Goal: Task Accomplishment & Management: Use online tool/utility

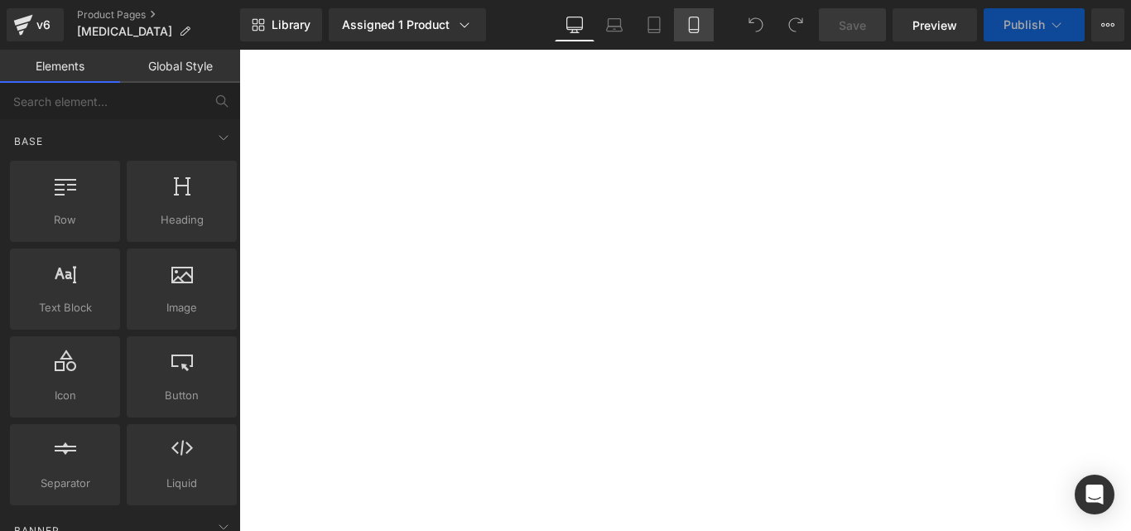
drag, startPoint x: 0, startPoint y: 0, endPoint x: 685, endPoint y: 21, distance: 685.1
click at [685, 21] on link "Mobile" at bounding box center [694, 24] width 40 height 33
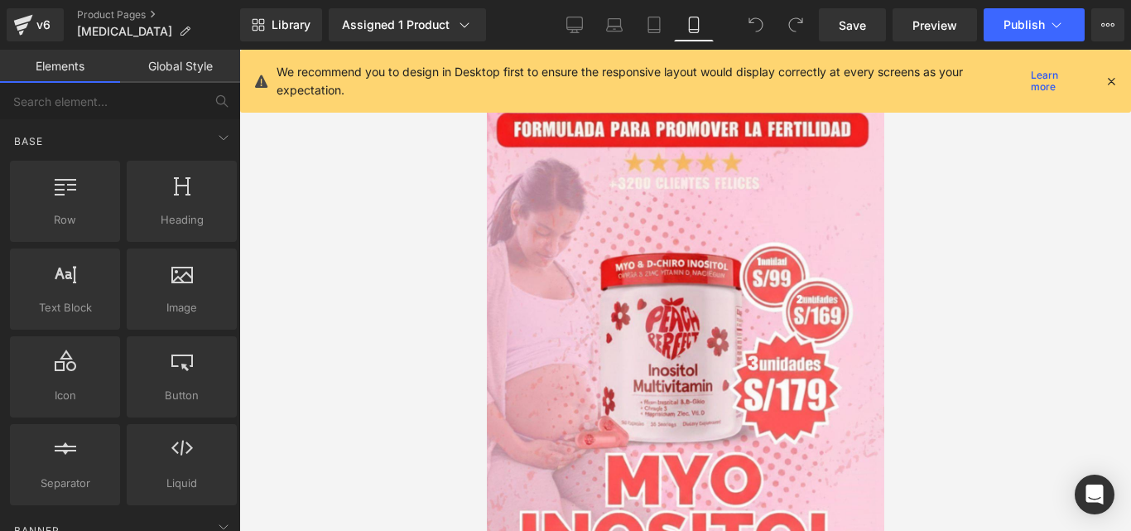
click at [1103, 70] on div "We recommend you to design in Desktop first to ensure the responsive layout wou…" at bounding box center [691, 81] width 828 height 36
click at [1114, 80] on icon at bounding box center [1111, 81] width 15 height 15
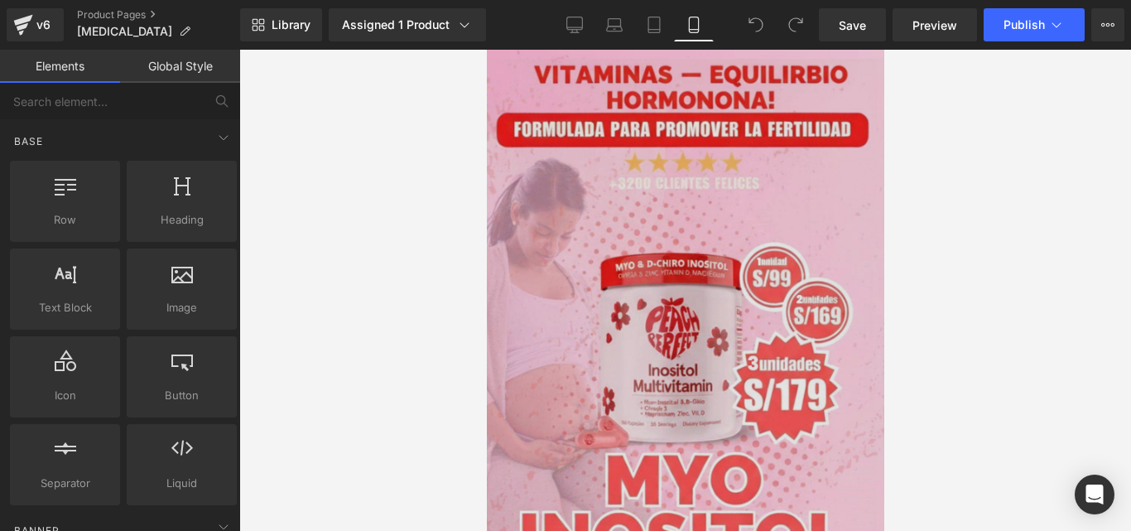
click at [621, 286] on img at bounding box center [684, 403] width 397 height 706
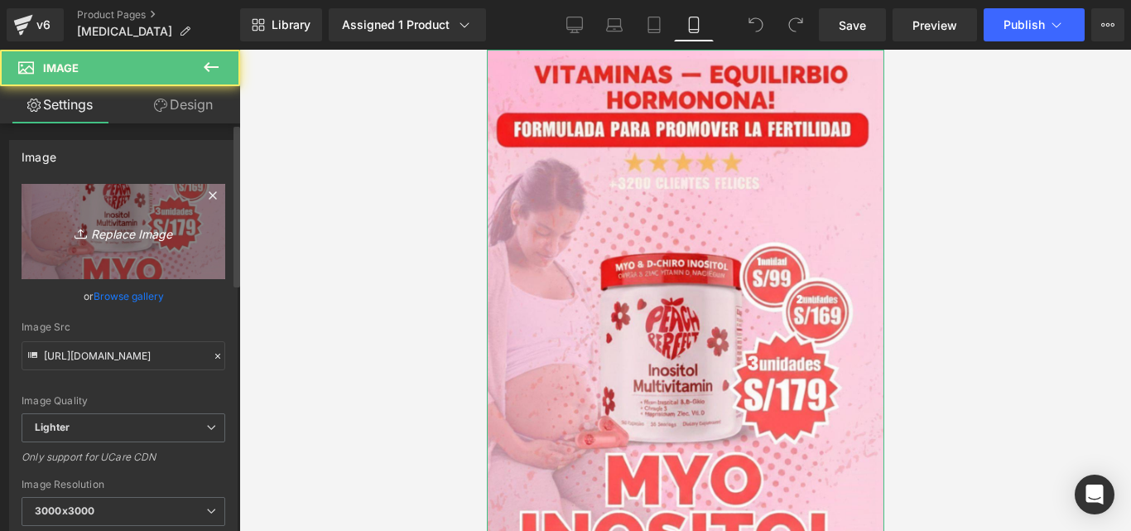
click at [123, 224] on icon "Replace Image" at bounding box center [123, 231] width 132 height 21
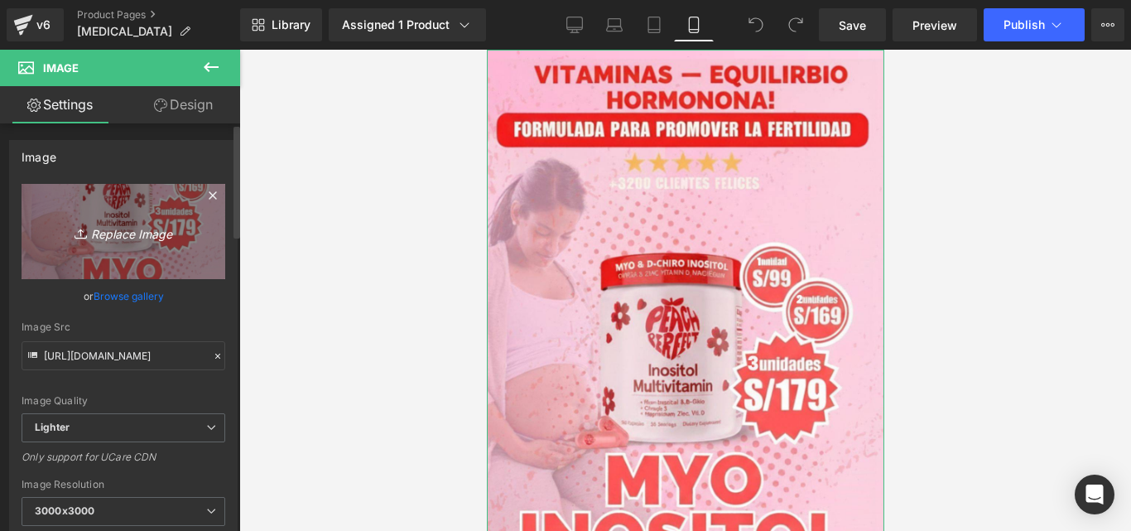
type input "C:\fakepath\[MEDICAL_DATA].jpg"
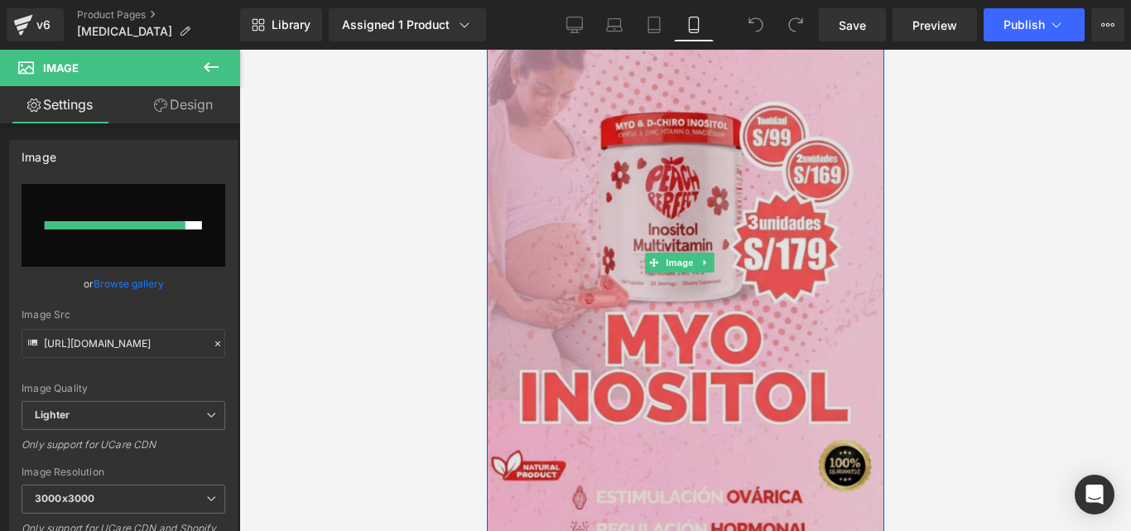
scroll to position [147, 0]
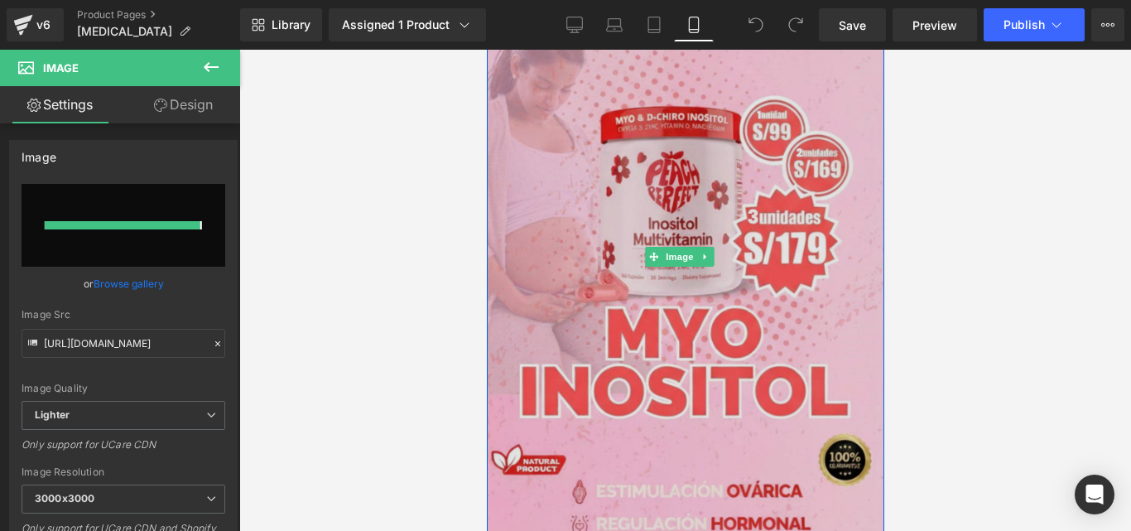
type input "[URL][DOMAIN_NAME]"
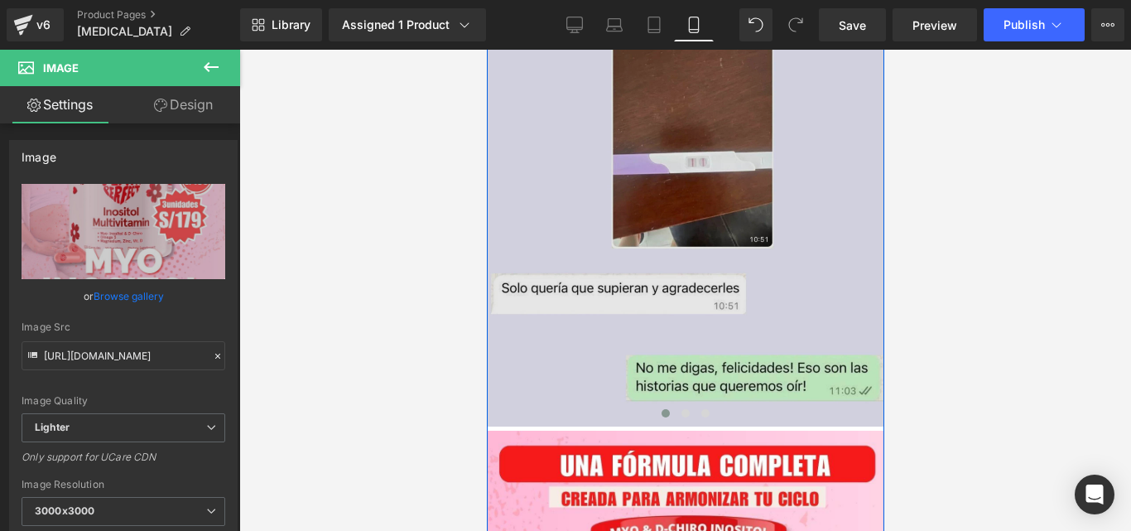
scroll to position [5230, 0]
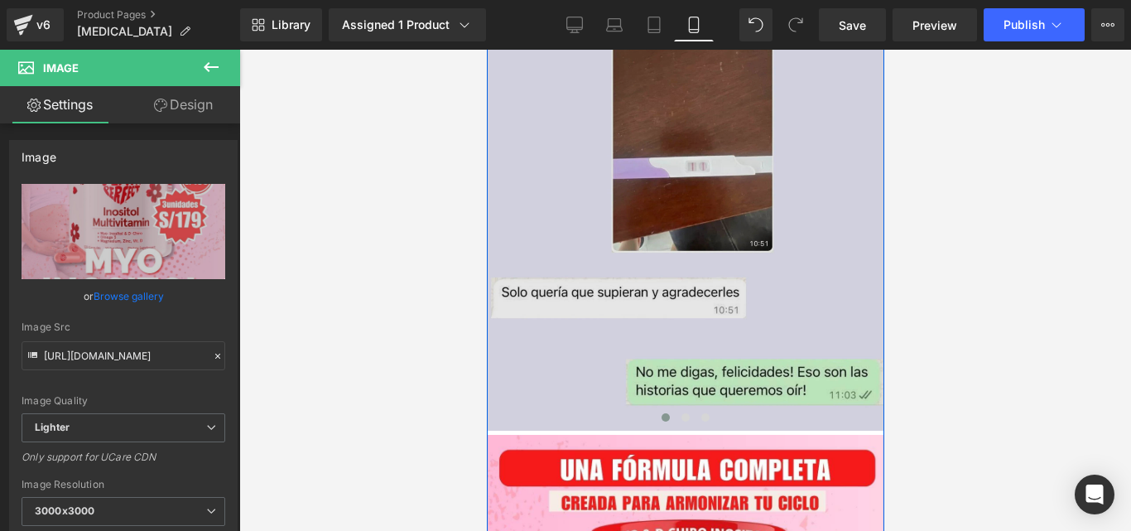
click at [655, 257] on img at bounding box center [684, 231] width 397 height 397
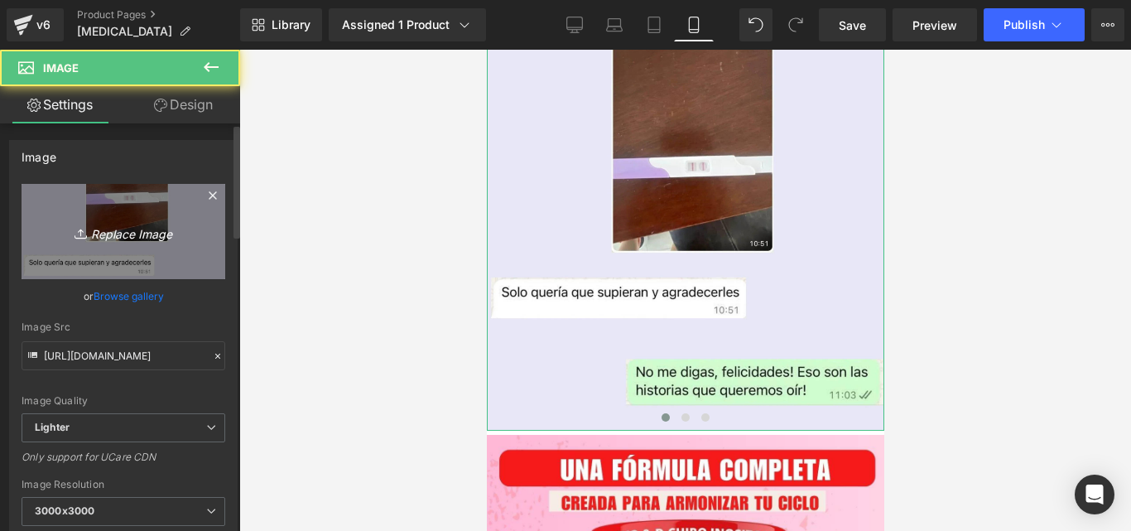
click at [200, 241] on link "Replace Image" at bounding box center [124, 231] width 204 height 95
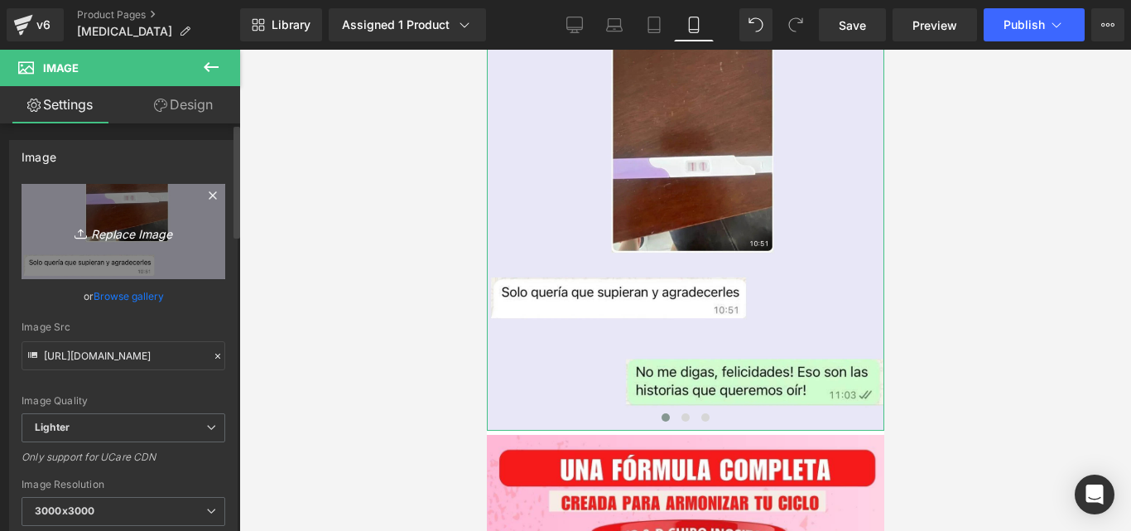
type input "C:\fakepath\Imagen de WhatsApp [DATE] a las 11.30.04_97759da5.jpg"
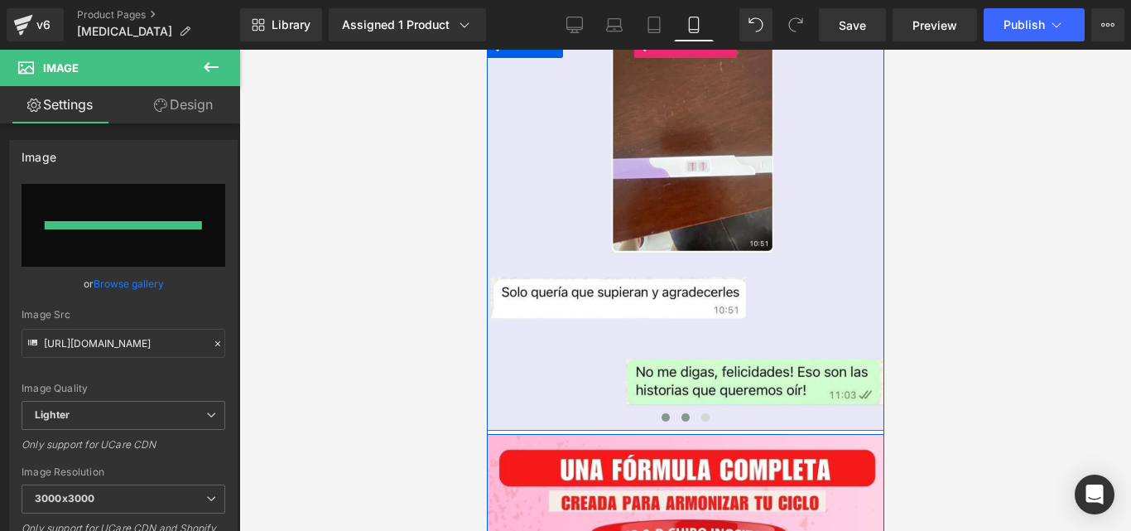
type input "[URL][DOMAIN_NAME]"
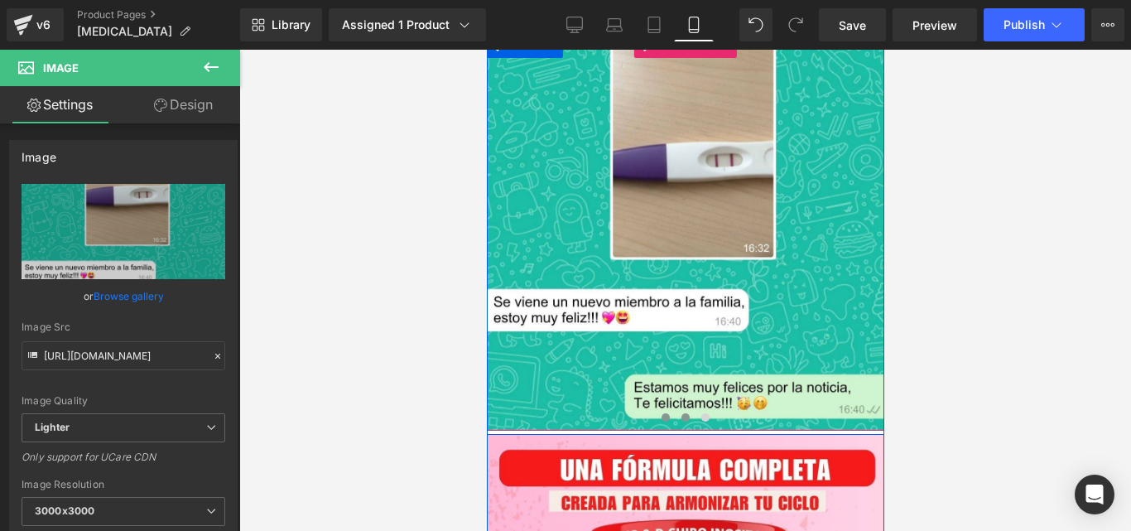
click at [681, 409] on button at bounding box center [685, 417] width 20 height 17
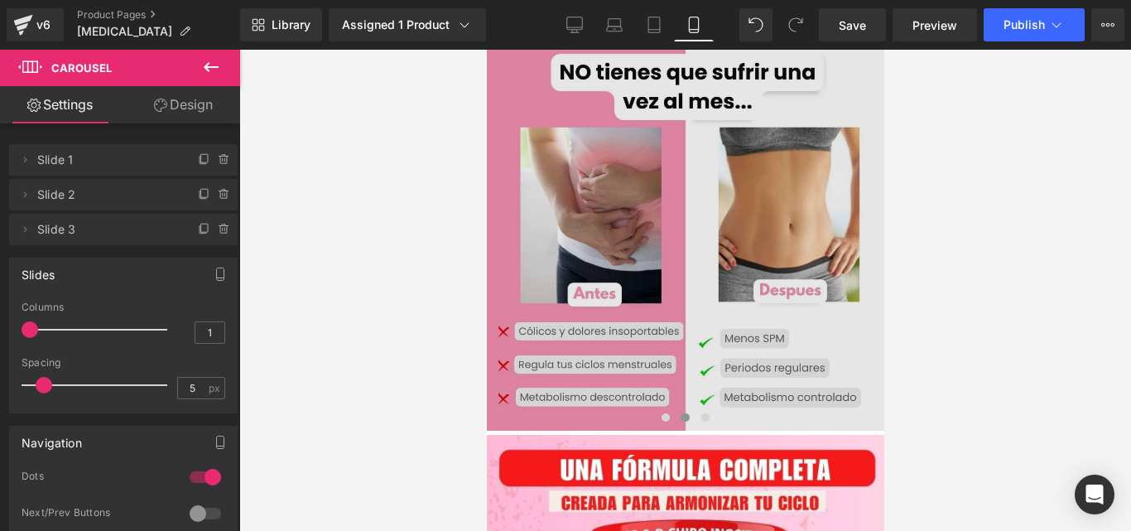
click at [555, 228] on img at bounding box center [684, 231] width 397 height 397
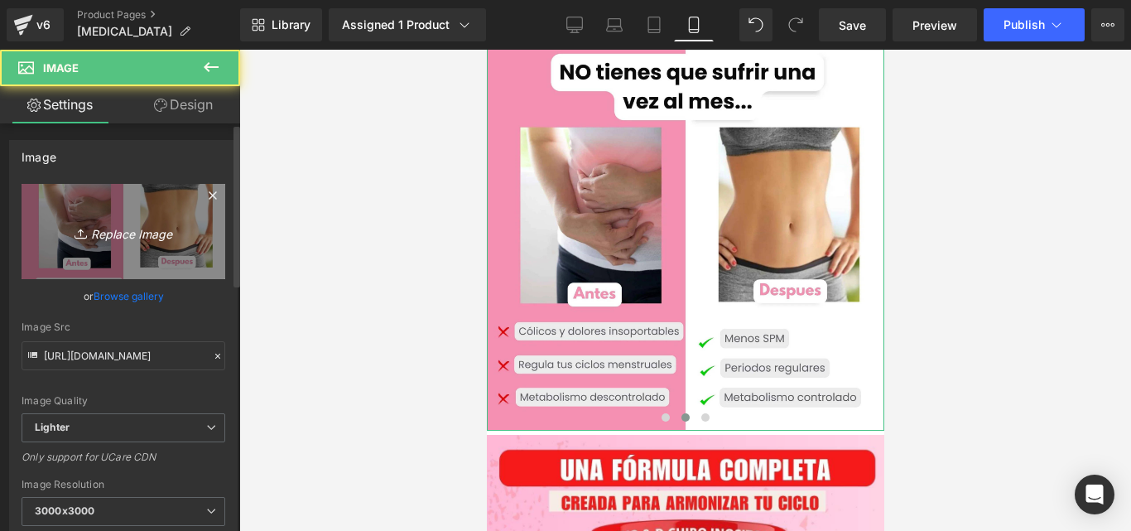
click at [187, 229] on link "Replace Image" at bounding box center [124, 231] width 204 height 95
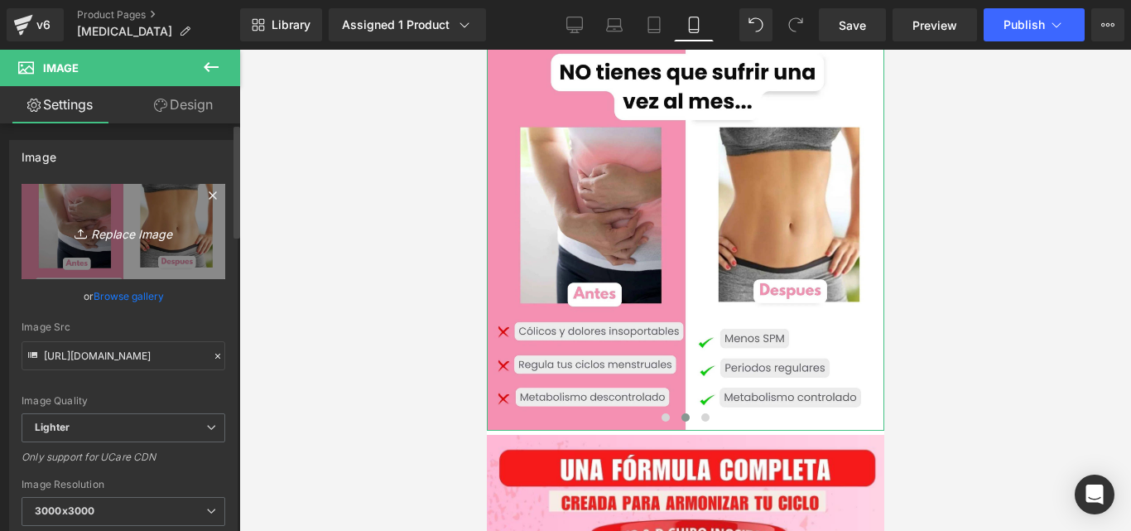
type input "C:\fakepath\testimonio 2.jpg"
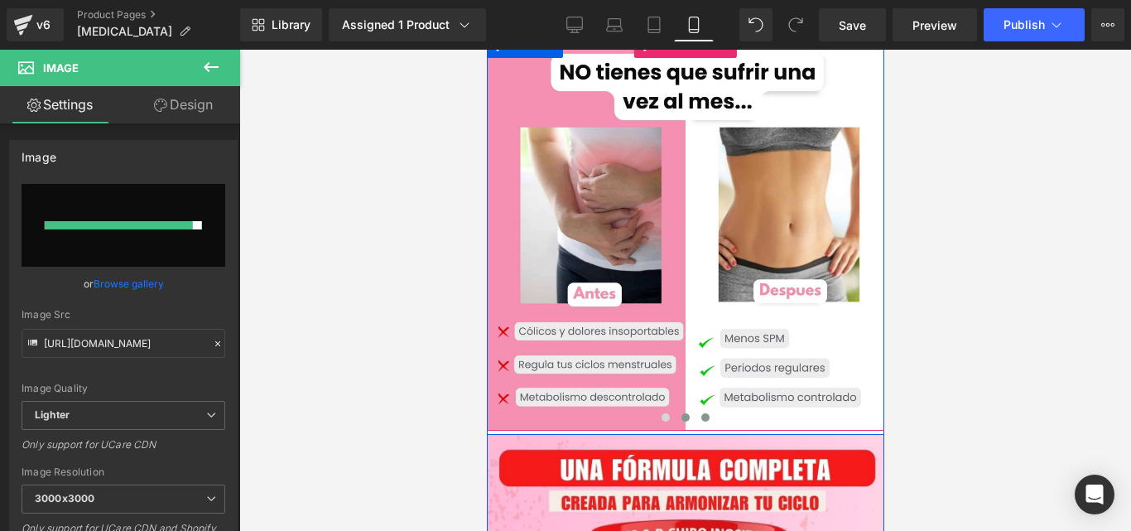
type input "[URL][DOMAIN_NAME]"
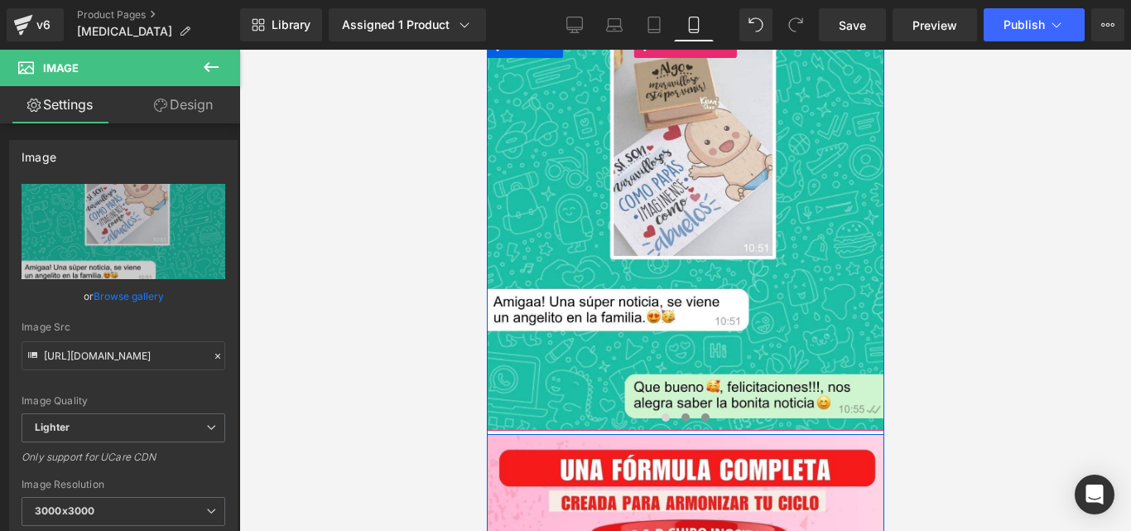
click at [703, 409] on button at bounding box center [705, 417] width 20 height 17
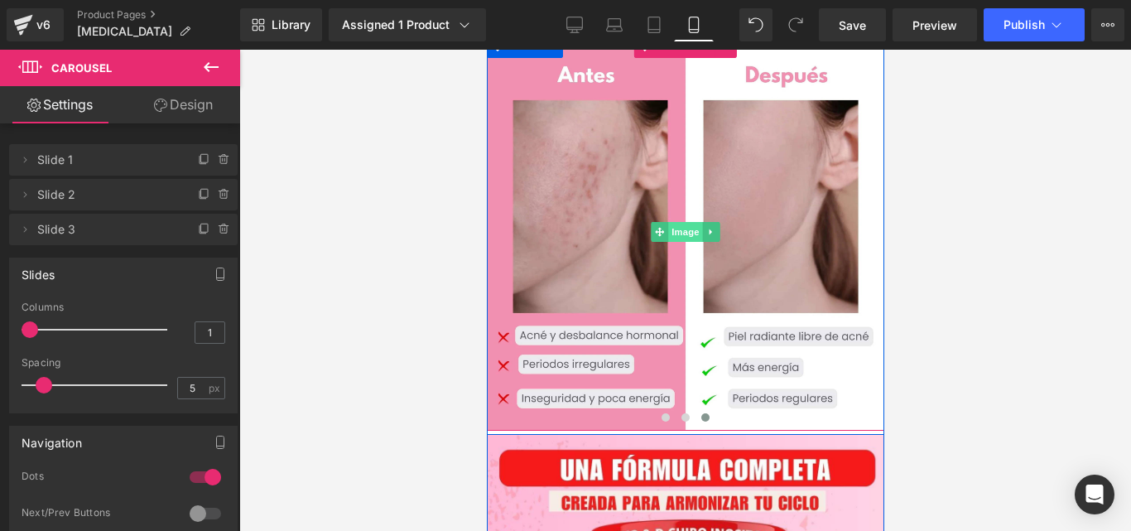
click at [668, 222] on span "Image" at bounding box center [684, 232] width 35 height 20
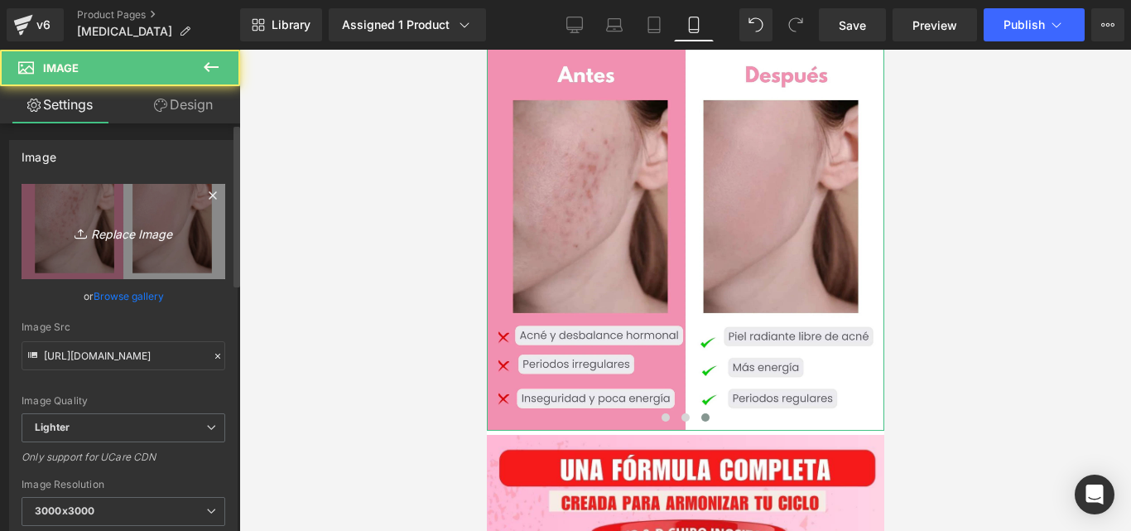
click at [156, 197] on link "Replace Image" at bounding box center [124, 231] width 204 height 95
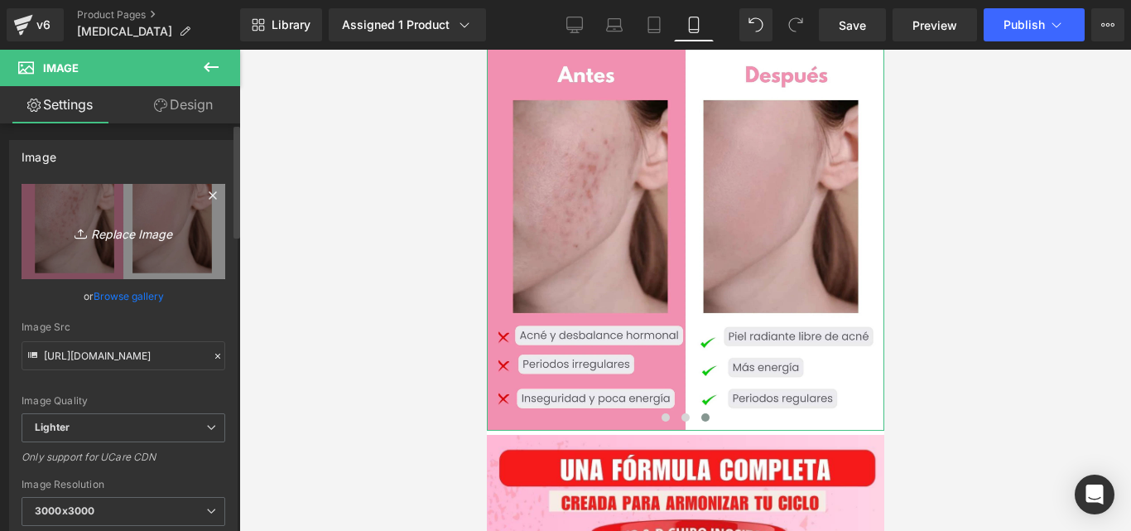
type input "C:\fakepath\testimonio 4.jpg"
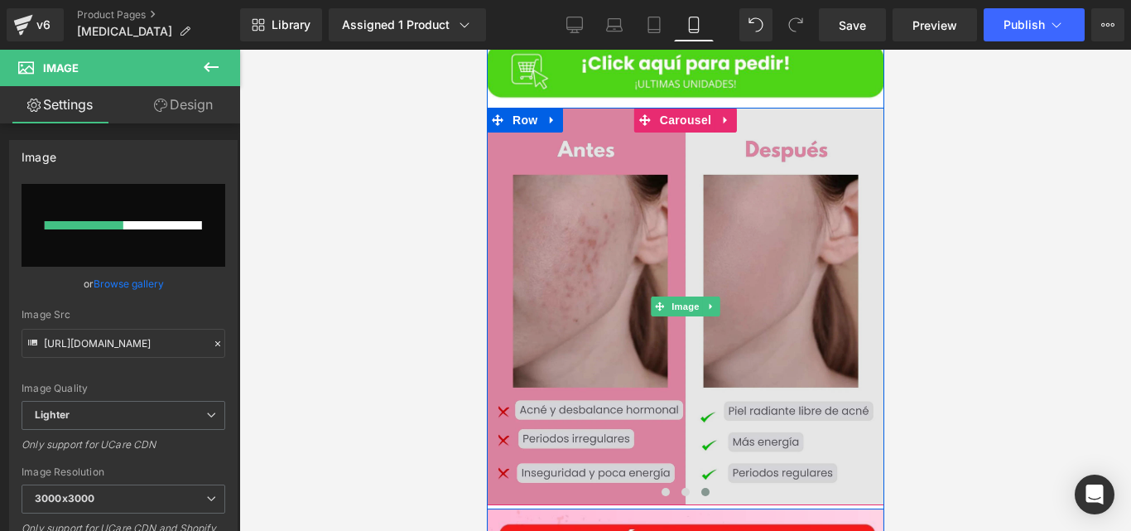
scroll to position [5138, 0]
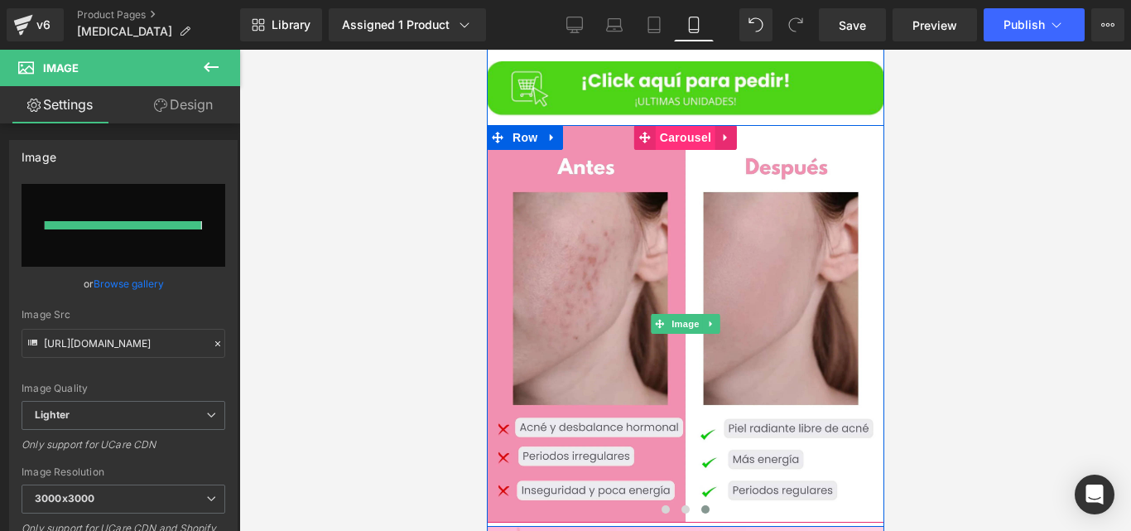
type input "[URL][DOMAIN_NAME]"
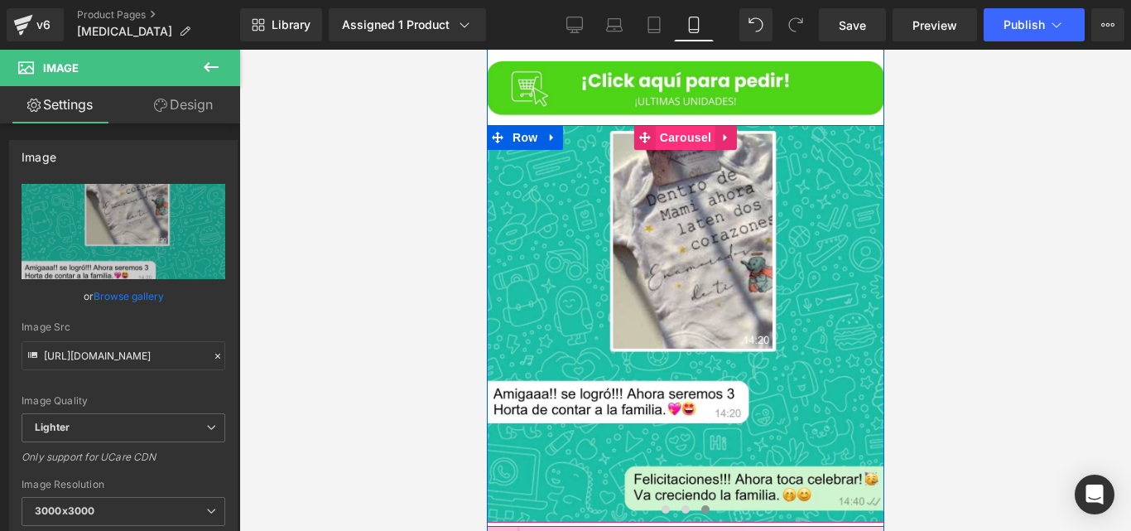
click at [680, 125] on span "Carousel" at bounding box center [685, 137] width 60 height 25
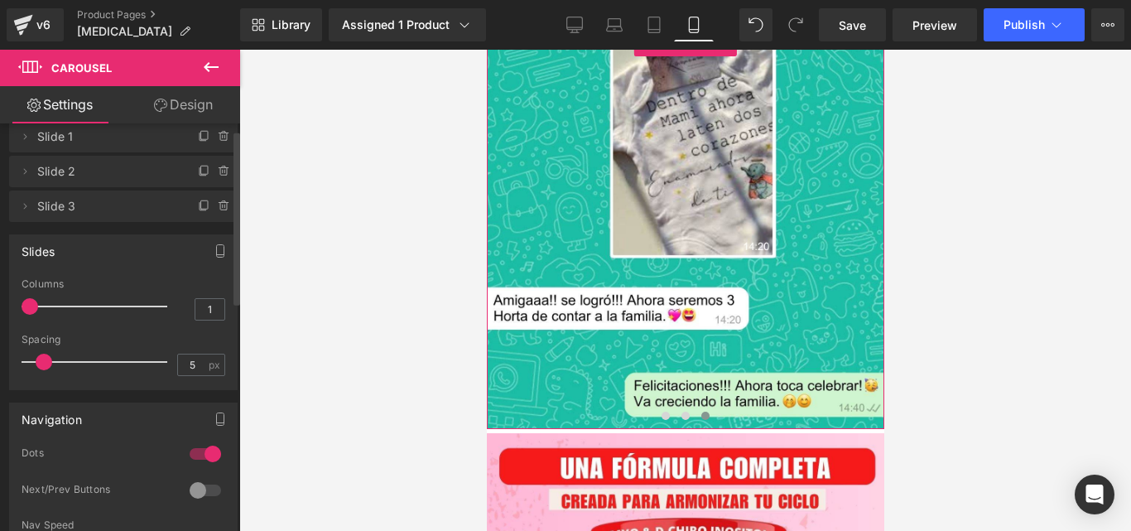
scroll to position [28, 0]
click at [26, 206] on icon at bounding box center [24, 201] width 13 height 13
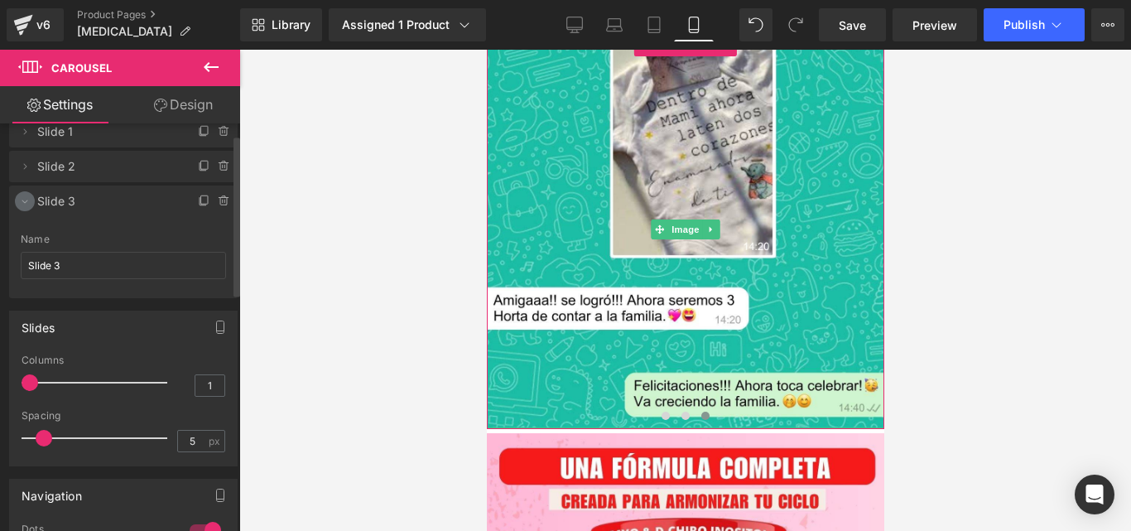
click at [26, 206] on icon at bounding box center [24, 201] width 13 height 13
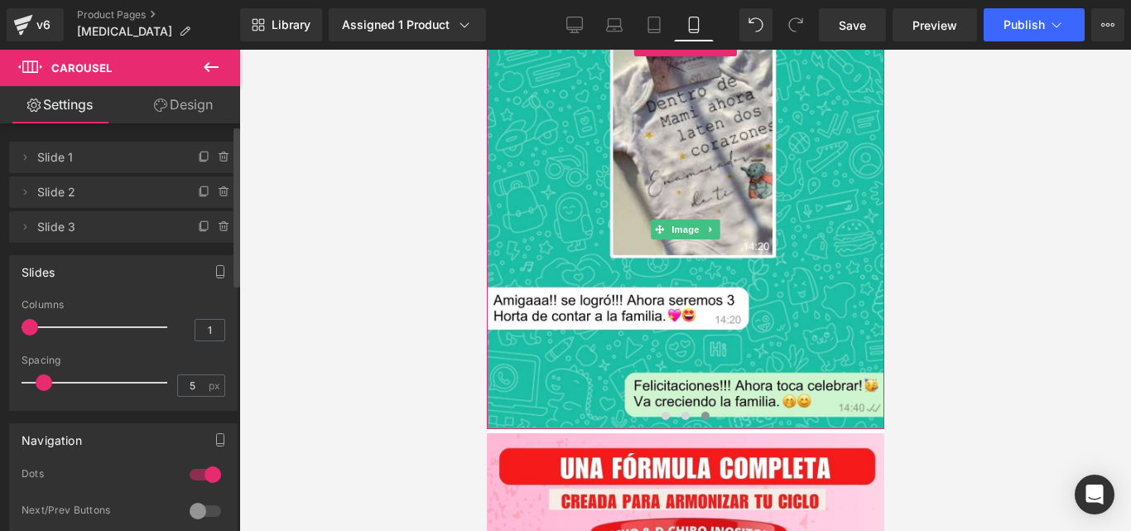
scroll to position [5, 0]
click at [198, 228] on icon at bounding box center [204, 224] width 13 height 13
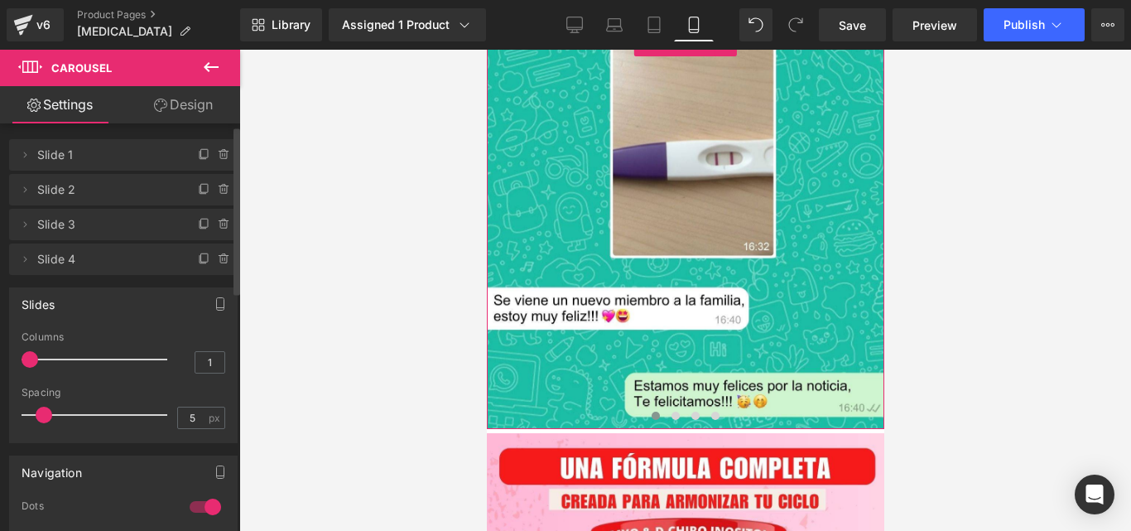
click at [76, 263] on span "Slide 4" at bounding box center [106, 258] width 139 height 31
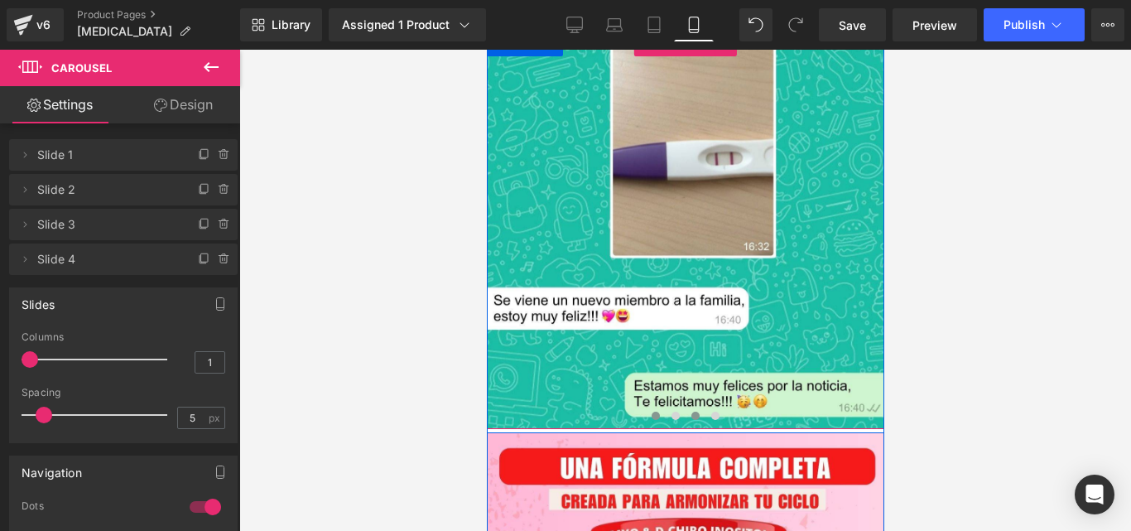
click at [695, 407] on button at bounding box center [695, 415] width 20 height 17
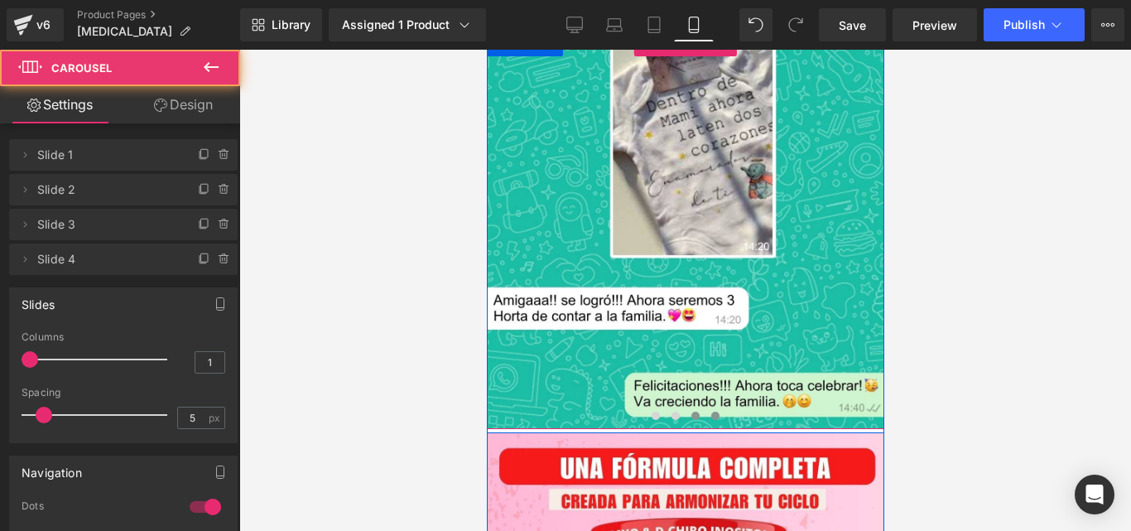
click at [707, 407] on button at bounding box center [715, 415] width 20 height 17
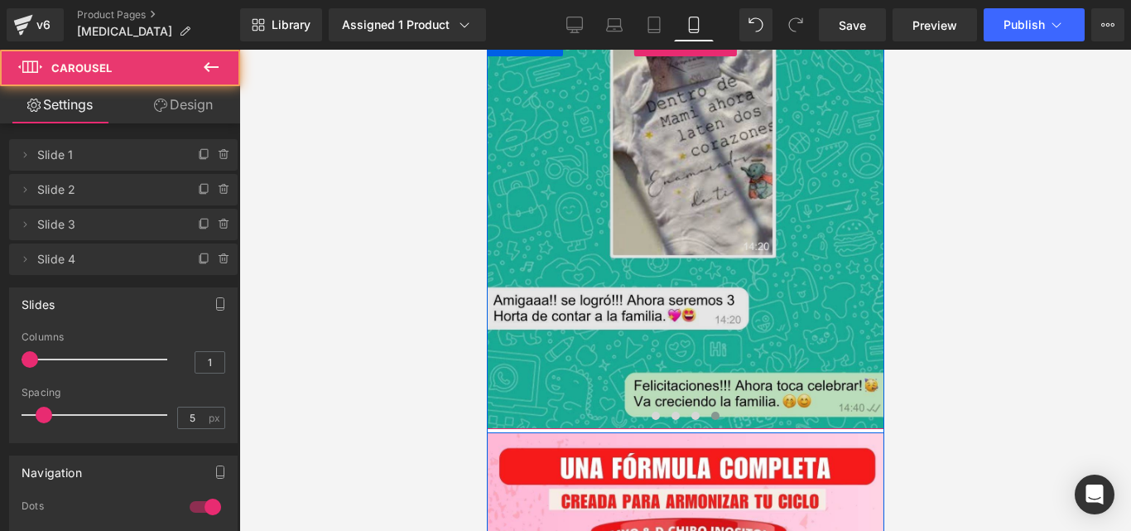
click at [706, 284] on img at bounding box center [684, 229] width 397 height 397
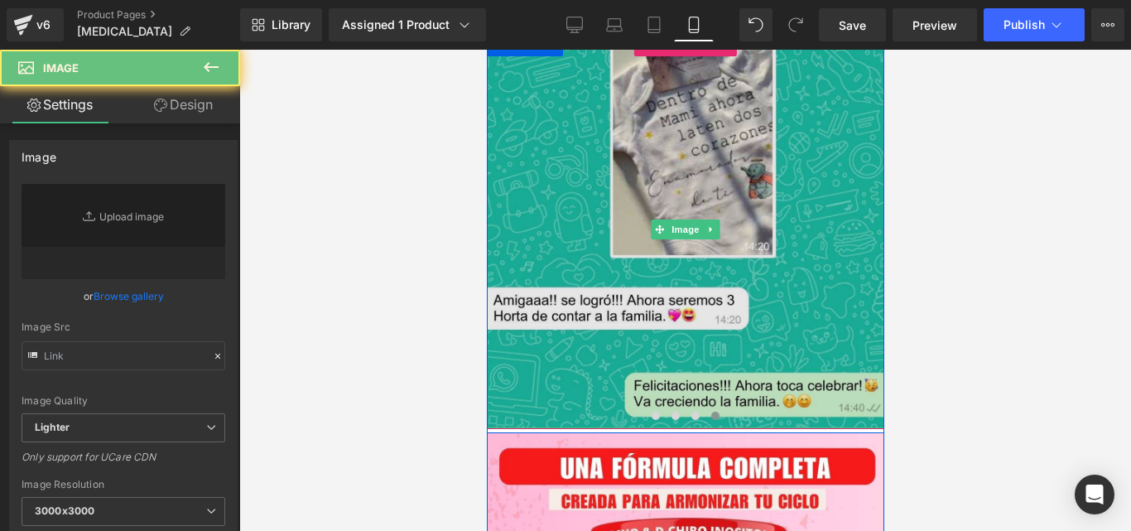
type input "[URL][DOMAIN_NAME]"
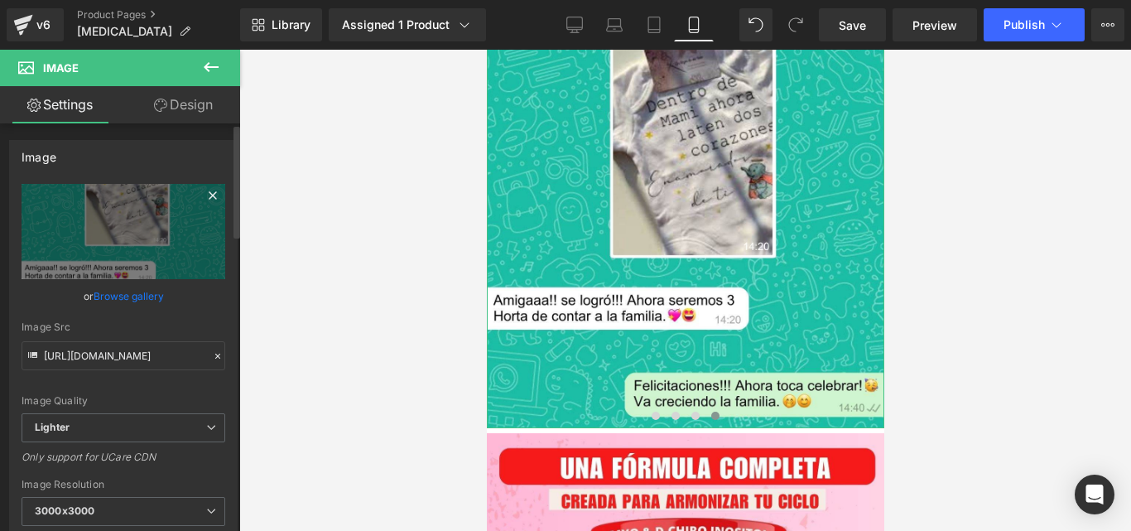
click at [205, 207] on link at bounding box center [212, 197] width 25 height 25
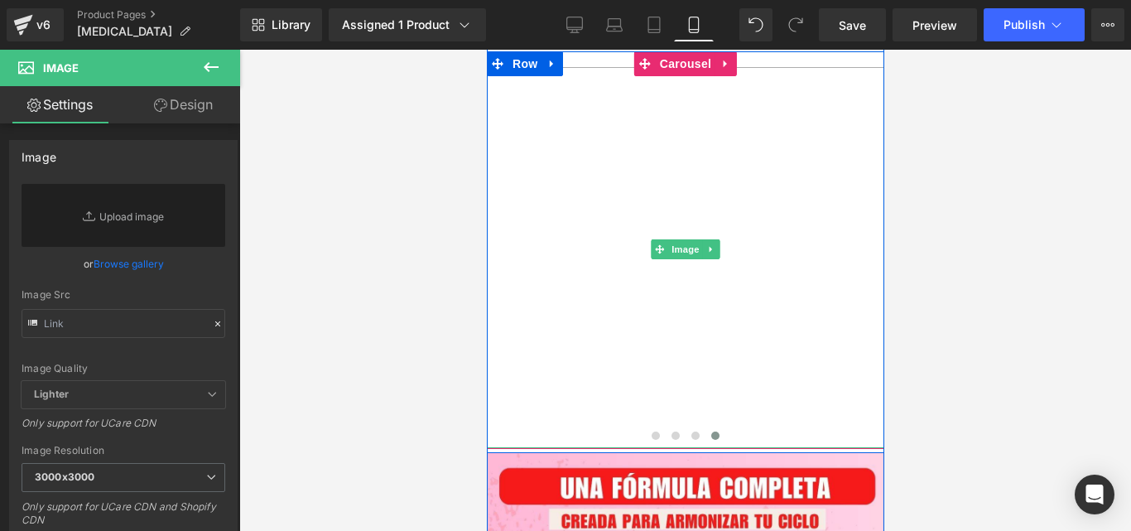
scroll to position [5213, 0]
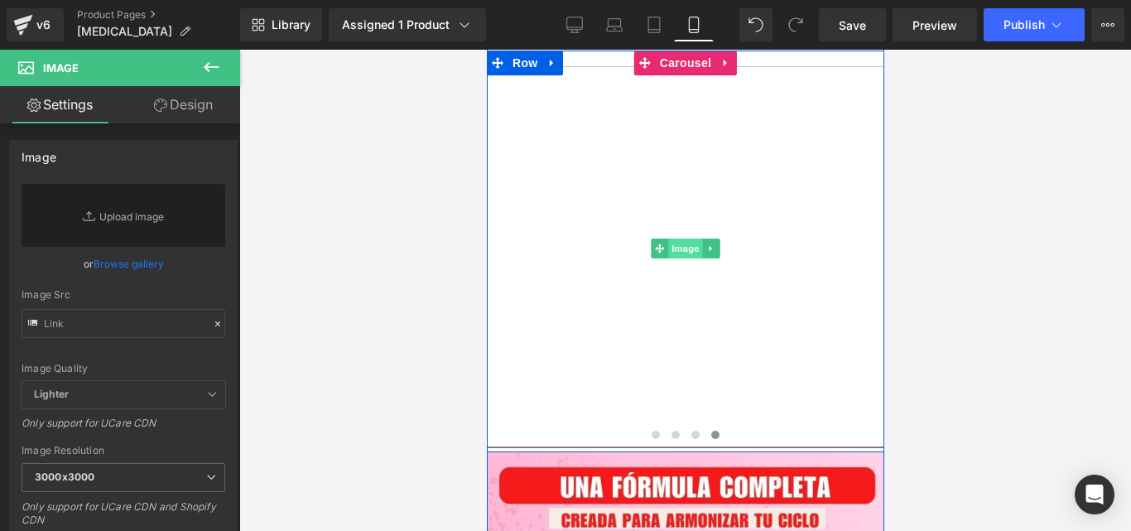
click at [674, 238] on span "Image" at bounding box center [684, 248] width 35 height 20
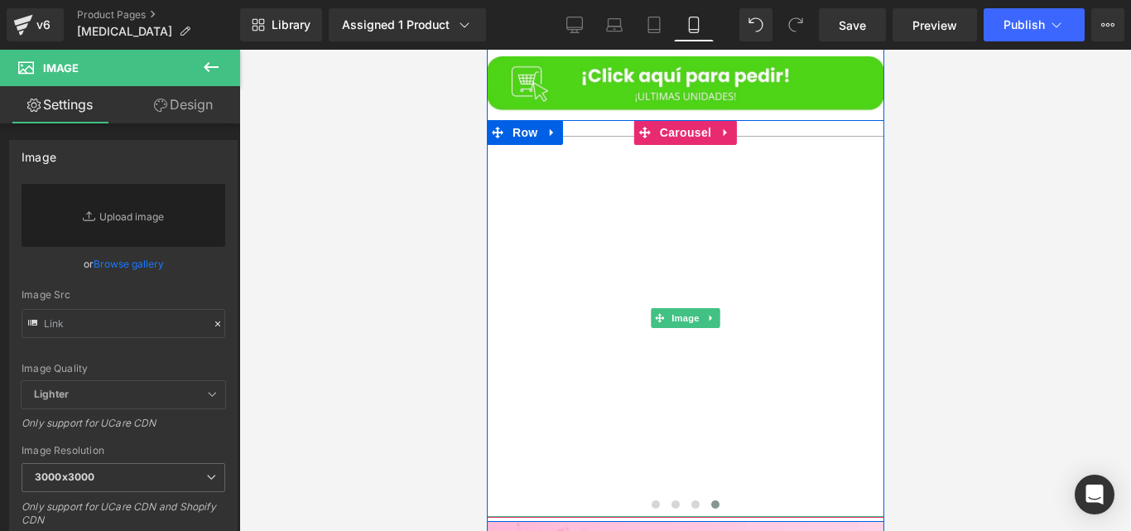
scroll to position [5142, 0]
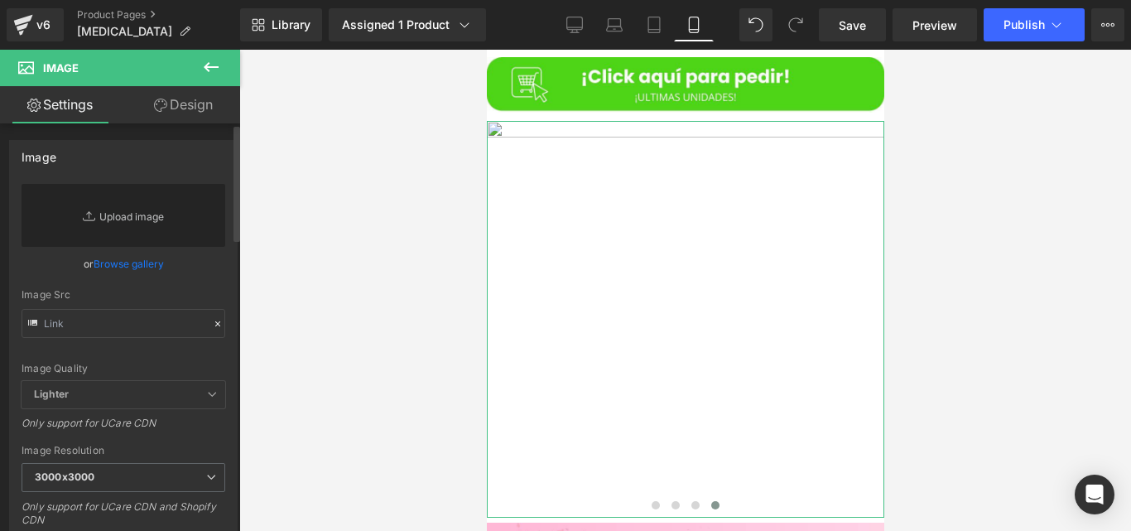
click at [126, 221] on link "Replace Image" at bounding box center [124, 215] width 204 height 63
type input "C:\fakepath\testimonio 3.jpg"
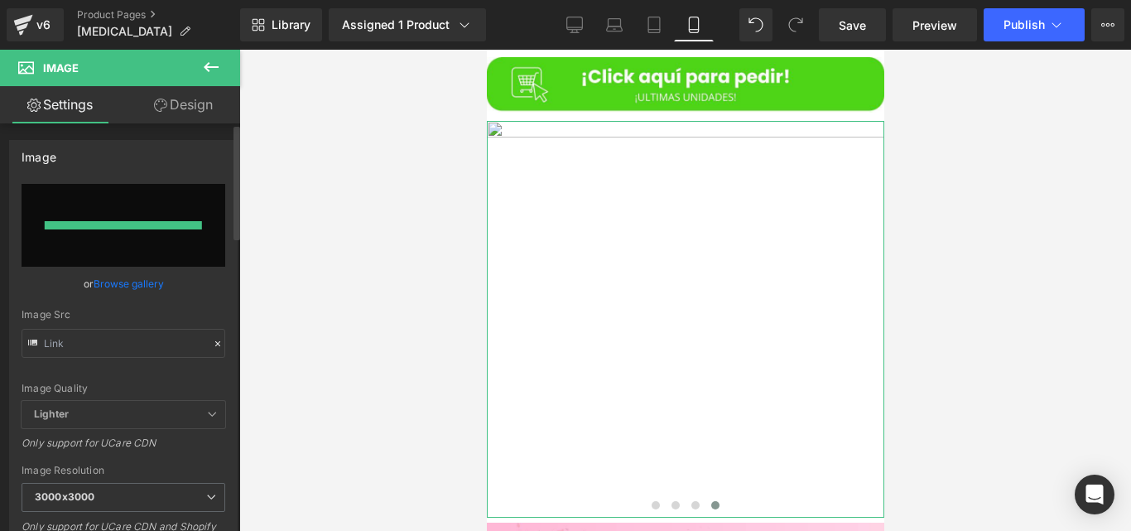
type input "[URL][DOMAIN_NAME]"
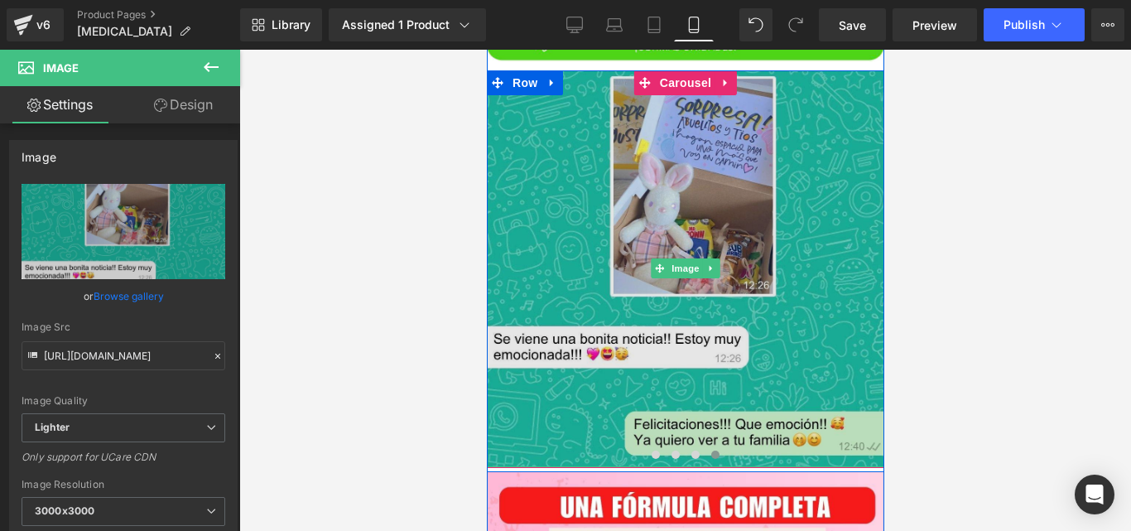
scroll to position [5198, 0]
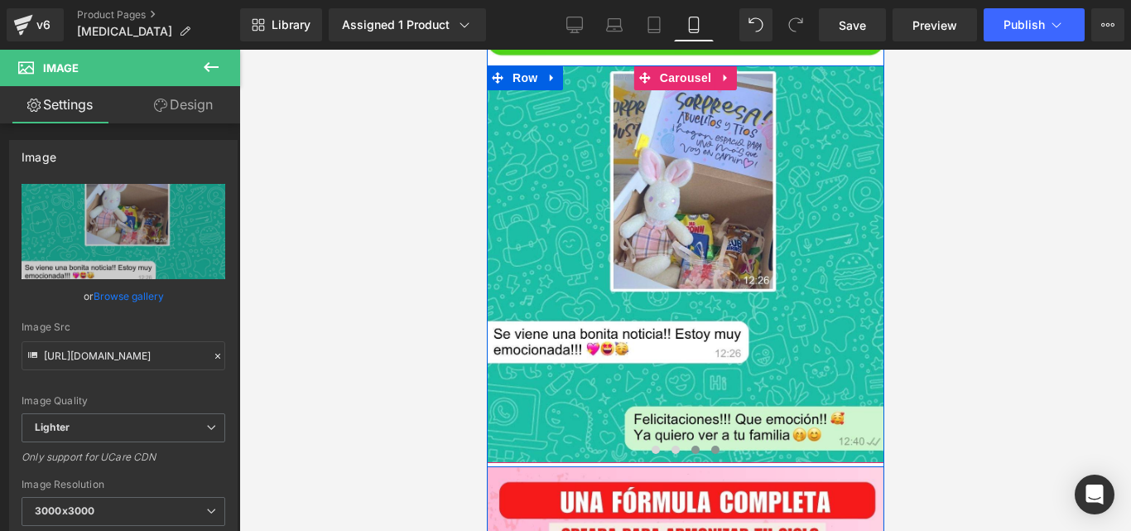
click at [691, 441] on button at bounding box center [695, 449] width 20 height 17
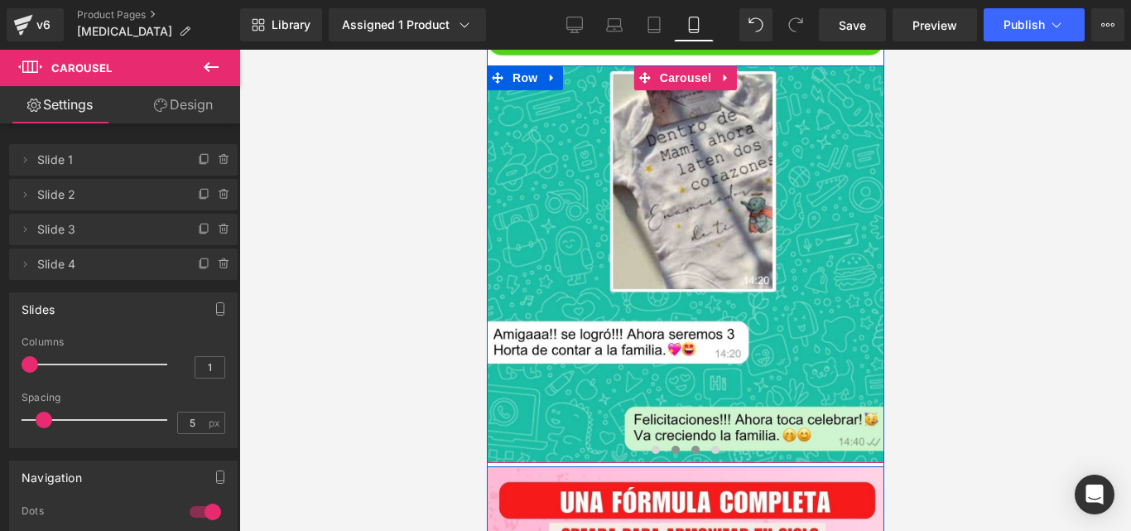
click at [665, 441] on button at bounding box center [675, 449] width 20 height 17
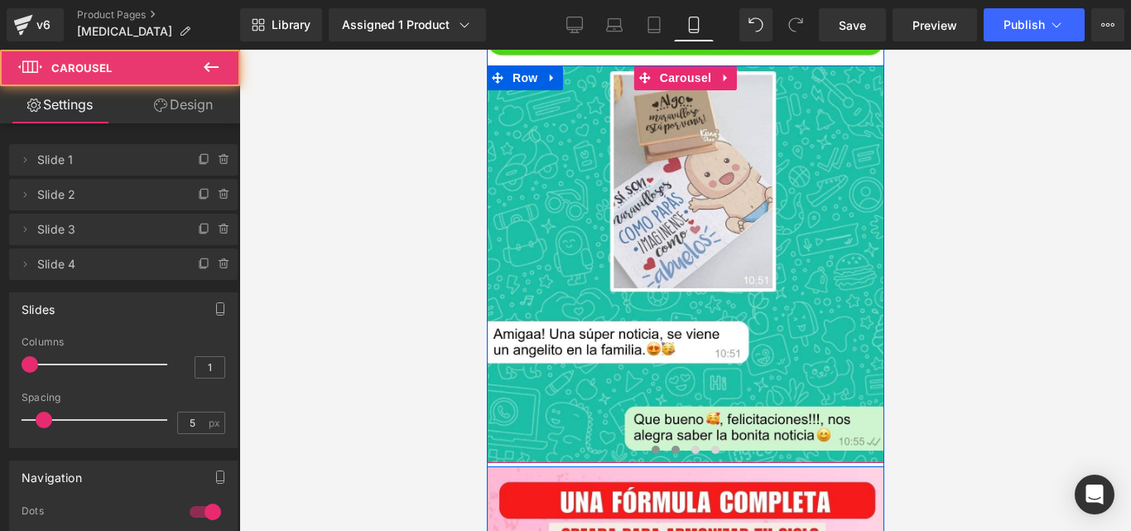
click at [648, 441] on button at bounding box center [655, 449] width 20 height 17
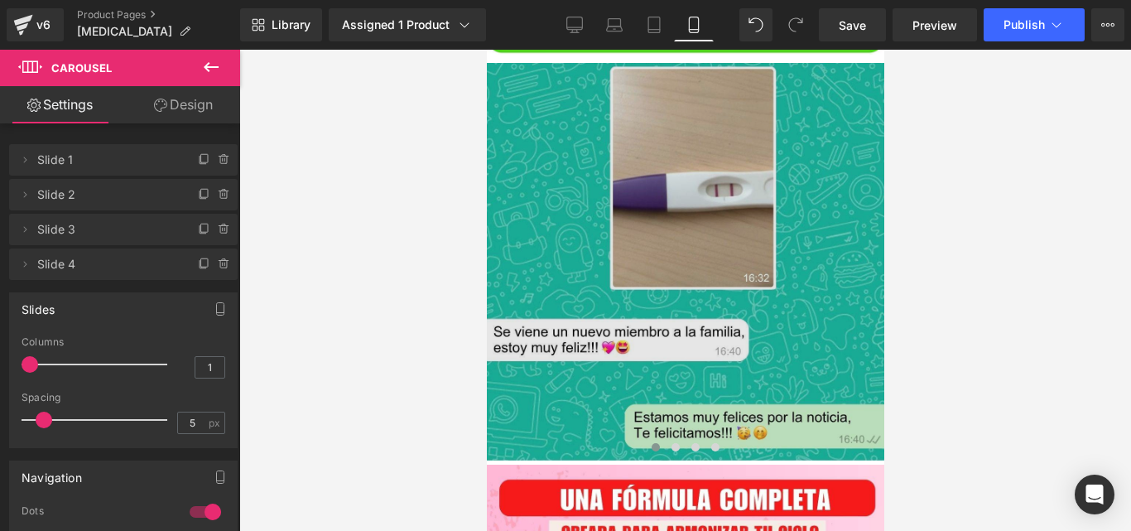
scroll to position [5203, 0]
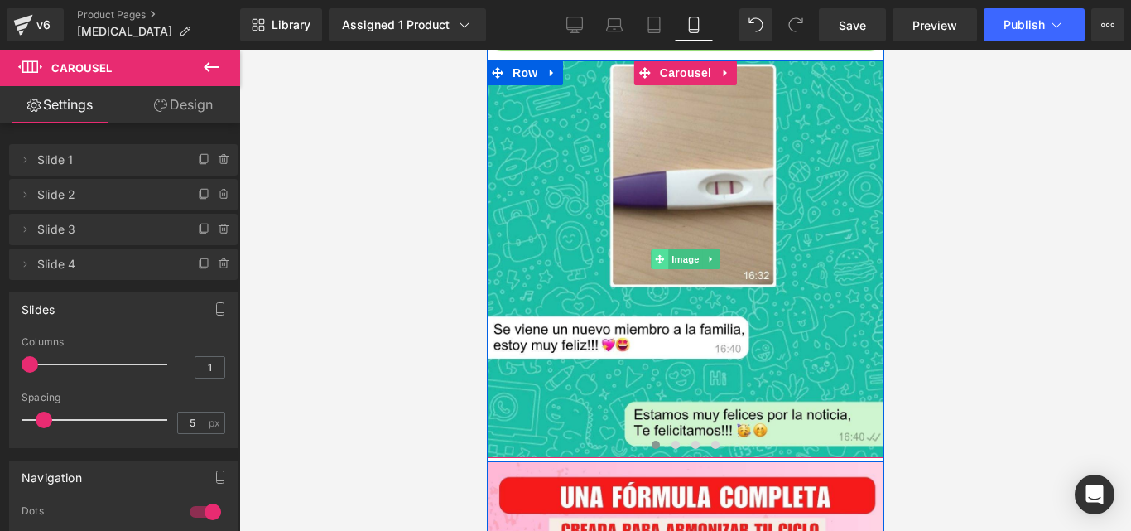
click at [650, 249] on span at bounding box center [658, 259] width 17 height 20
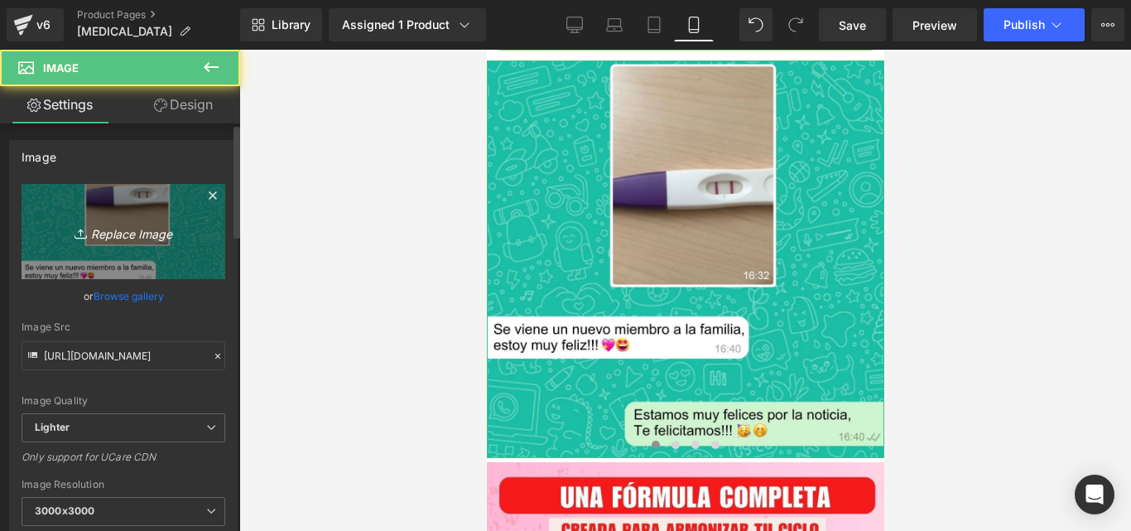
click at [181, 227] on icon "Replace Image" at bounding box center [123, 231] width 132 height 21
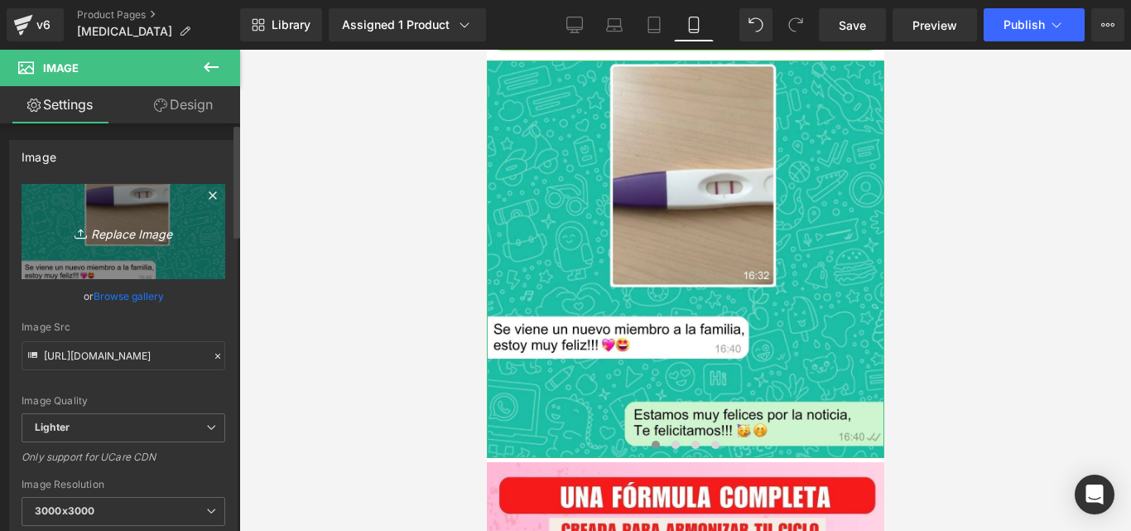
type input "C:\fakepath\testimonio 1.jpg"
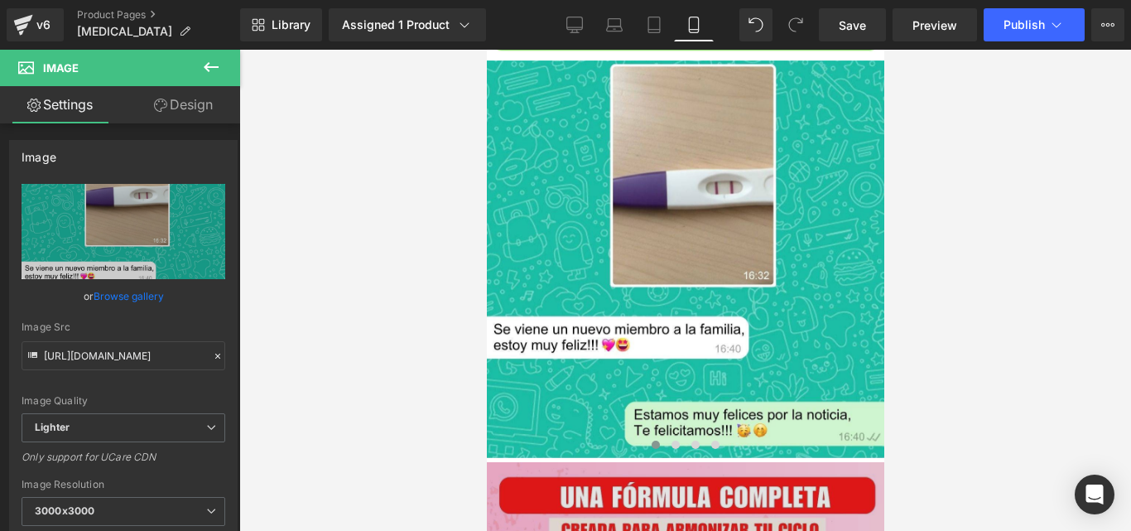
type input "[URL][DOMAIN_NAME]"
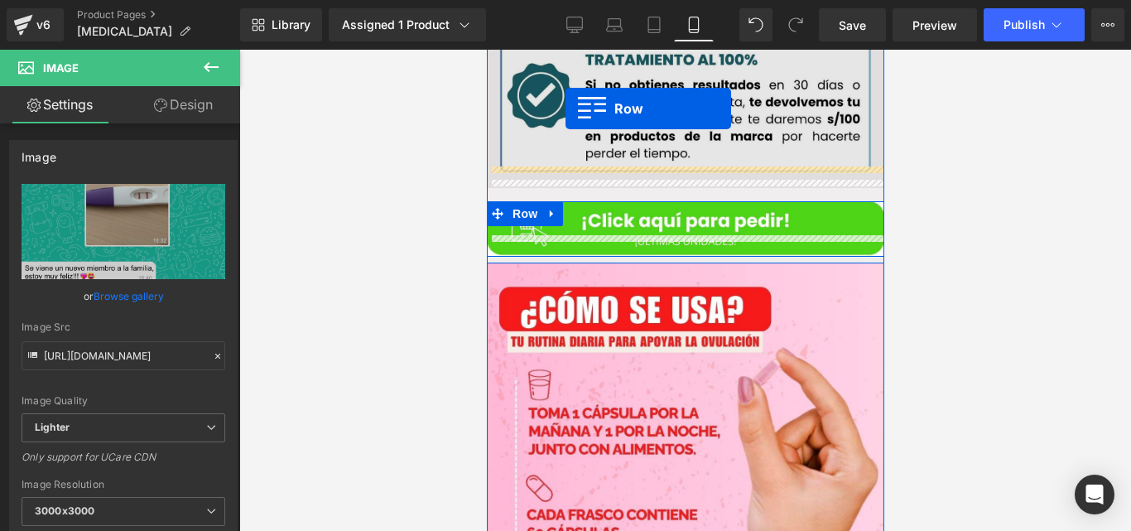
scroll to position [3073, 0]
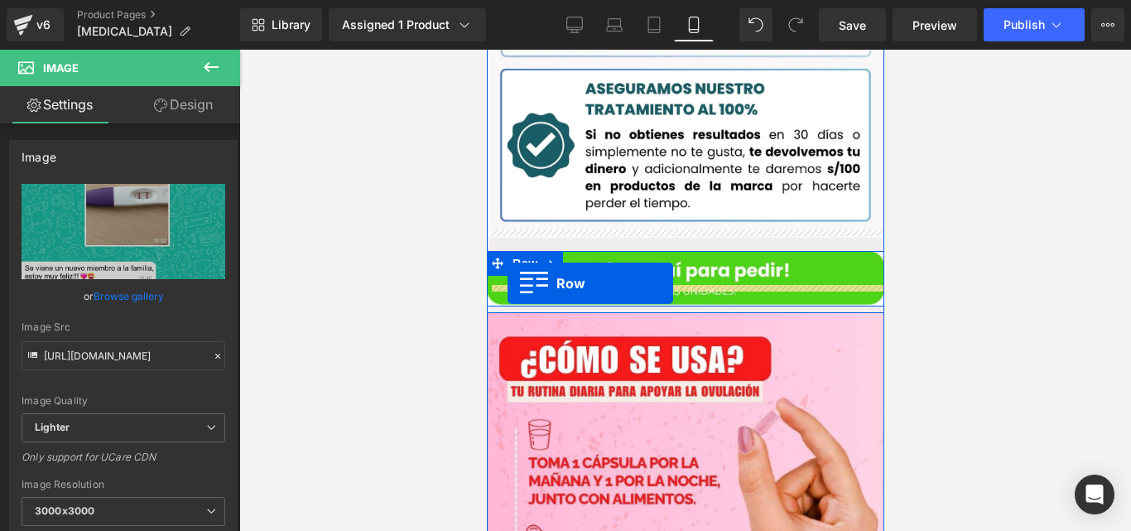
drag, startPoint x: 520, startPoint y: 147, endPoint x: 507, endPoint y: 283, distance: 136.5
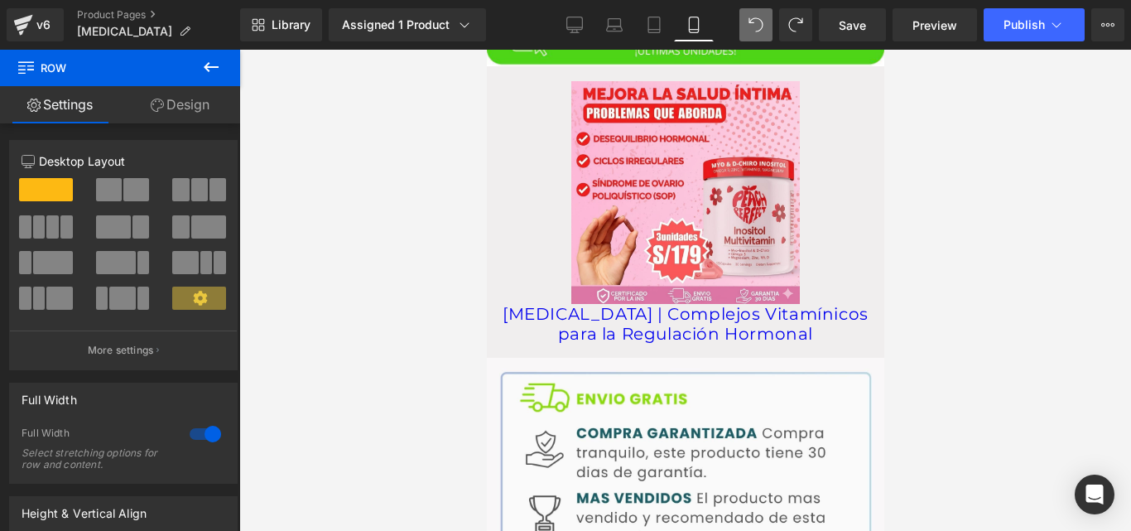
scroll to position [2516, 0]
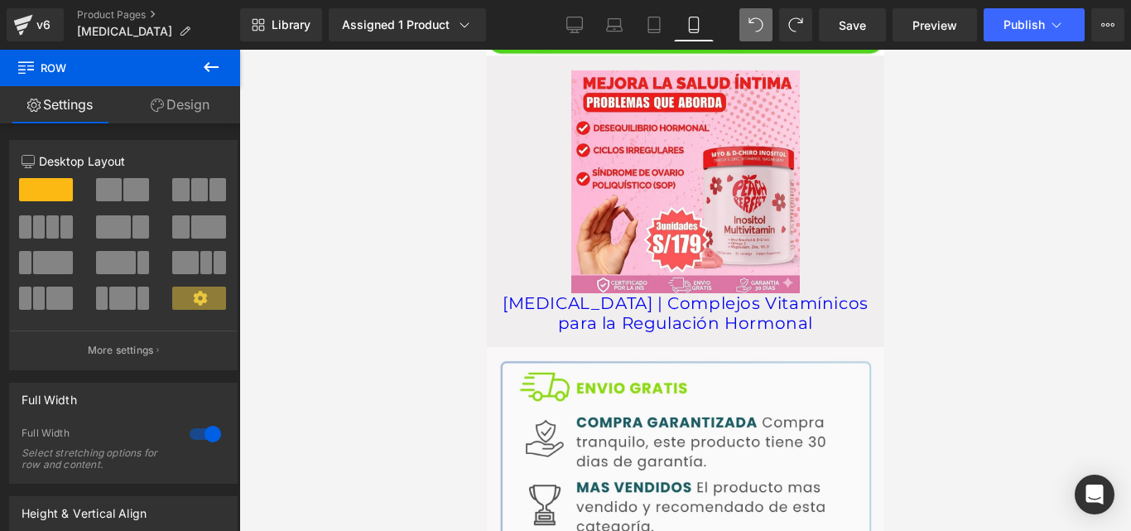
click at [815, 38] on div "Save Preview Publish Scheduled View Live Page View with current Template Save T…" at bounding box center [971, 24] width 319 height 33
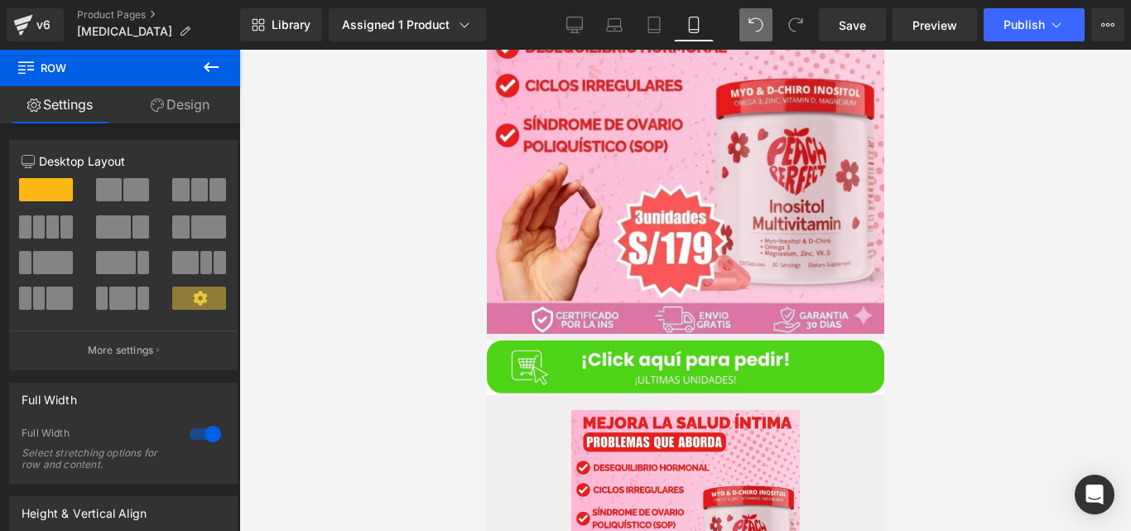
click at [715, 340] on img at bounding box center [684, 367] width 397 height 55
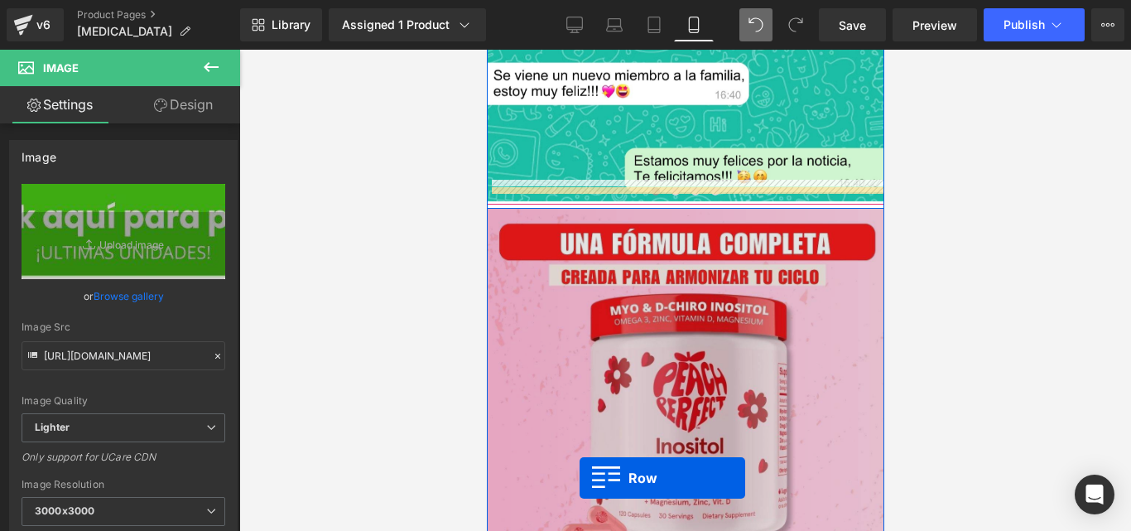
scroll to position [3597, 0]
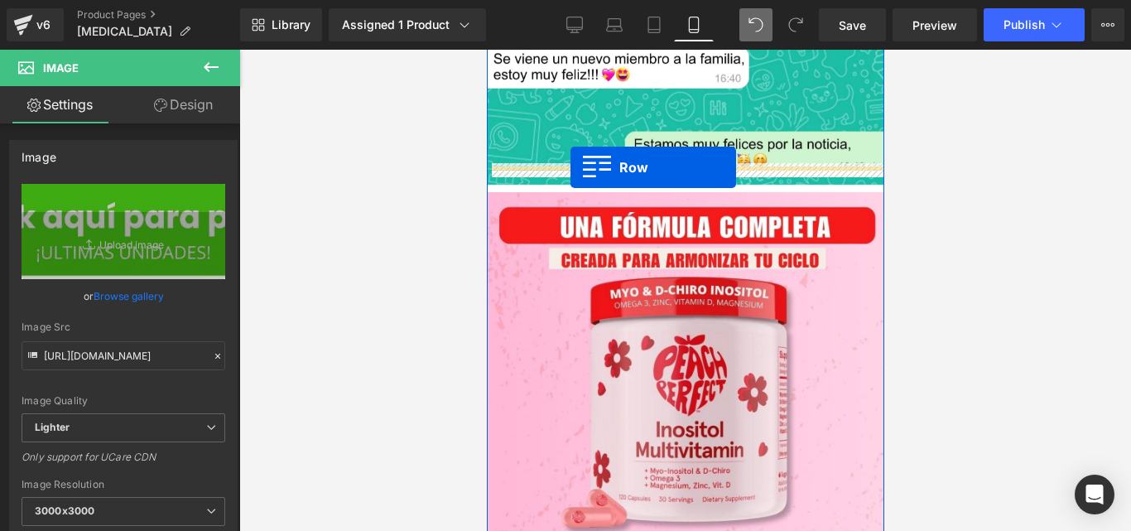
drag, startPoint x: 524, startPoint y: 354, endPoint x: 570, endPoint y: 167, distance: 192.6
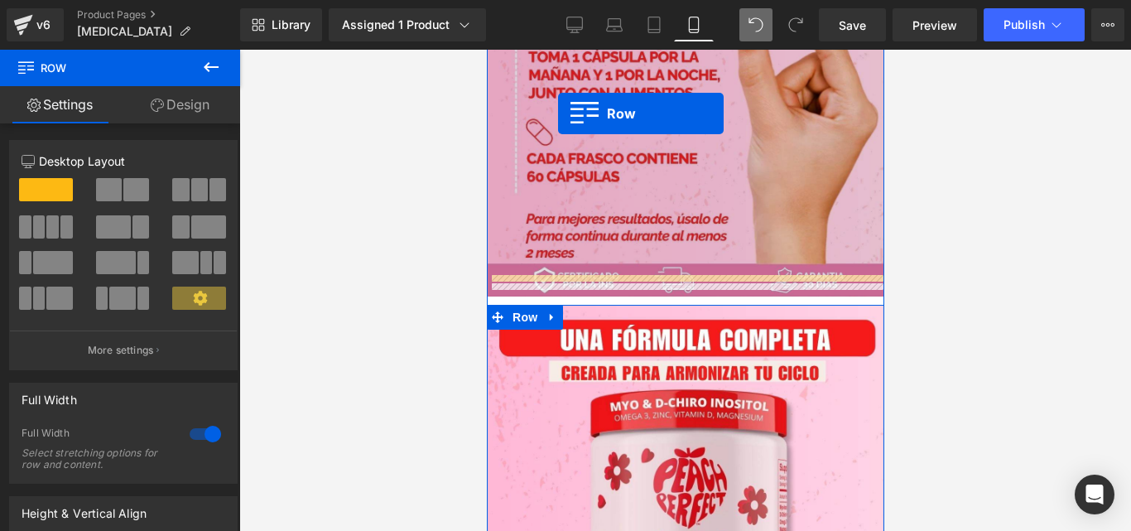
scroll to position [3828, 0]
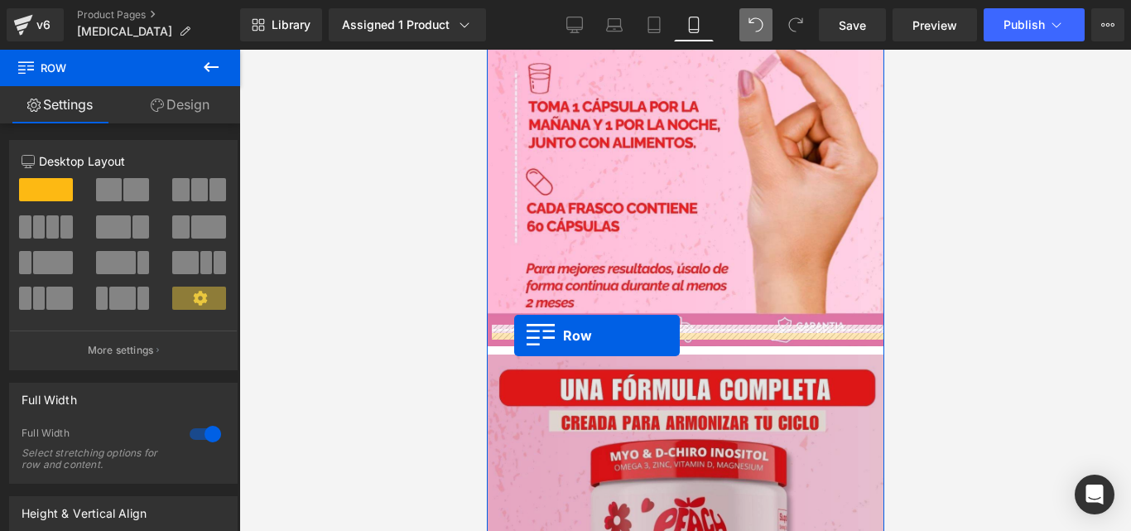
drag, startPoint x: 525, startPoint y: 86, endPoint x: 513, endPoint y: 336, distance: 250.4
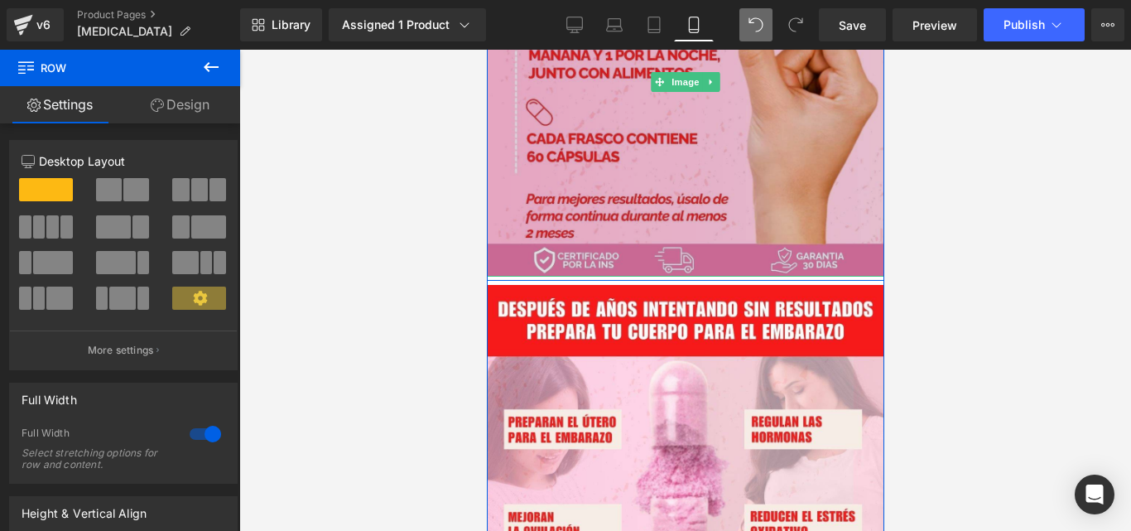
scroll to position [3919, 0]
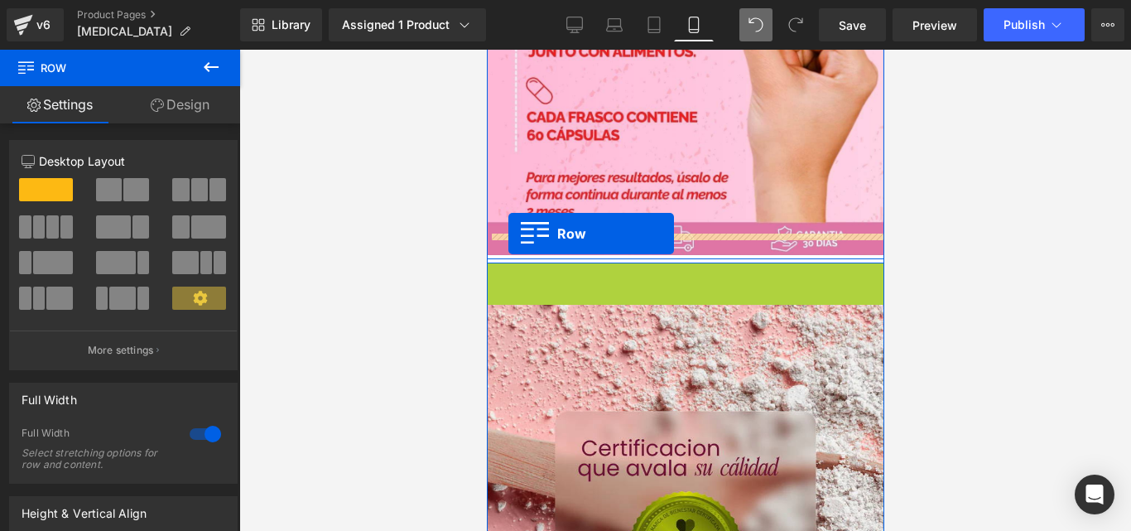
drag, startPoint x: 522, startPoint y: 257, endPoint x: 508, endPoint y: 234, distance: 26.4
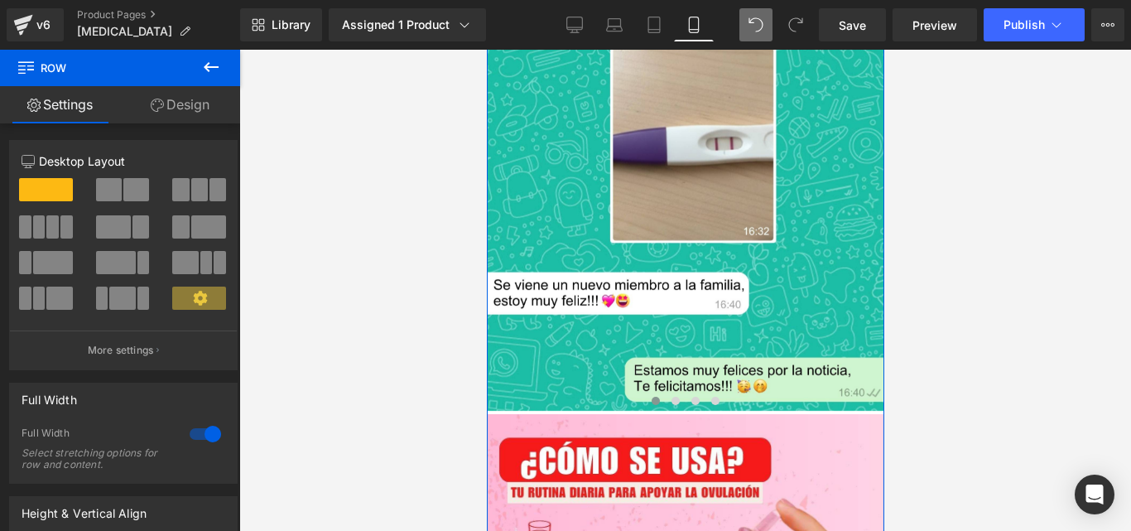
scroll to position [3370, 0]
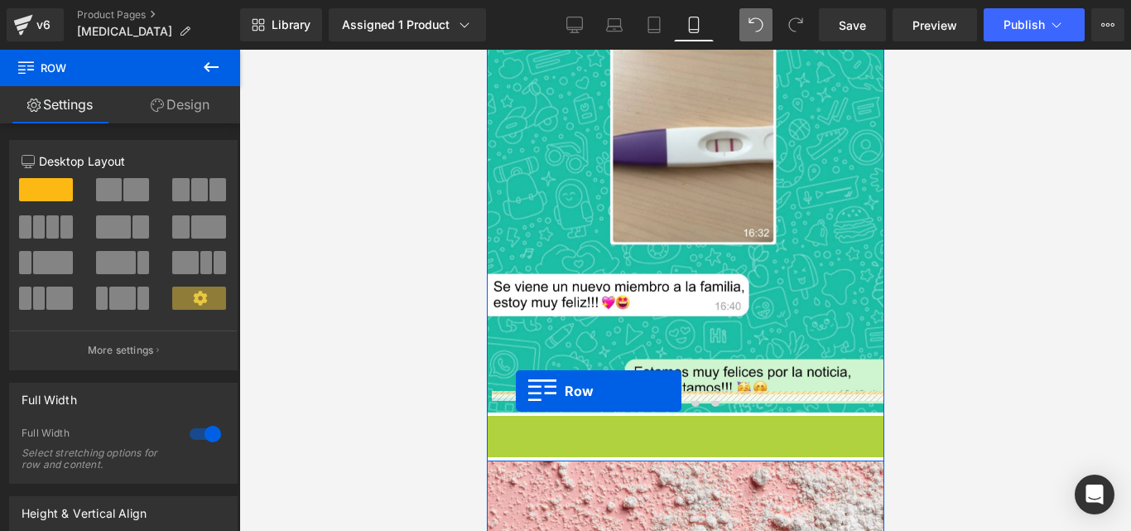
drag, startPoint x: 514, startPoint y: 402, endPoint x: 515, endPoint y: 391, distance: 10.8
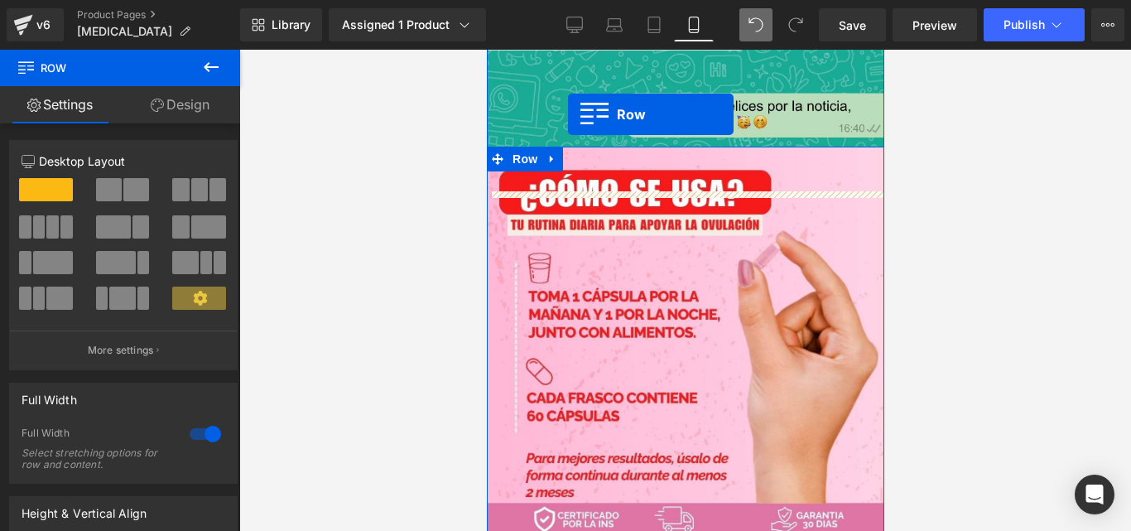
scroll to position [3553, 0]
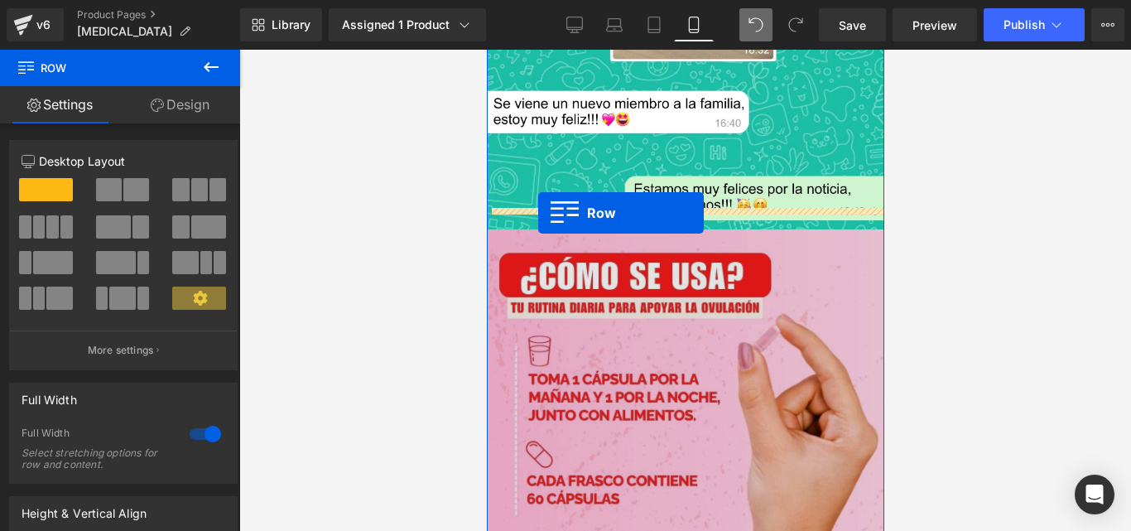
drag, startPoint x: 533, startPoint y: 339, endPoint x: 537, endPoint y: 213, distance: 125.9
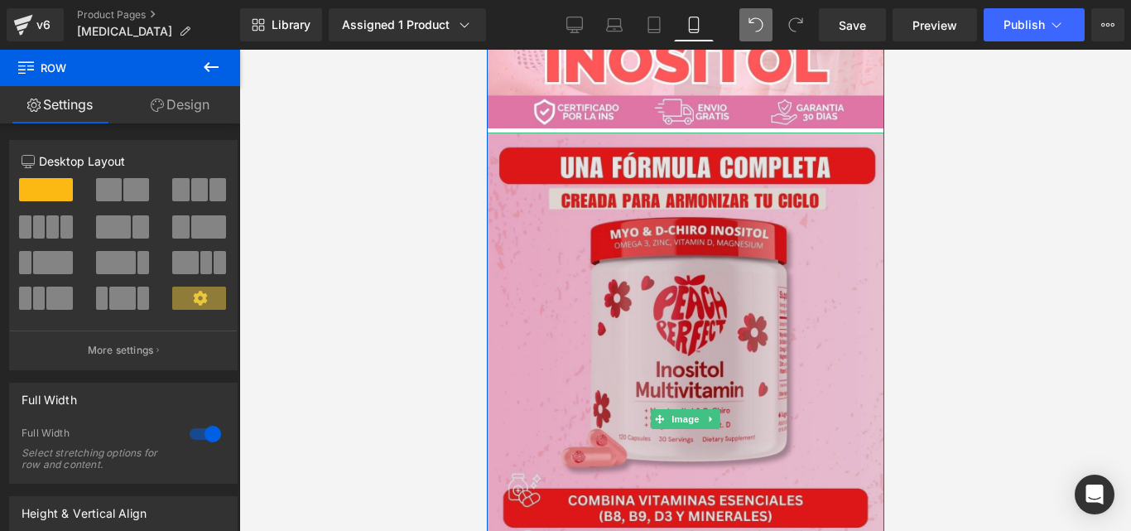
scroll to position [4048, 0]
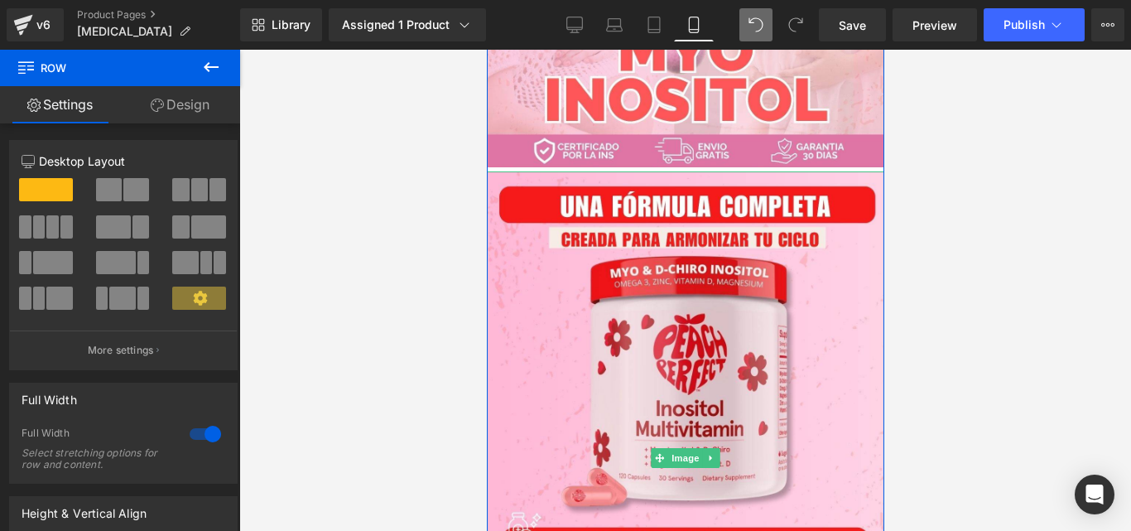
click at [383, 222] on div at bounding box center [685, 290] width 892 height 481
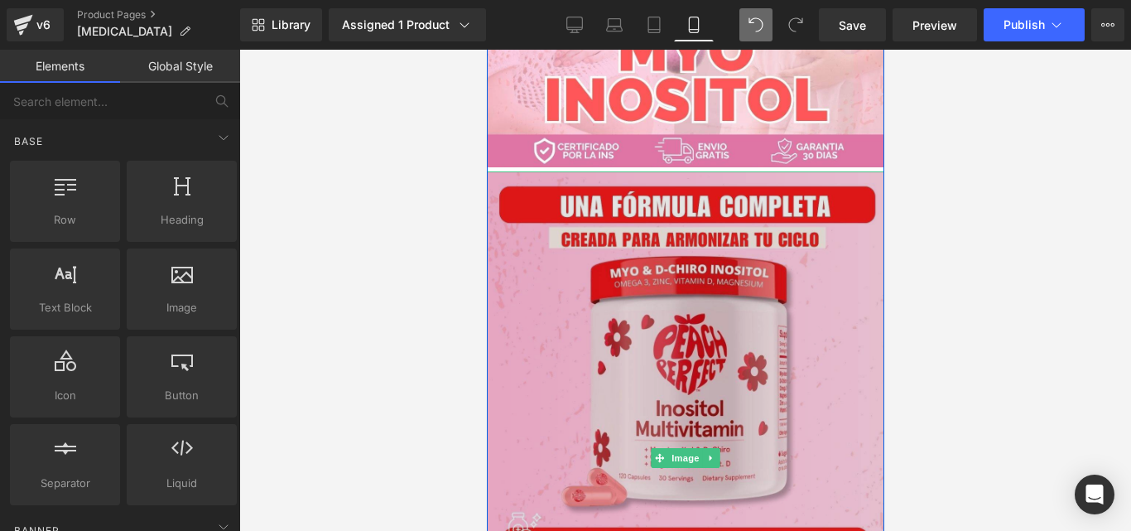
click at [576, 184] on img at bounding box center [684, 457] width 397 height 573
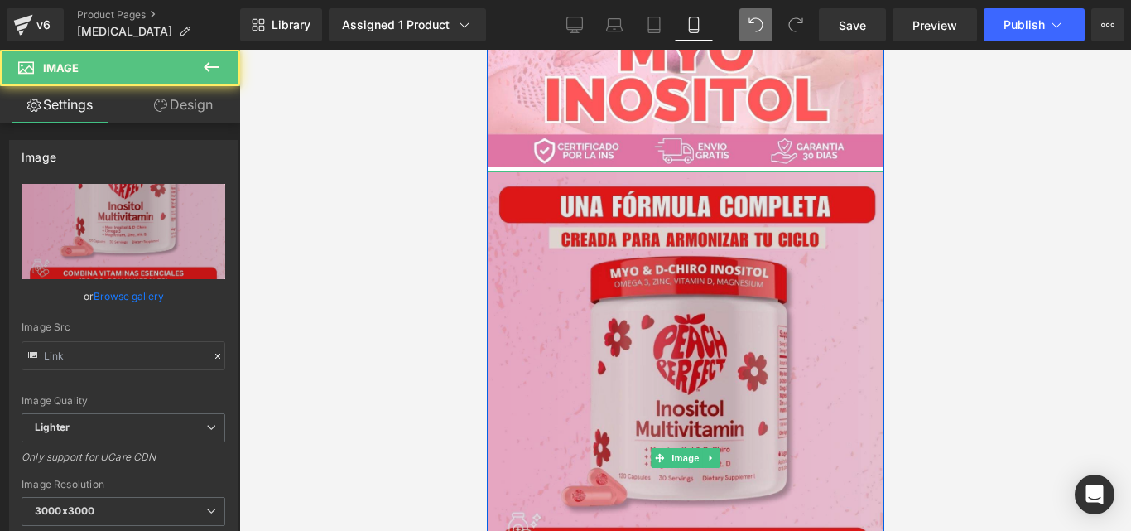
type input "[URL][DOMAIN_NAME]"
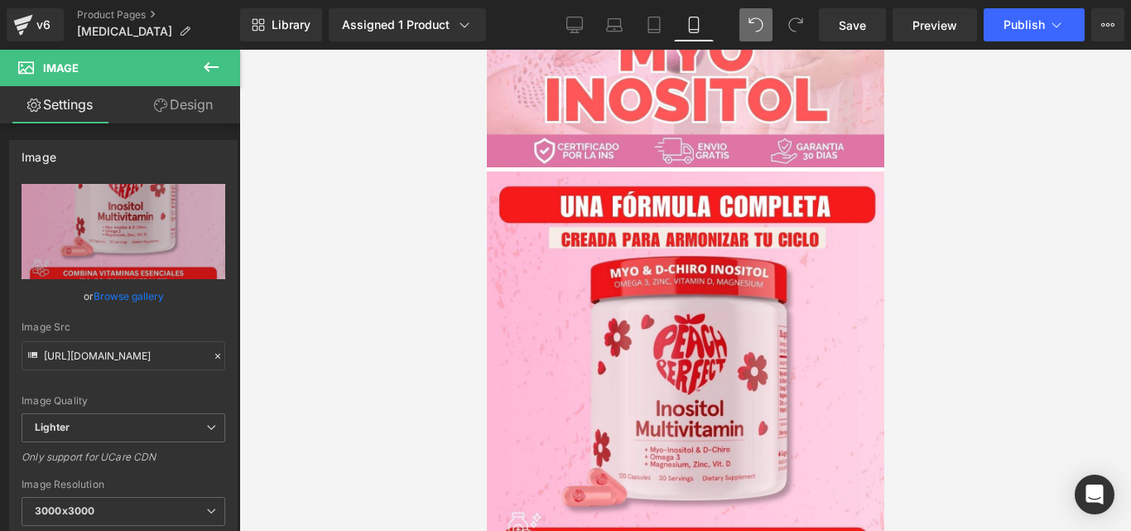
click at [975, 210] on div at bounding box center [685, 290] width 892 height 481
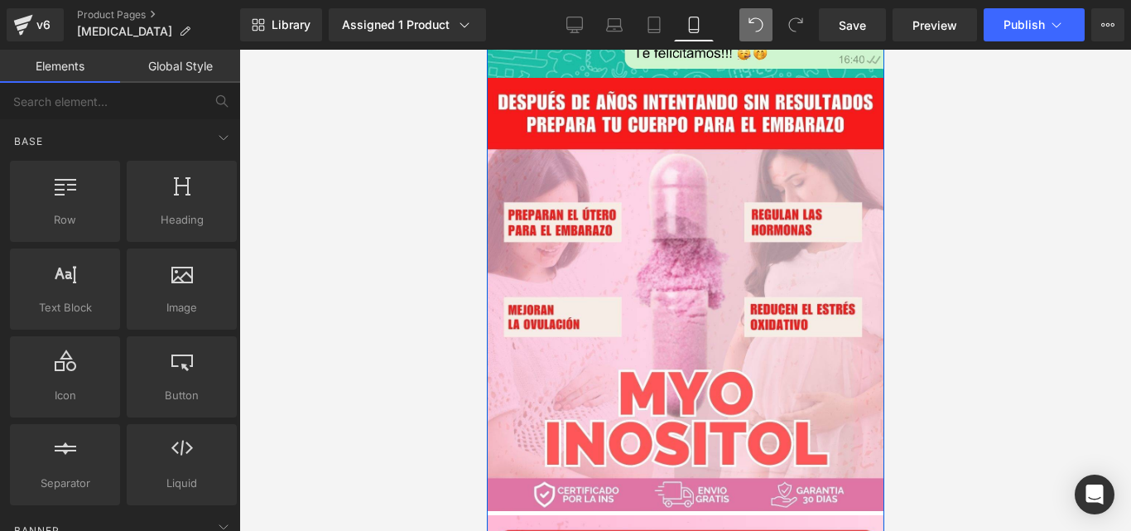
click at [582, 342] on img at bounding box center [684, 294] width 397 height 433
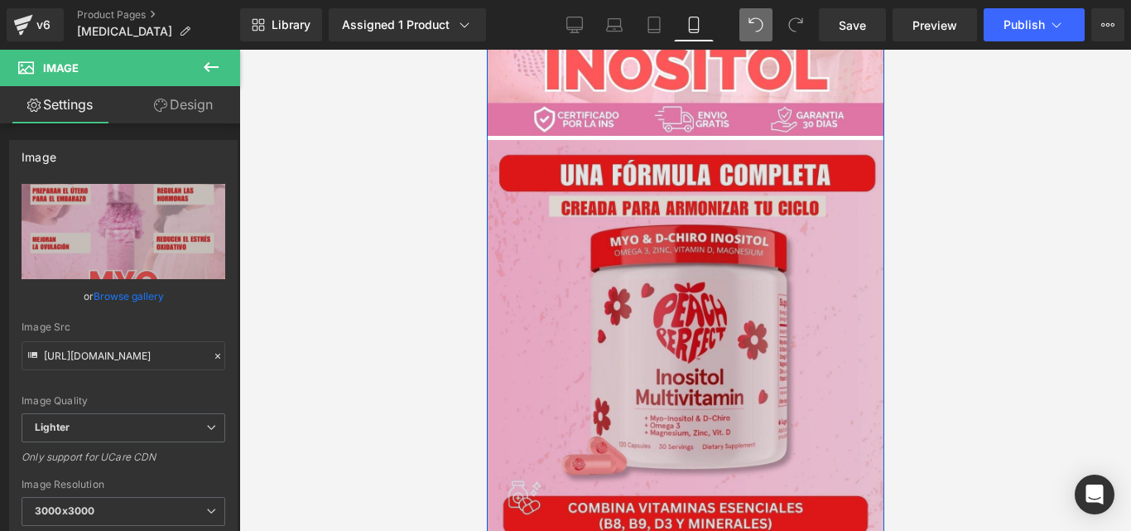
scroll to position [4080, 0]
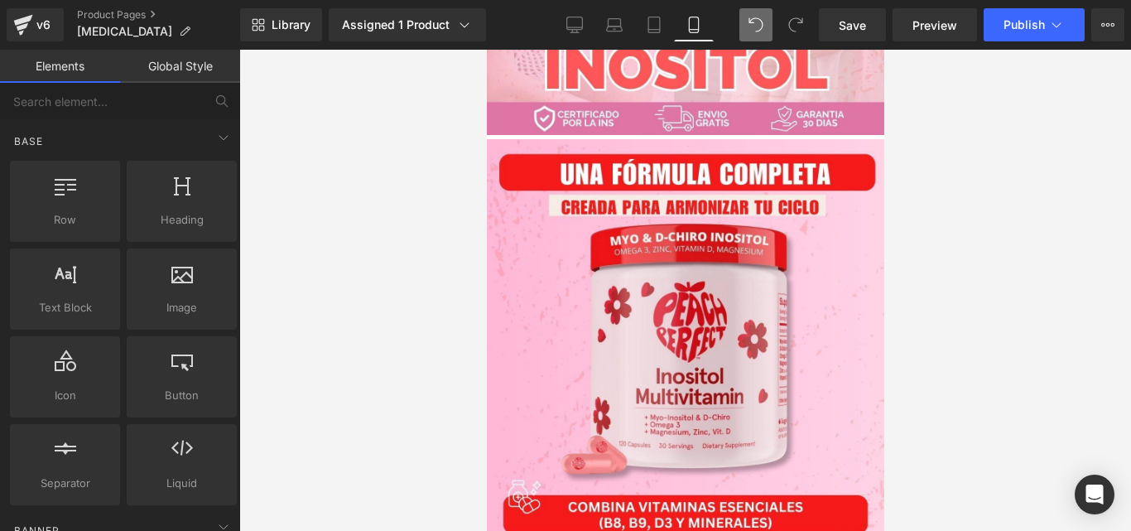
click at [455, 168] on div at bounding box center [685, 290] width 892 height 481
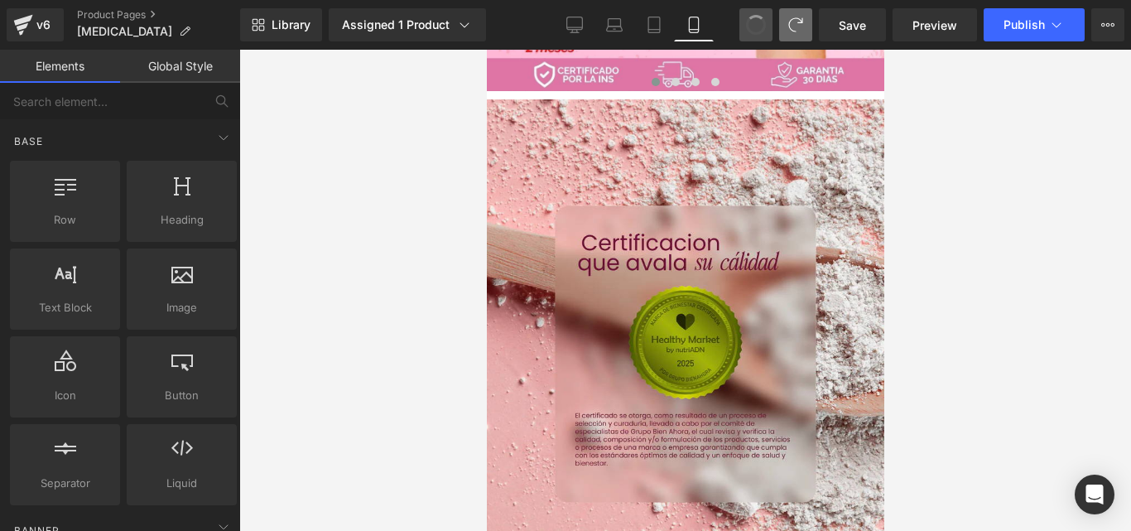
click at [755, 16] on span at bounding box center [756, 25] width 28 height 28
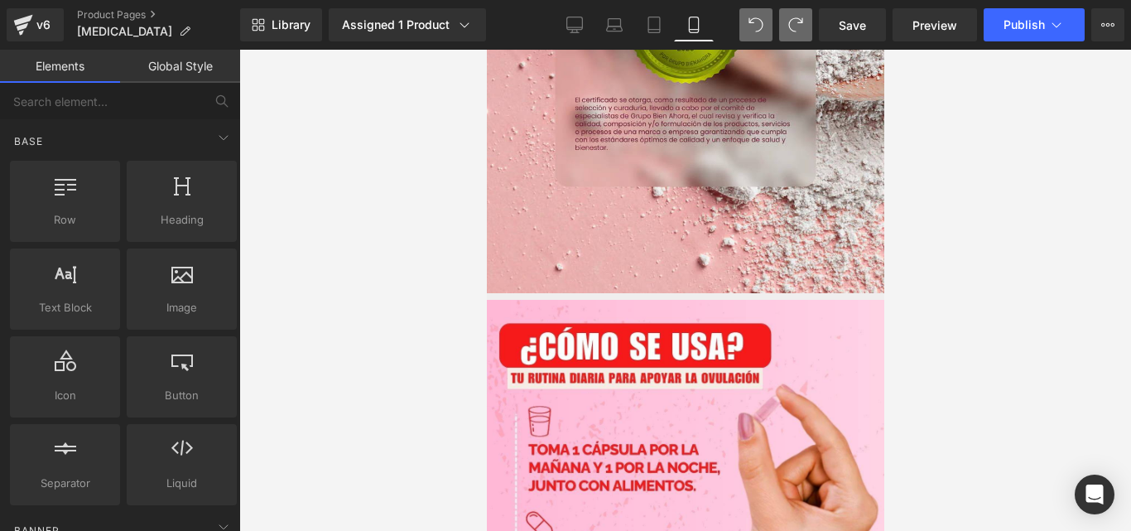
scroll to position [4716, 0]
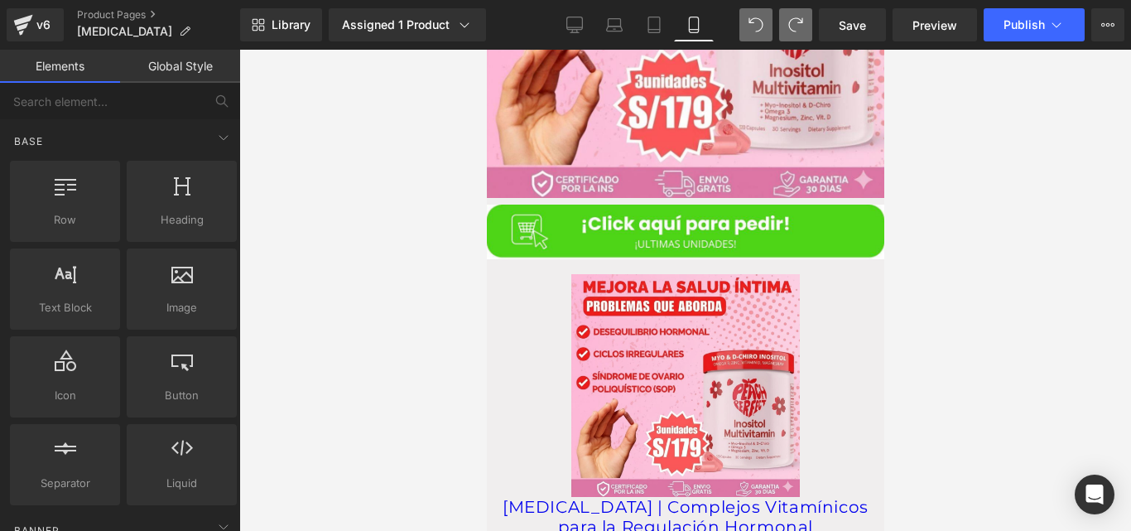
click at [795, 274] on div "Sale Off" at bounding box center [684, 385] width 381 height 222
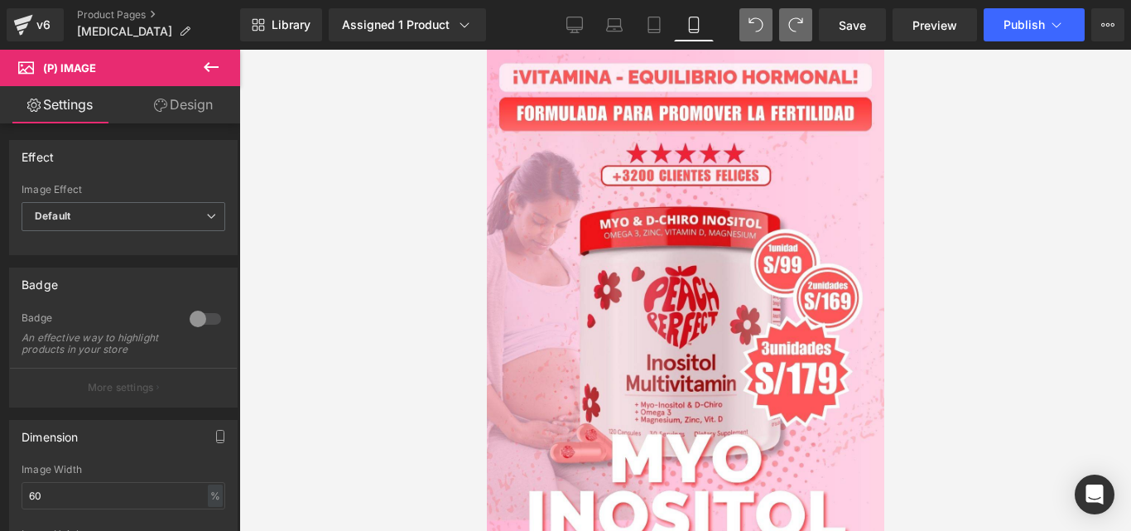
scroll to position [0, 0]
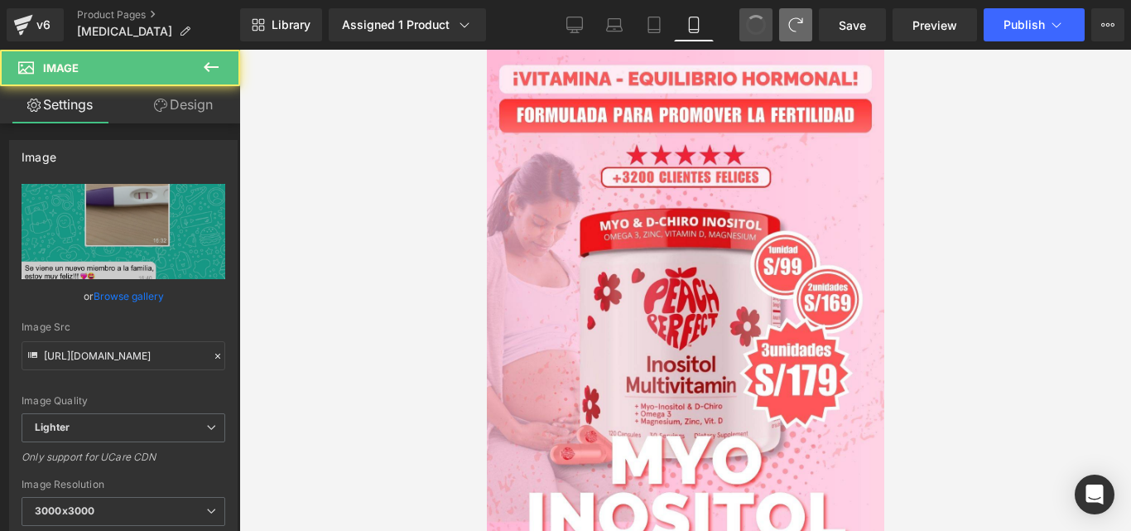
type input "[URL][DOMAIN_NAME]"
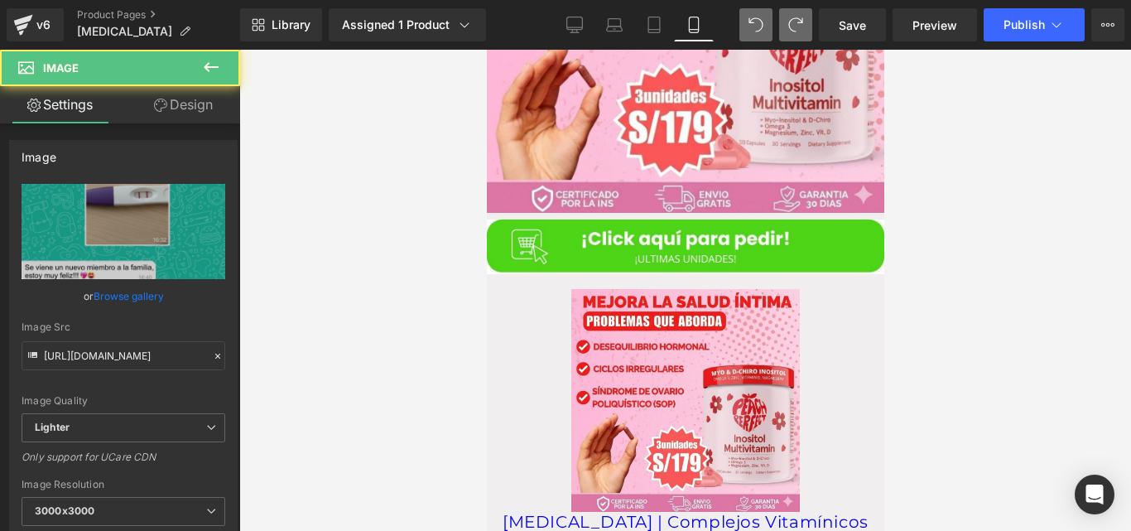
scroll to position [5029, 0]
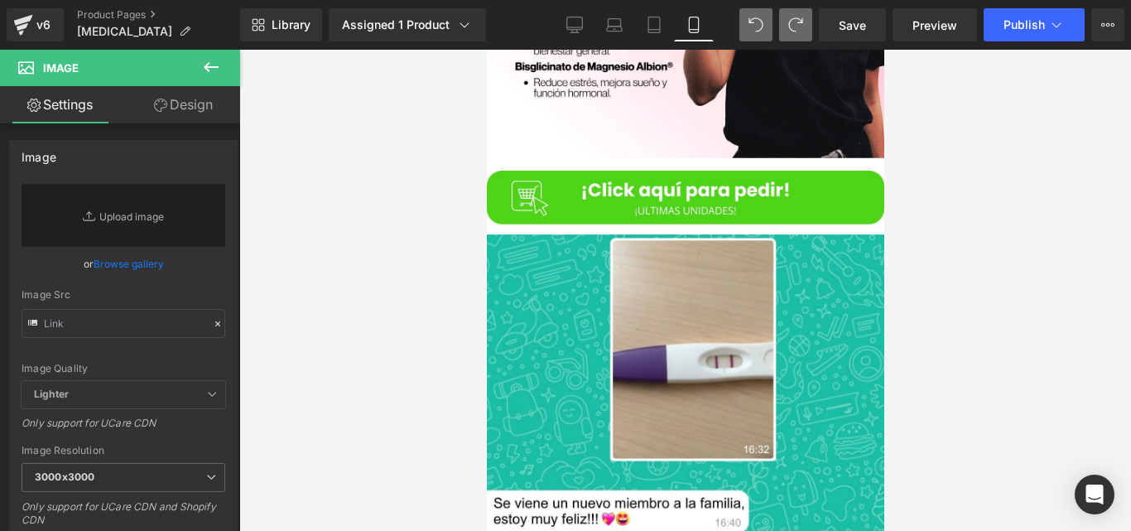
type input "[URL][DOMAIN_NAME]"
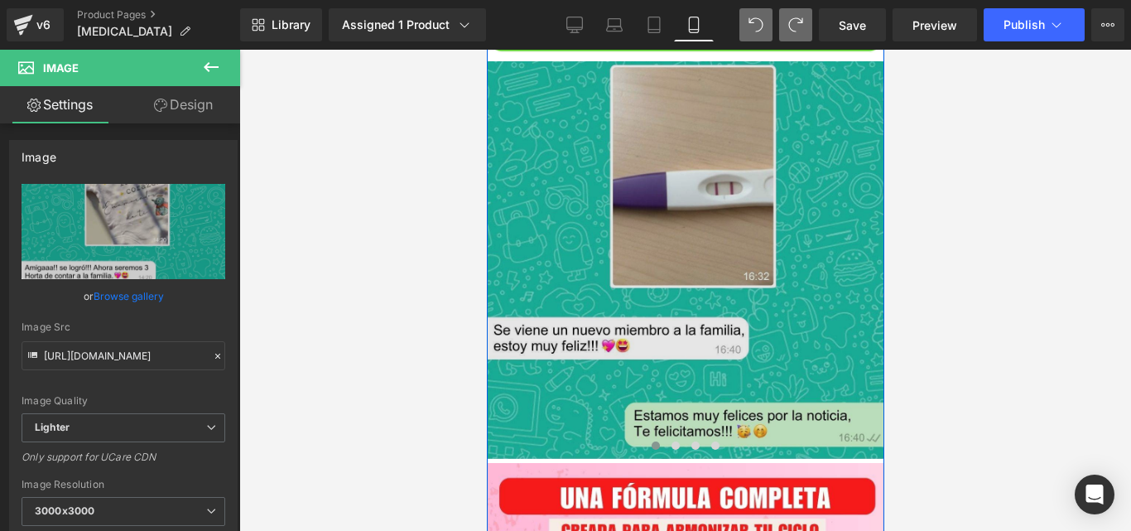
scroll to position [5214, 0]
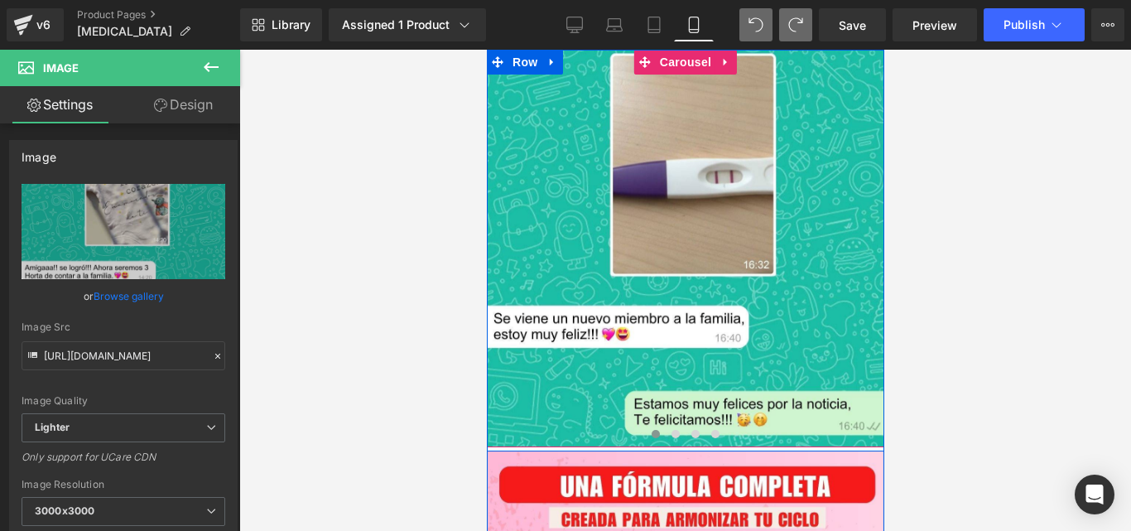
click at [630, 426] on div at bounding box center [684, 437] width 397 height 23
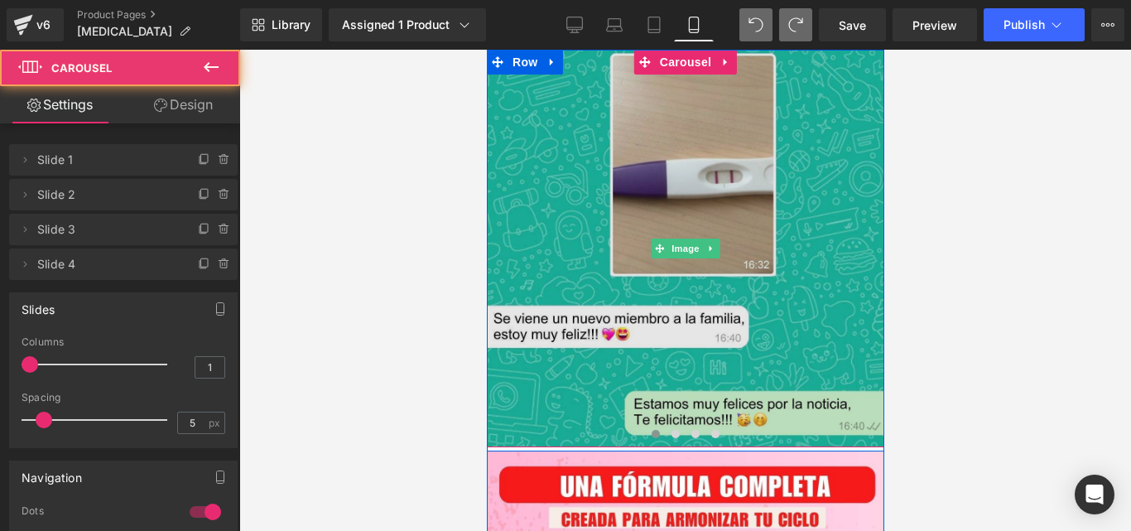
click at [671, 258] on img at bounding box center [684, 248] width 397 height 397
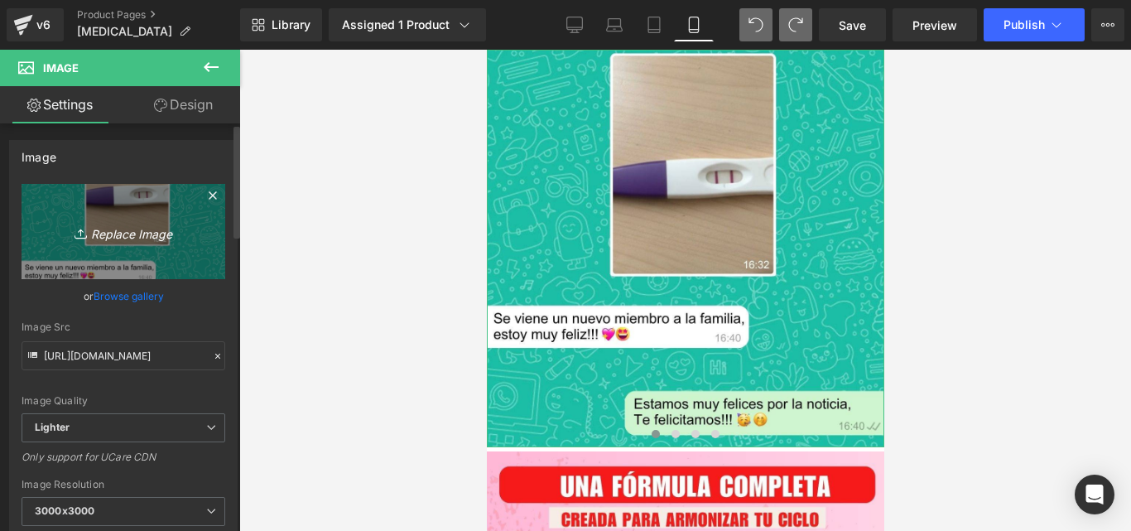
click at [141, 234] on icon "Replace Image" at bounding box center [123, 231] width 132 height 21
type input "C:\fakepath\testimonio 1.jpg"
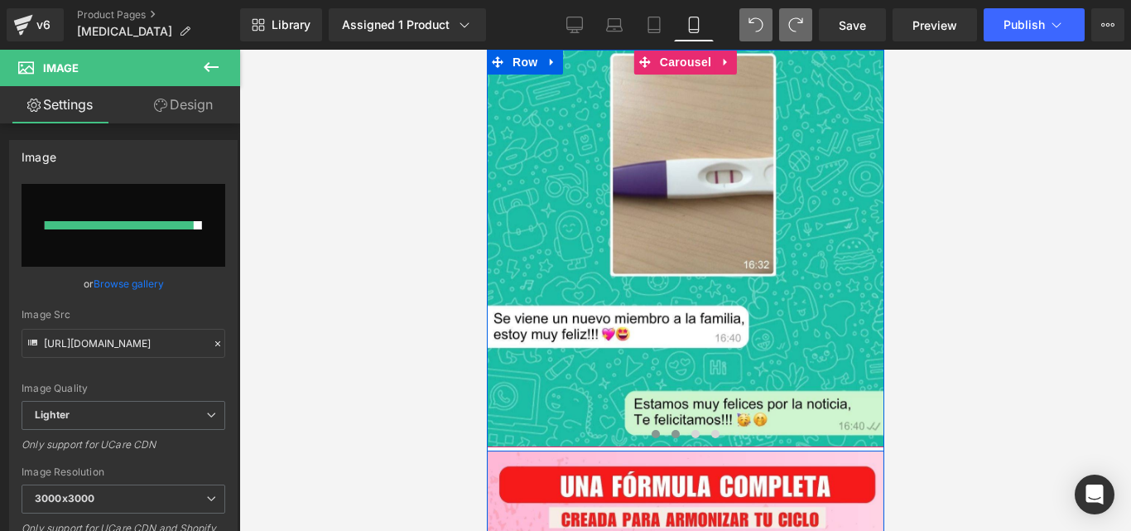
type input "[URL][DOMAIN_NAME]"
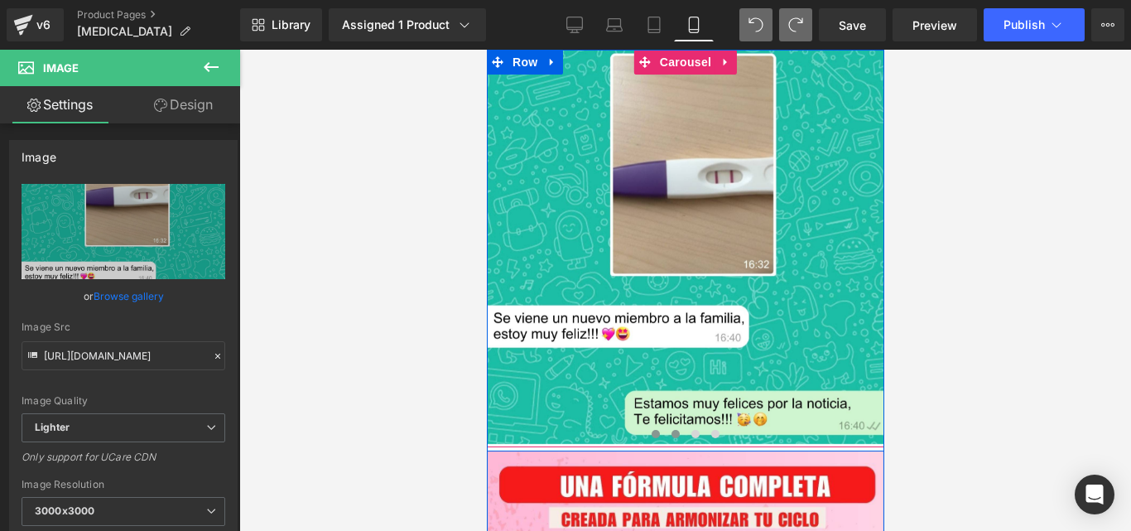
click at [672, 426] on button at bounding box center [675, 434] width 20 height 17
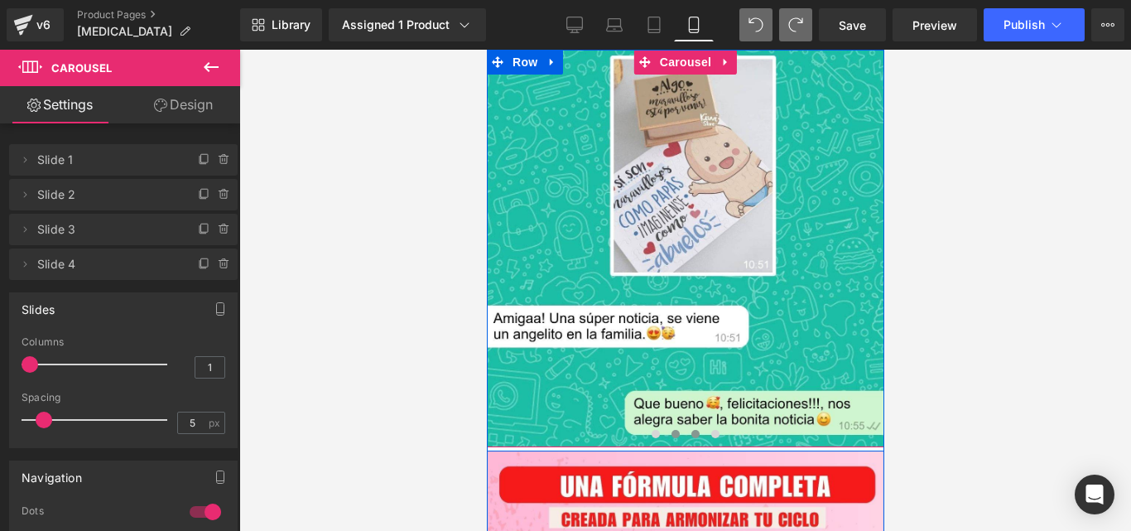
click at [691, 430] on span at bounding box center [695, 434] width 8 height 8
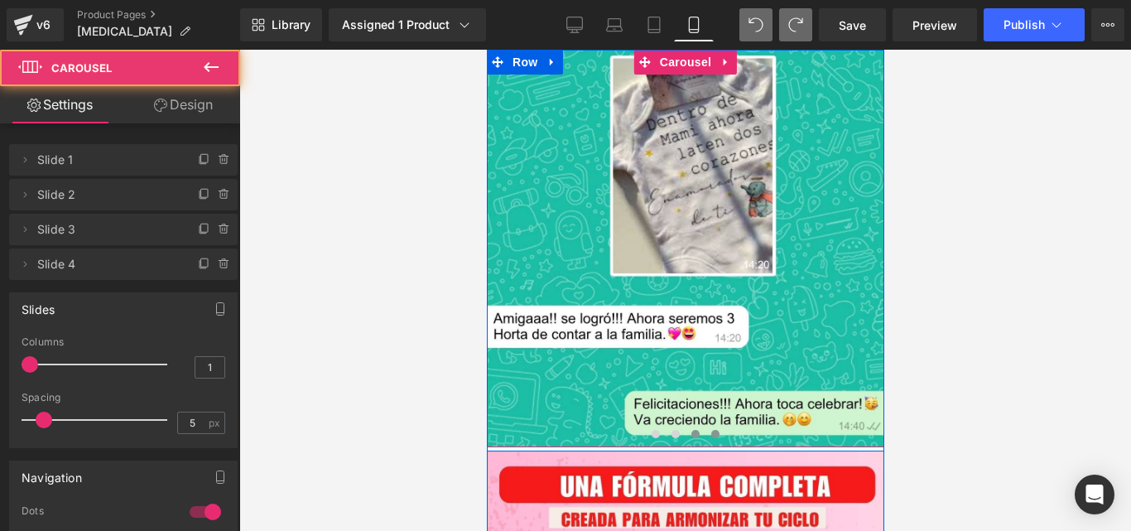
click at [711, 430] on span at bounding box center [715, 434] width 8 height 8
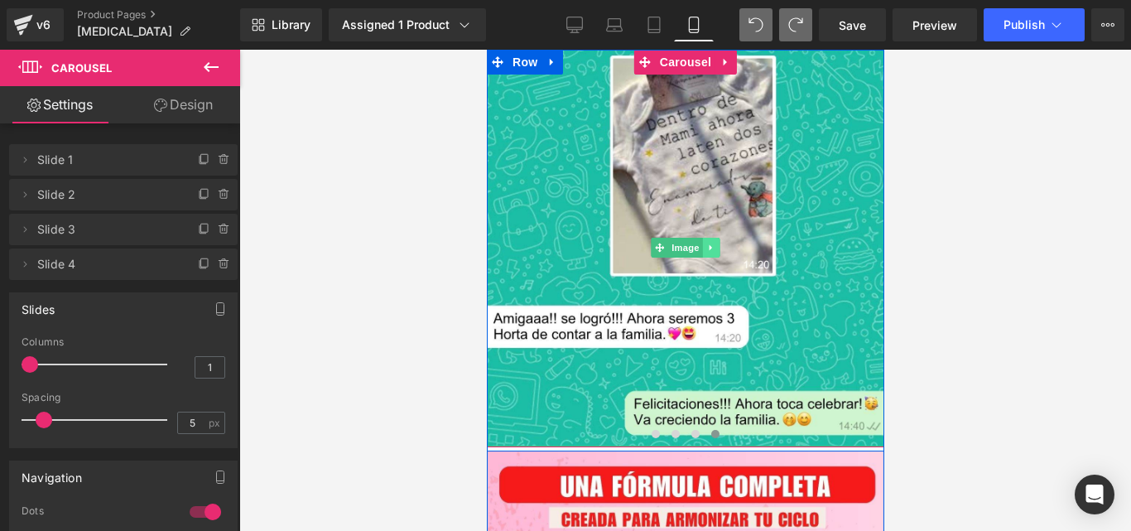
click at [704, 238] on link at bounding box center [710, 248] width 17 height 20
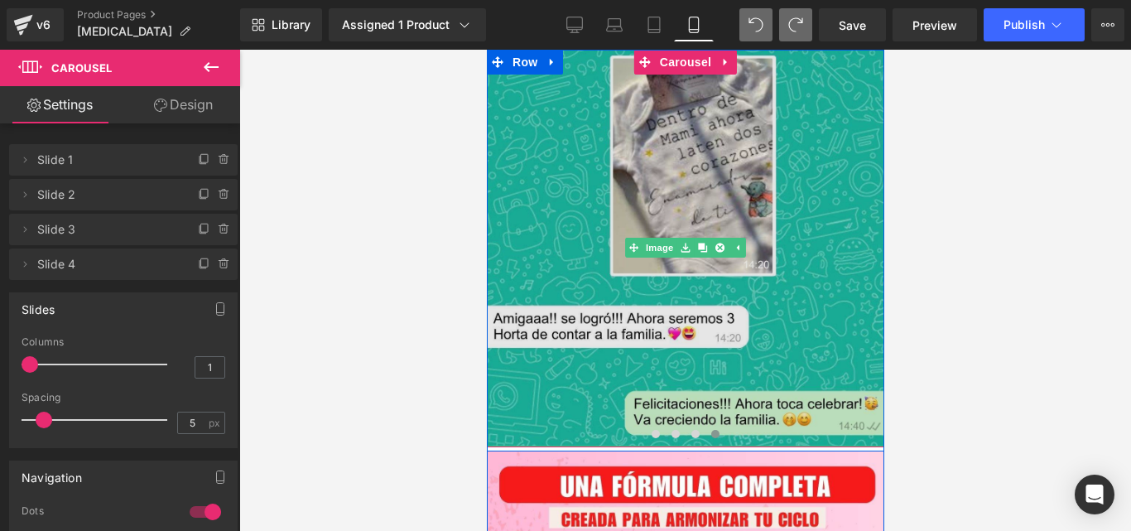
click at [651, 263] on img at bounding box center [684, 248] width 397 height 397
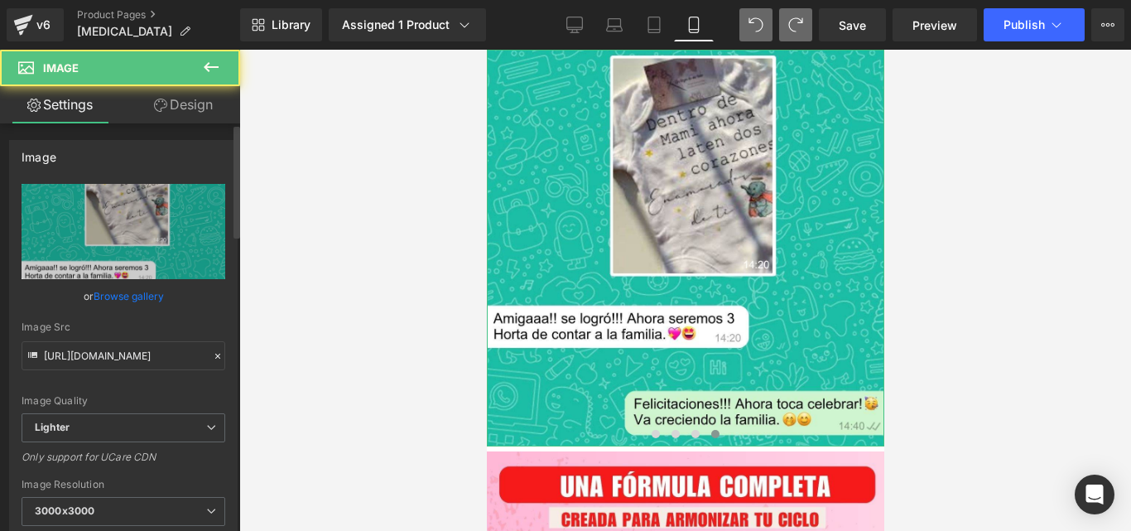
click at [178, 181] on div "Image [URL][DOMAIN_NAME] Replace Image Upload image or Browse gallery Image Src…" at bounding box center [123, 377] width 229 height 475
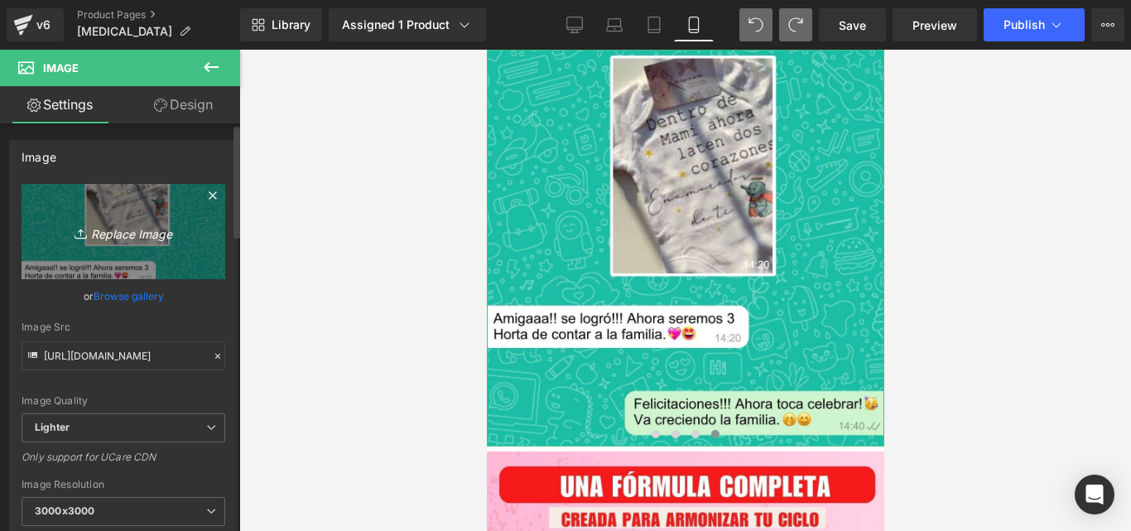
click at [161, 203] on link "Replace Image" at bounding box center [124, 231] width 204 height 95
type input "C:\fakepath\testimonio 3.jpg"
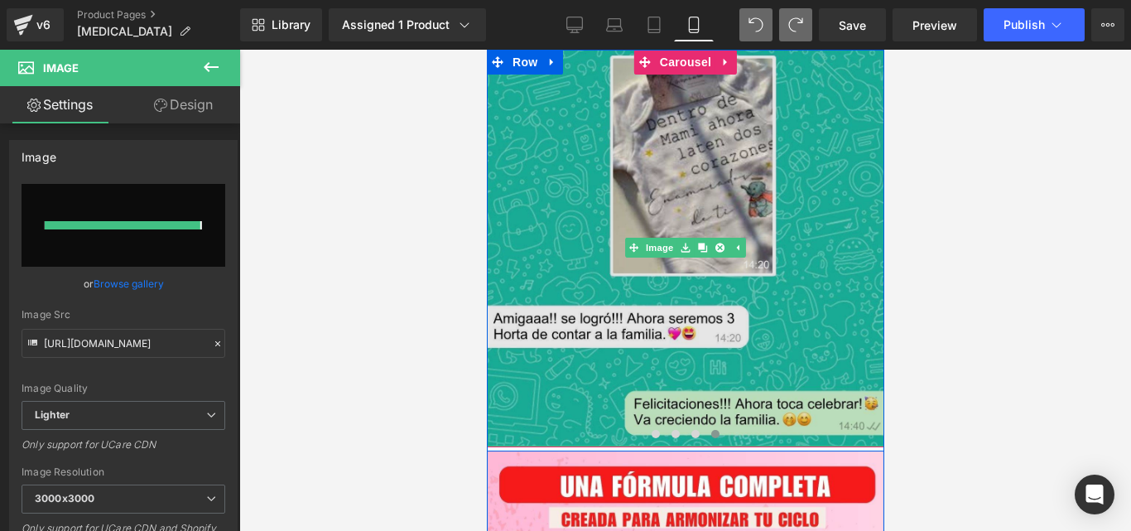
type input "[URL][DOMAIN_NAME]"
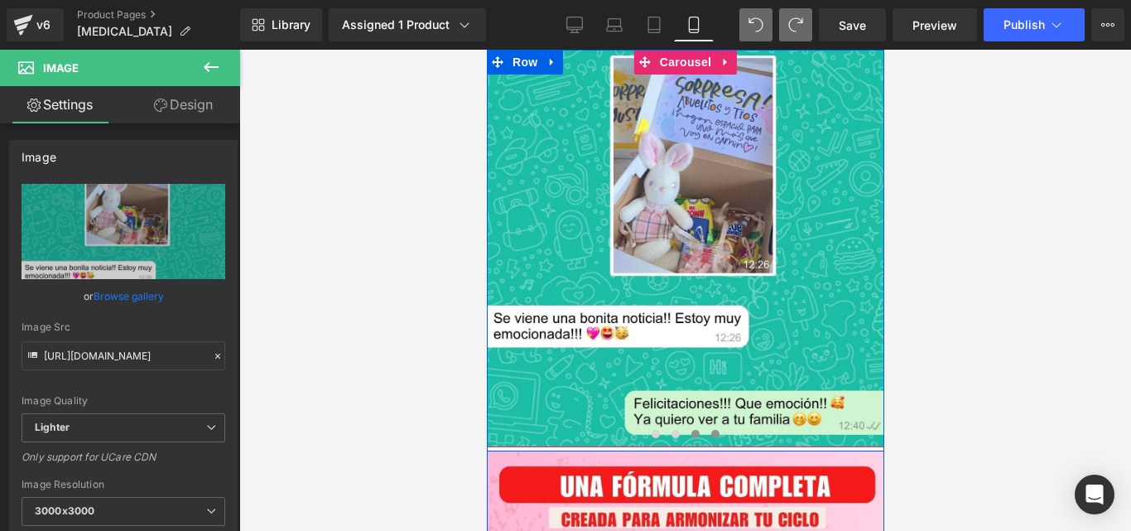
click at [691, 430] on span at bounding box center [695, 434] width 8 height 8
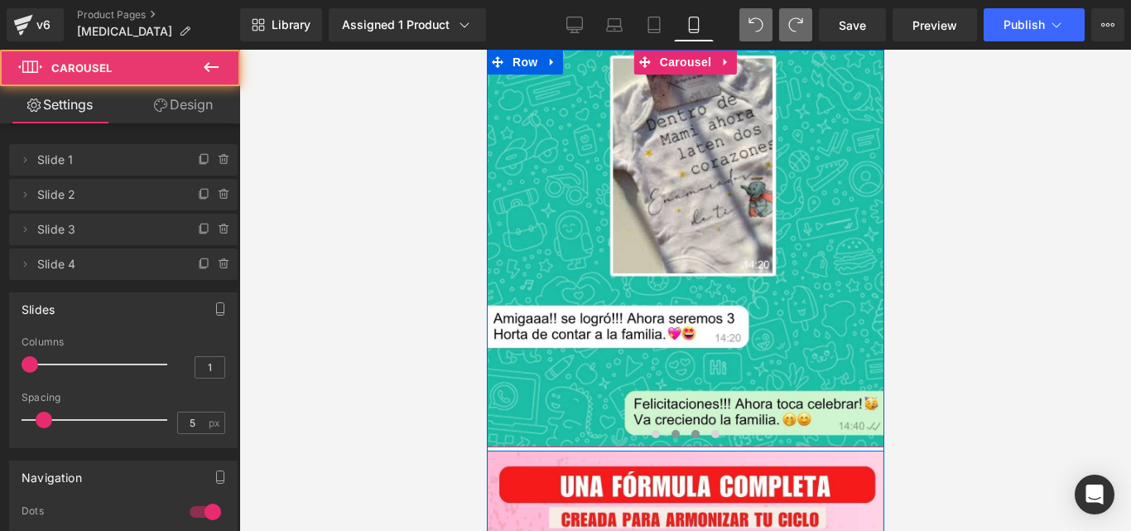
click at [669, 426] on button at bounding box center [675, 434] width 20 height 17
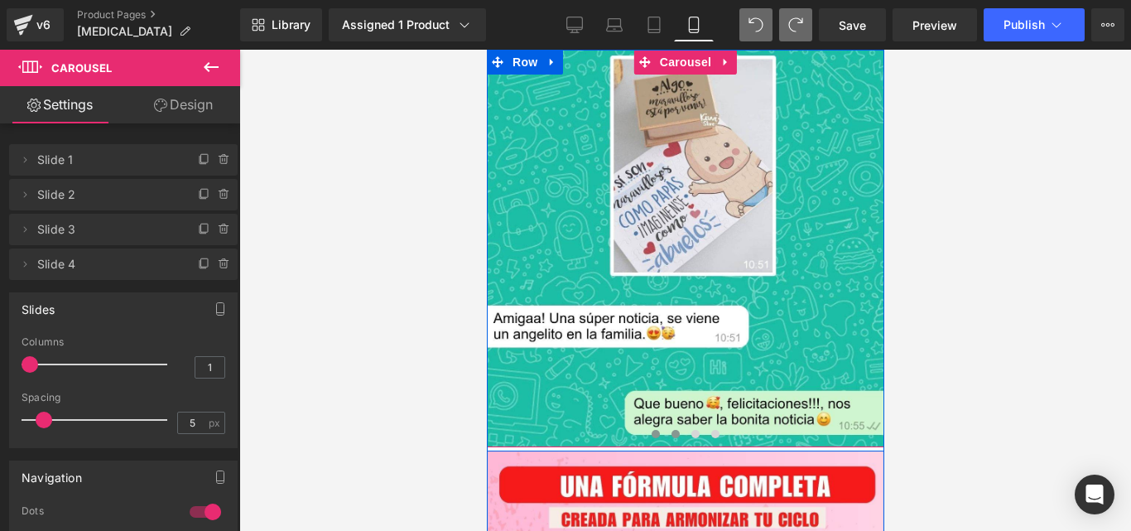
click at [653, 426] on button at bounding box center [655, 434] width 20 height 17
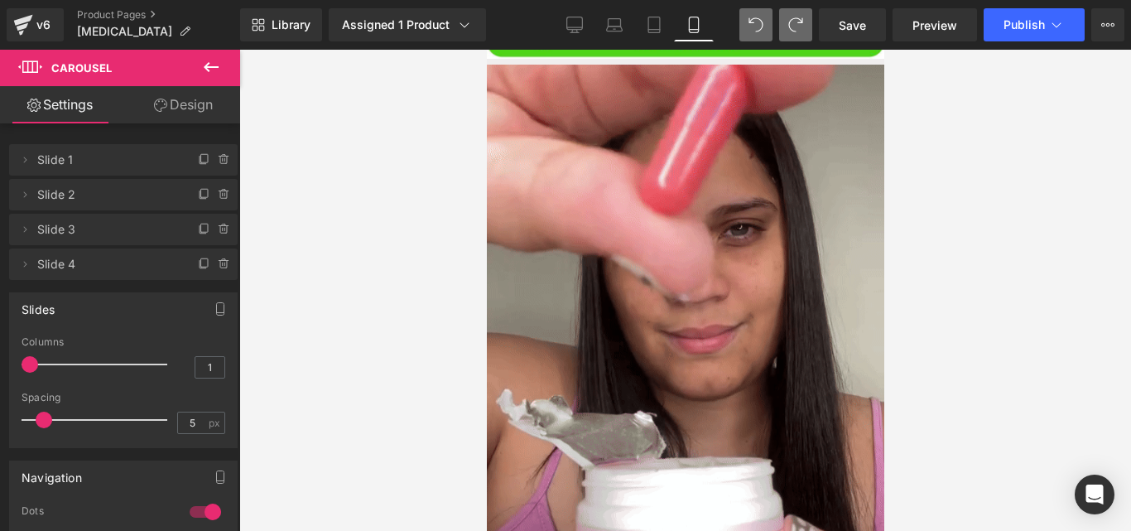
scroll to position [548, 0]
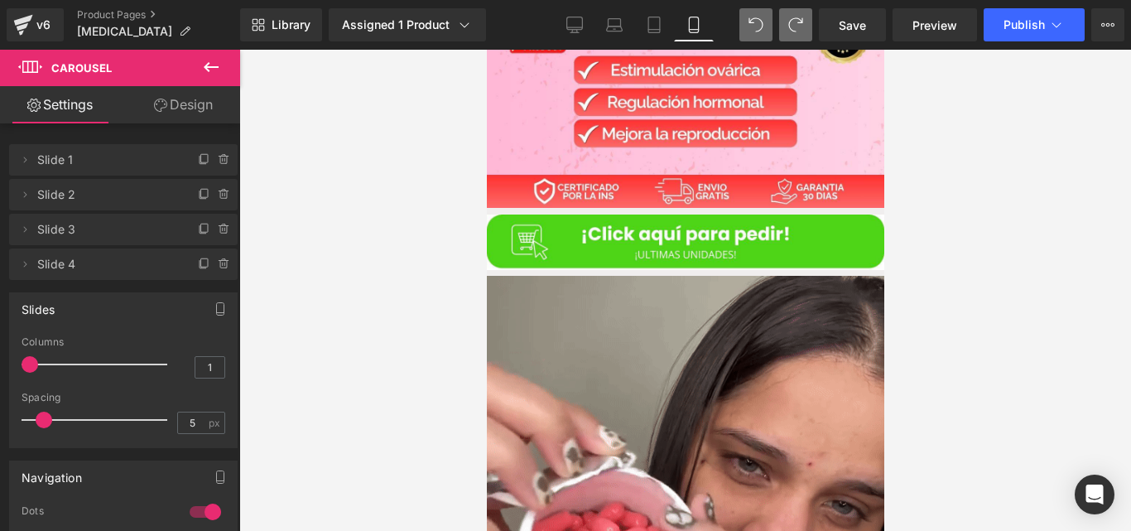
click at [744, 306] on div "Image Image Row Row" at bounding box center [684, 504] width 397 height 592
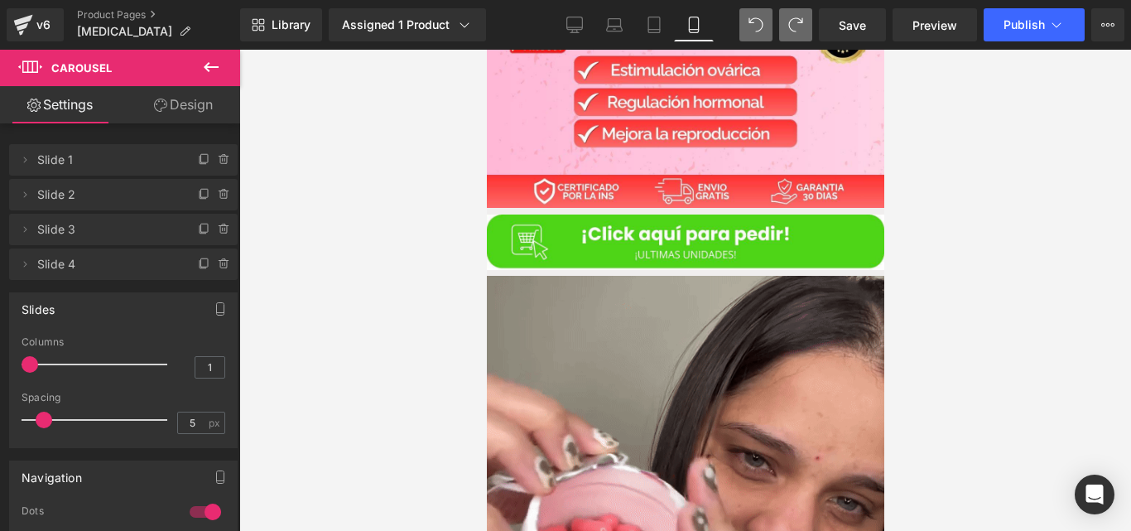
click at [744, 306] on div "Image Image Row Row" at bounding box center [684, 504] width 397 height 592
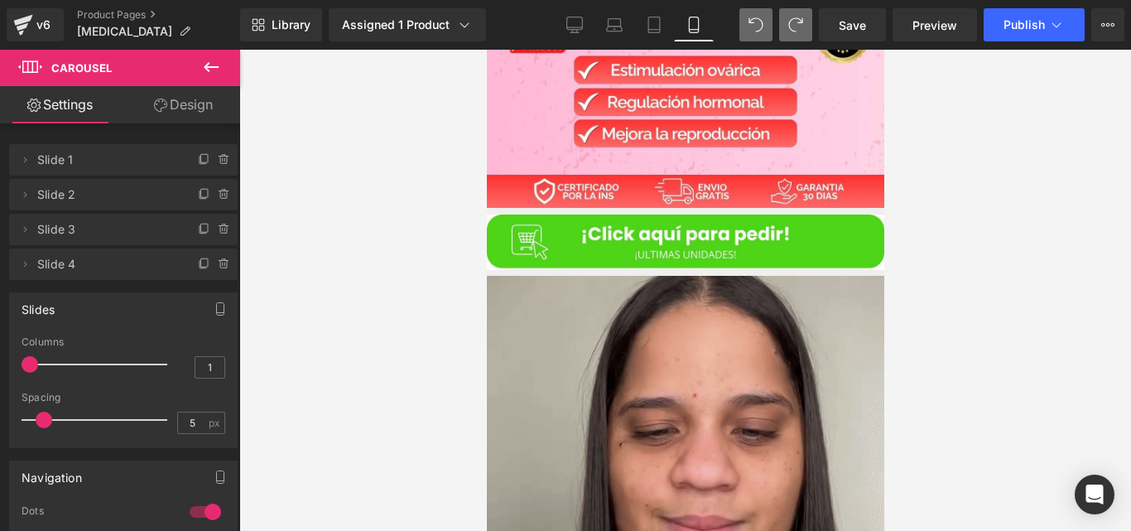
click at [744, 306] on div "Image Image Row Row" at bounding box center [684, 504] width 397 height 592
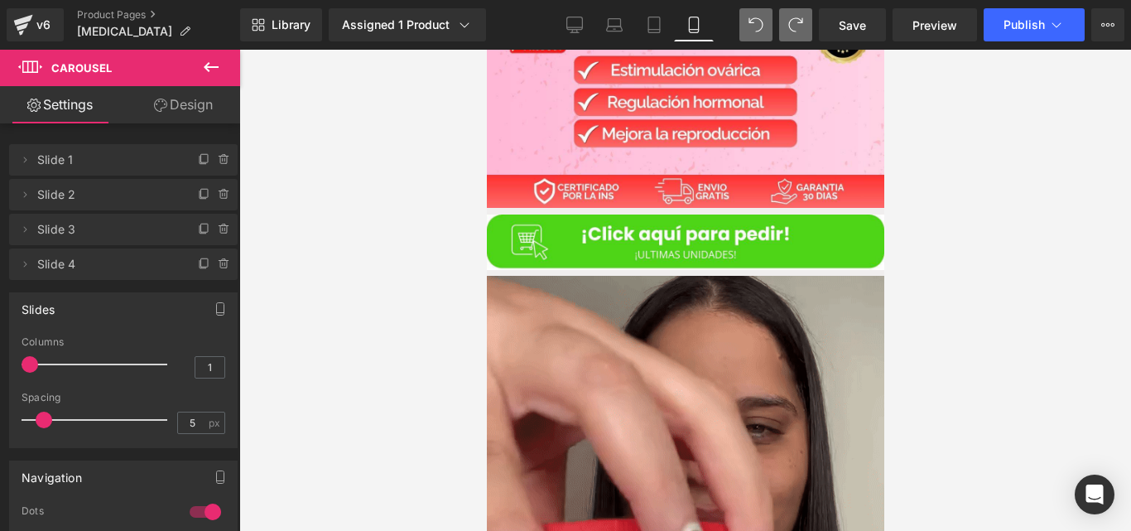
click at [744, 306] on div "Image Image Row Row" at bounding box center [684, 504] width 397 height 592
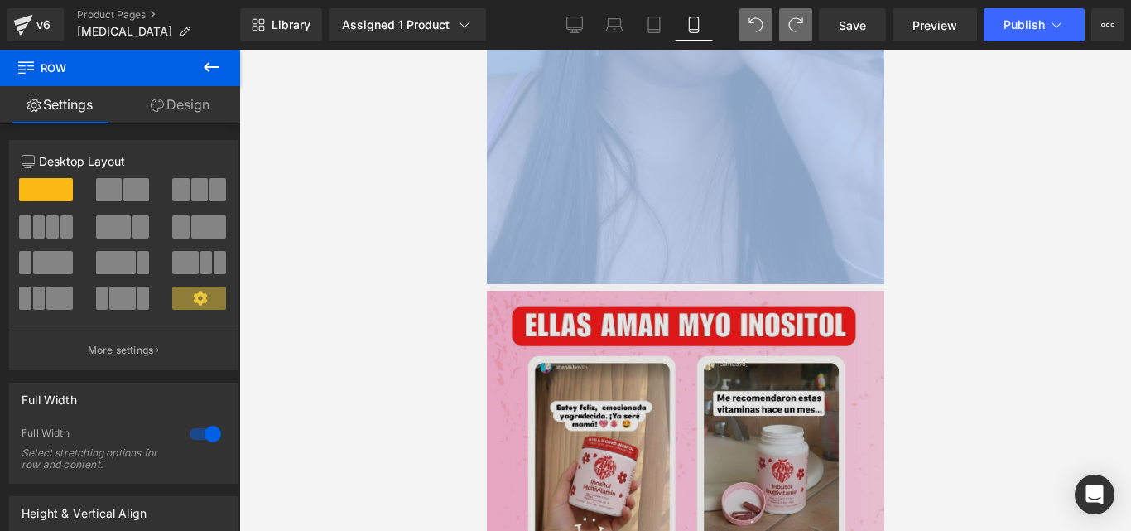
scroll to position [1042, 0]
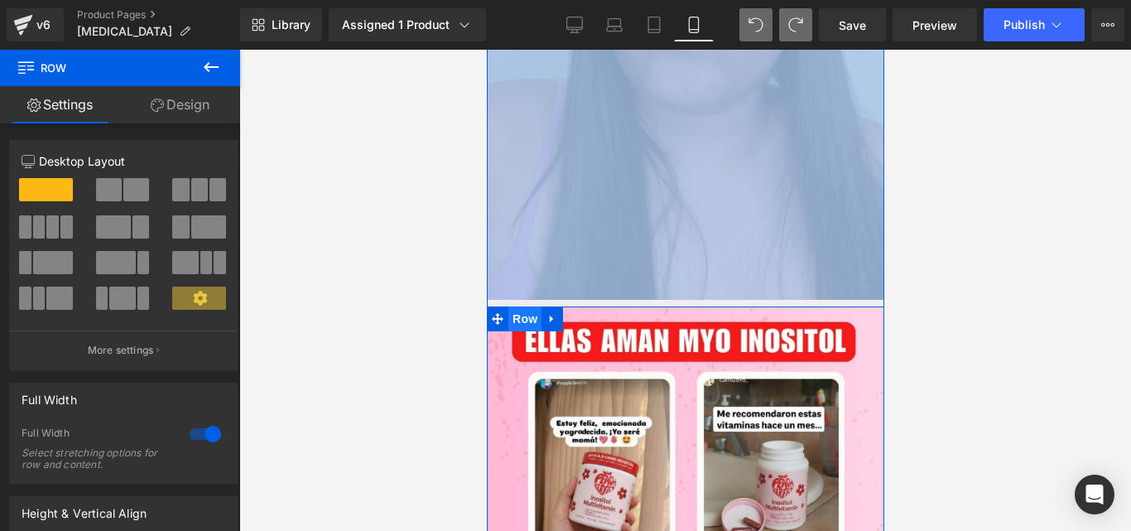
click at [508, 306] on span "Row" at bounding box center [524, 318] width 33 height 25
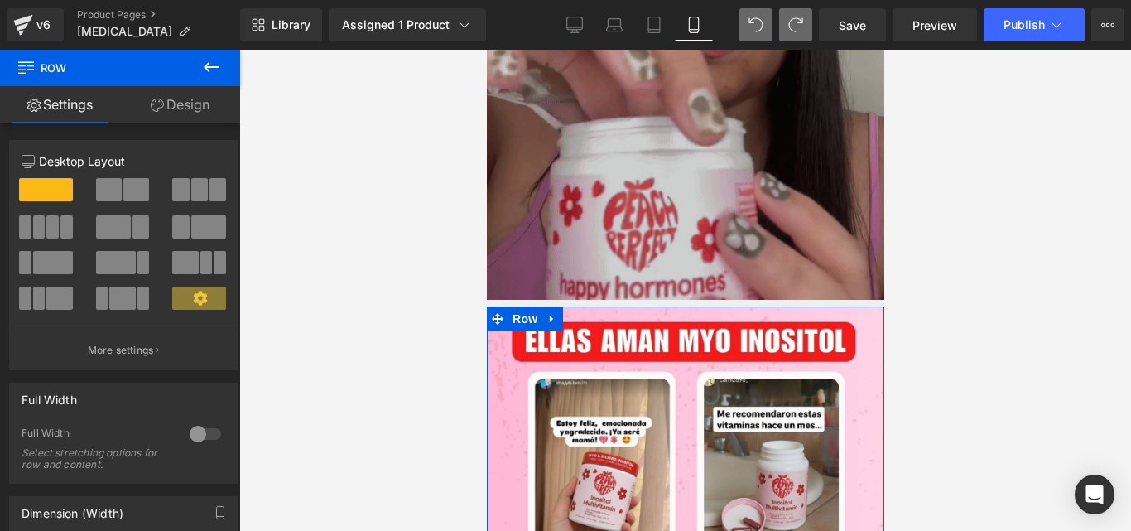
click at [182, 118] on link "Design" at bounding box center [180, 104] width 120 height 37
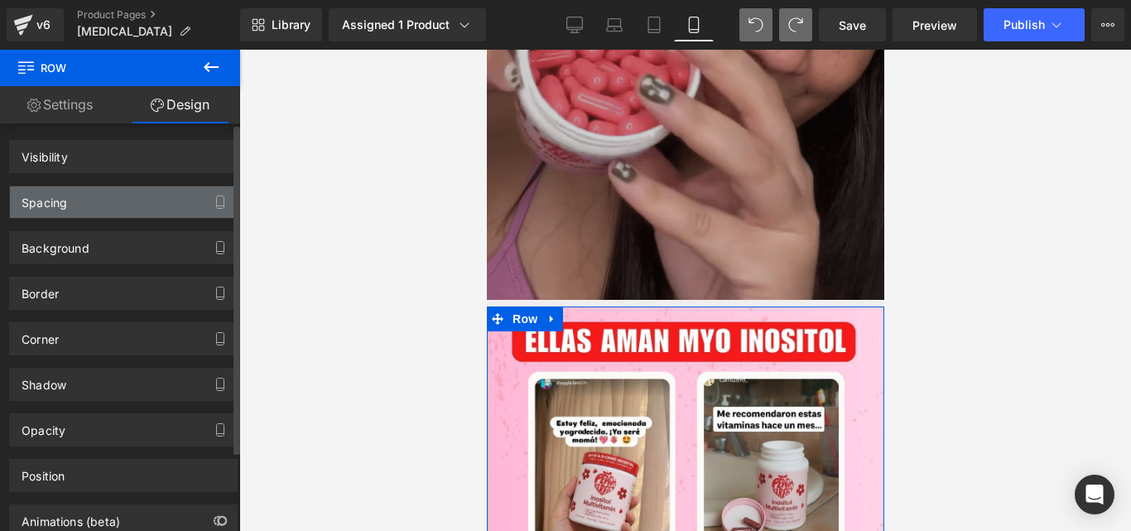
click at [112, 199] on div "Spacing" at bounding box center [123, 201] width 227 height 31
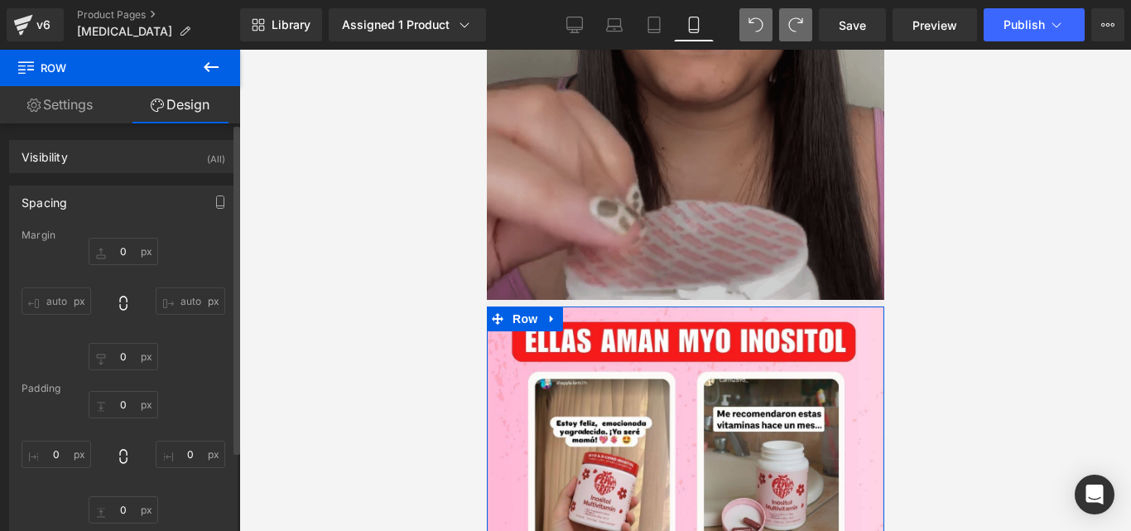
type input "0"
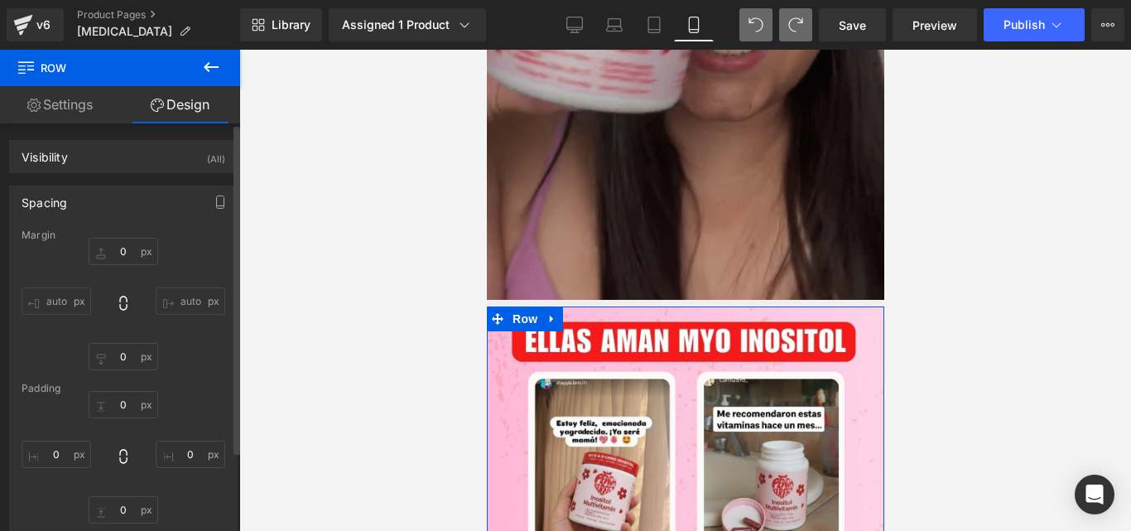
type input "0"
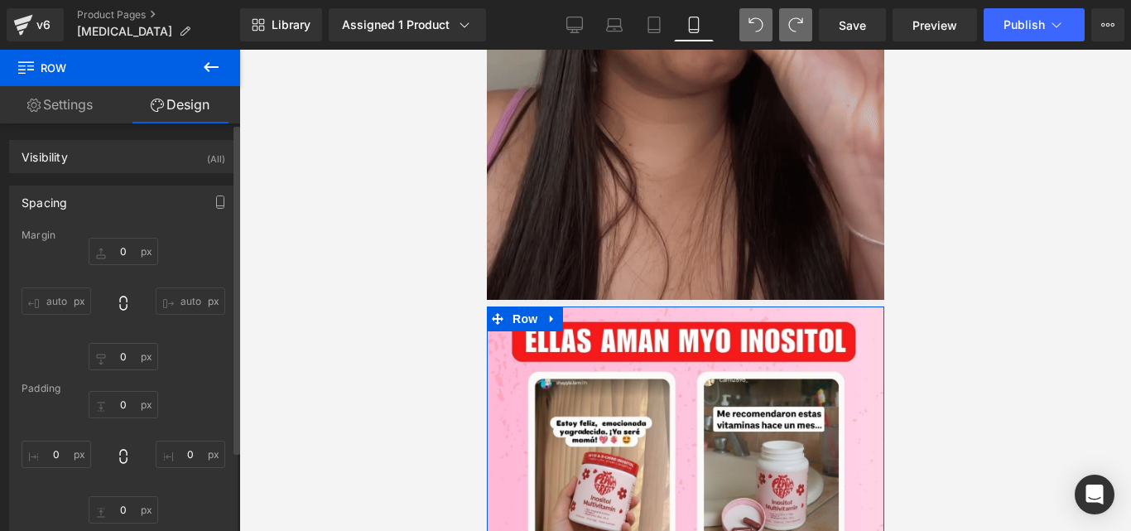
type input "0"
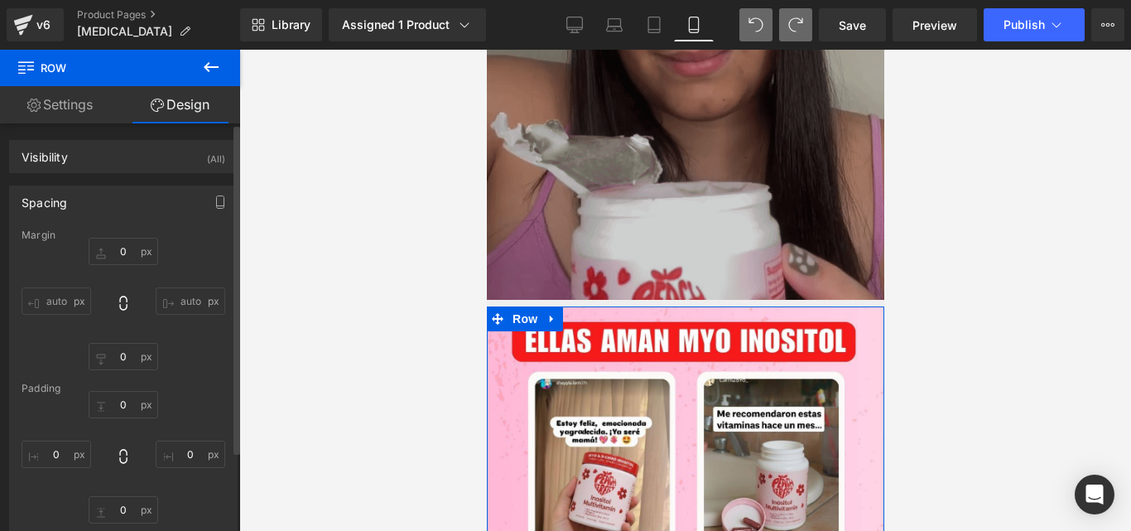
type input "0"
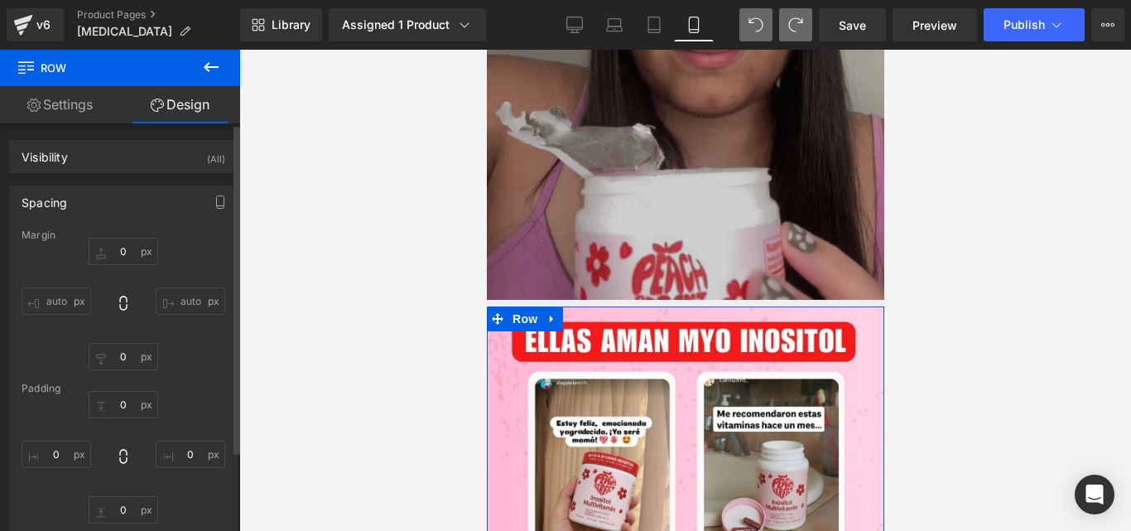
type input "0"
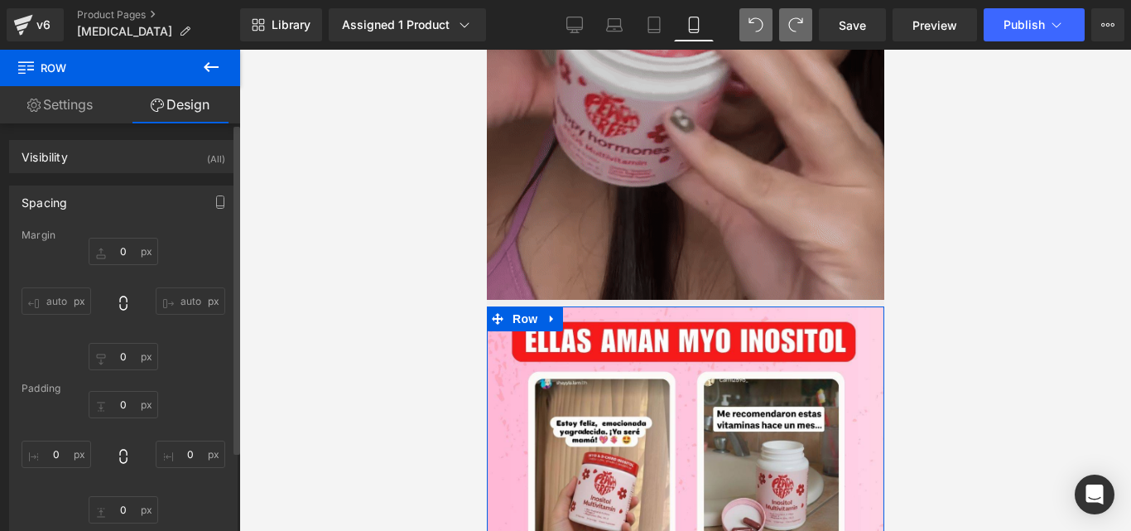
type input "0"
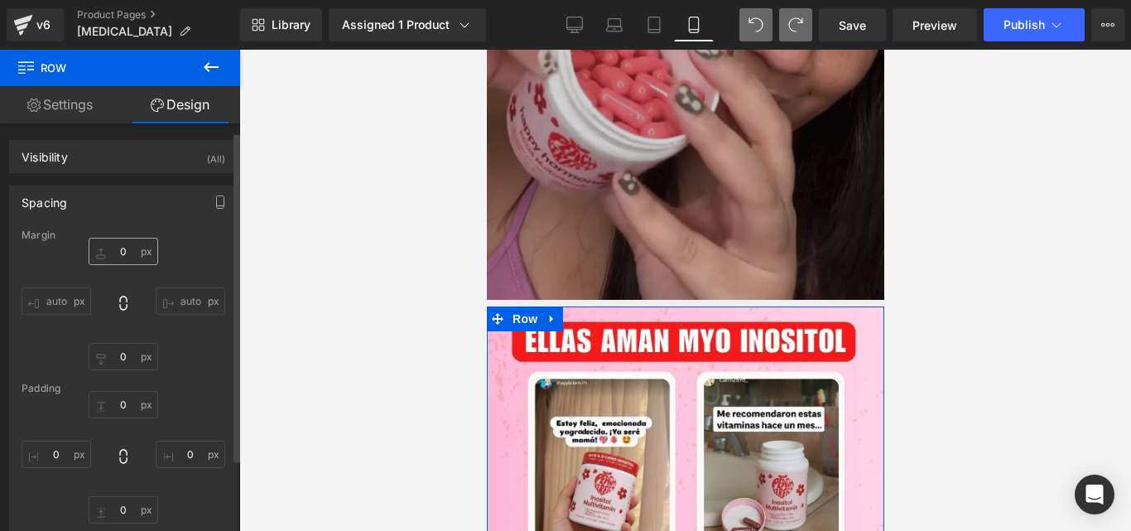
scroll to position [22, 0]
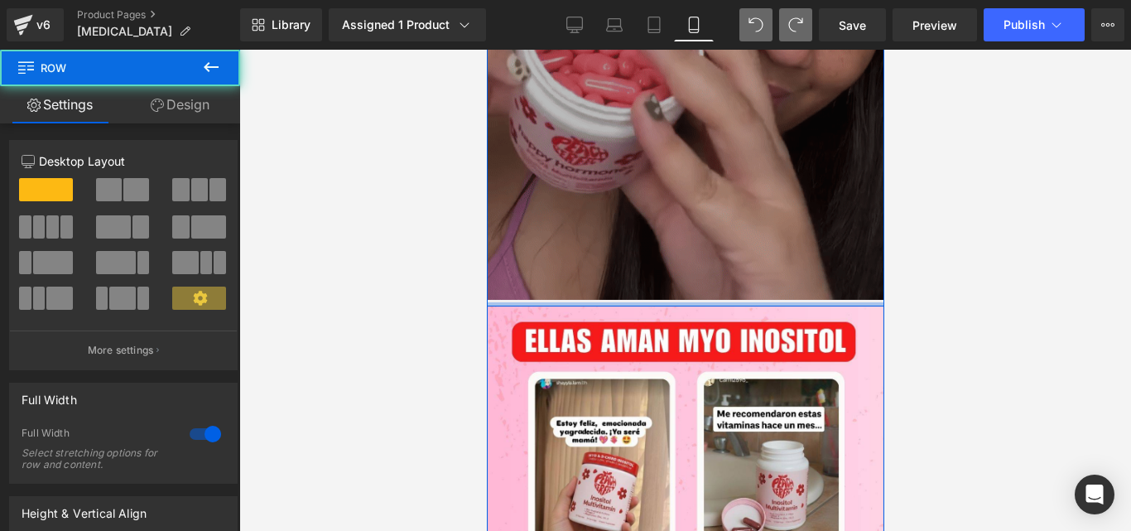
drag, startPoint x: 623, startPoint y: 283, endPoint x: 624, endPoint y: 274, distance: 9.3
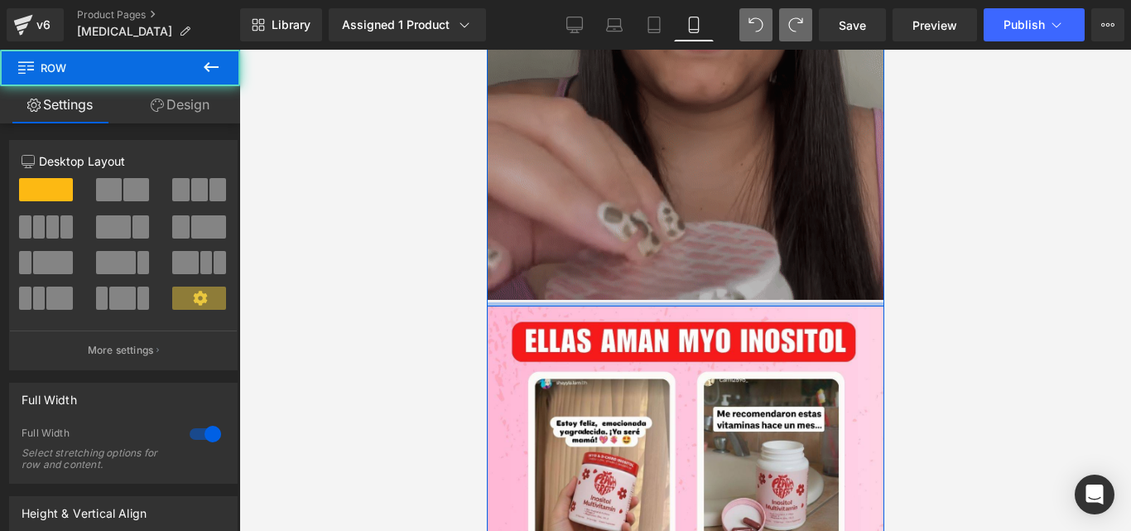
click at [624, 274] on div "Image Image Row Row Row" at bounding box center [684, 10] width 397 height 592
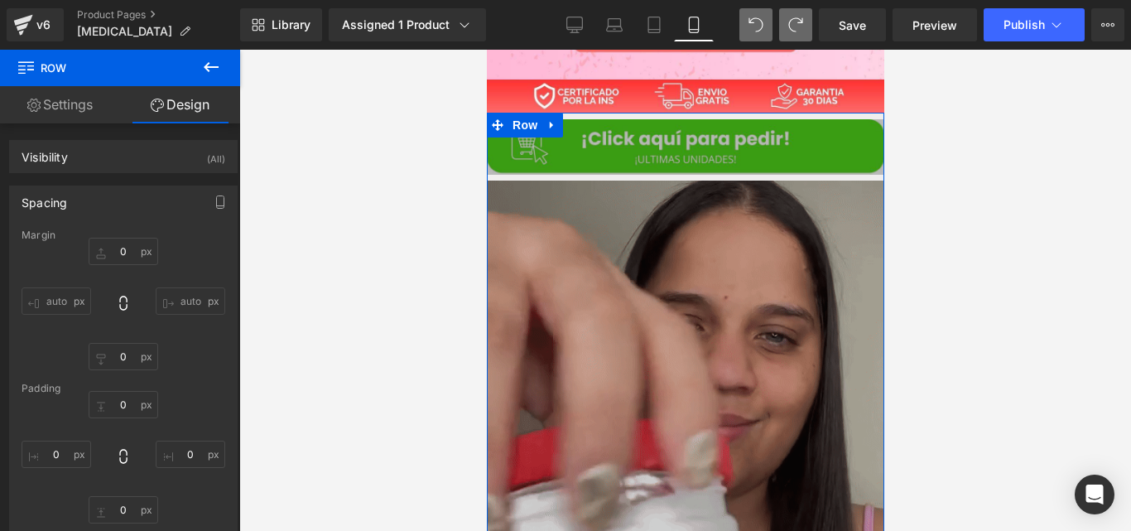
scroll to position [596, 0]
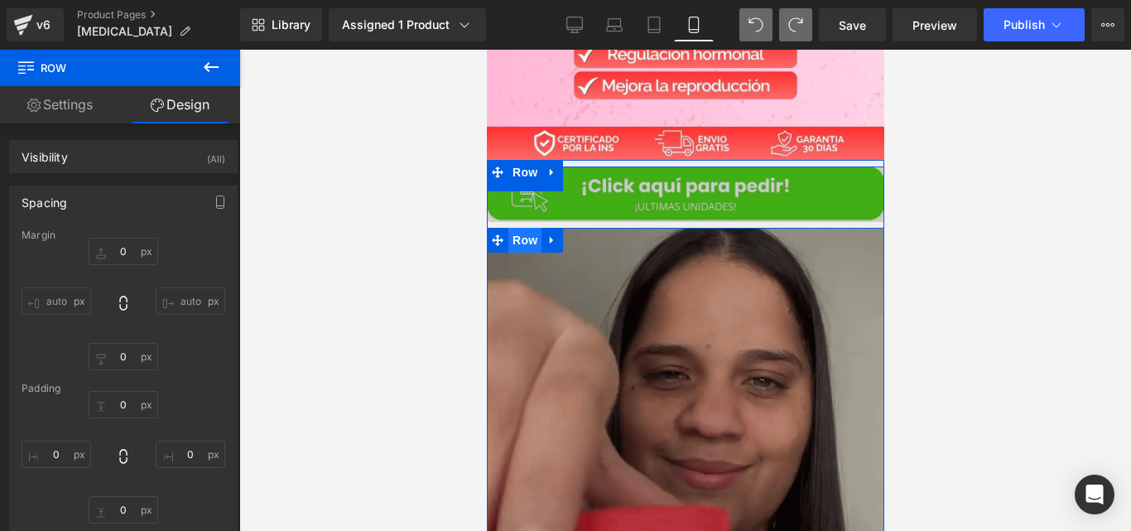
click at [523, 228] on span "Row" at bounding box center [524, 240] width 33 height 25
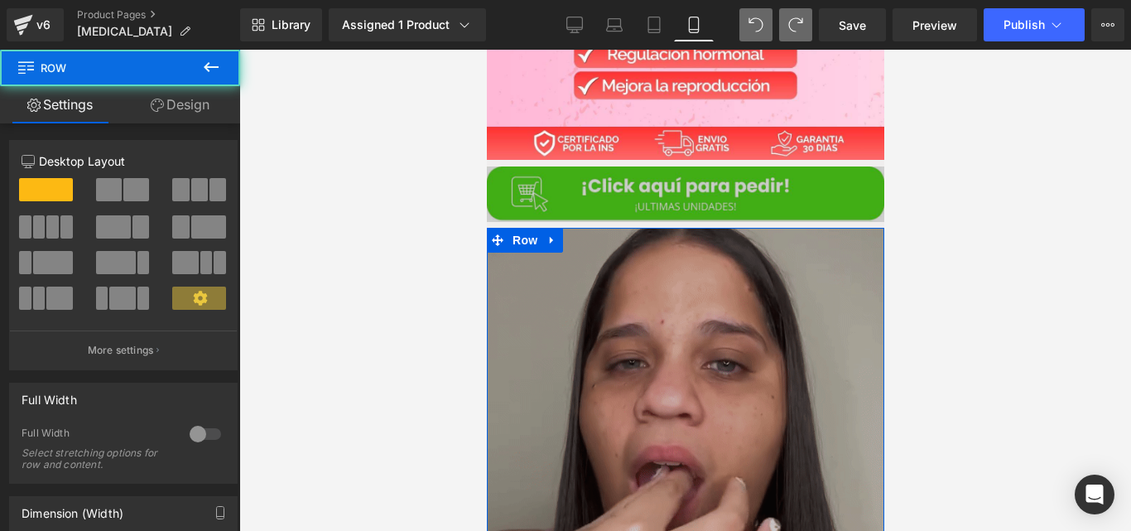
click at [197, 100] on link "Design" at bounding box center [180, 104] width 120 height 37
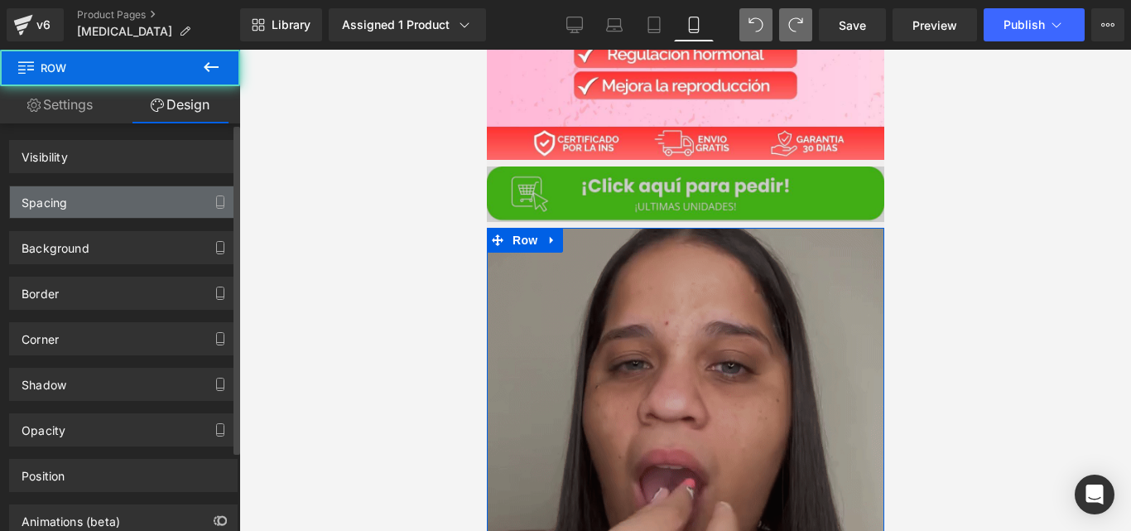
click at [120, 203] on div "Spacing" at bounding box center [123, 201] width 227 height 31
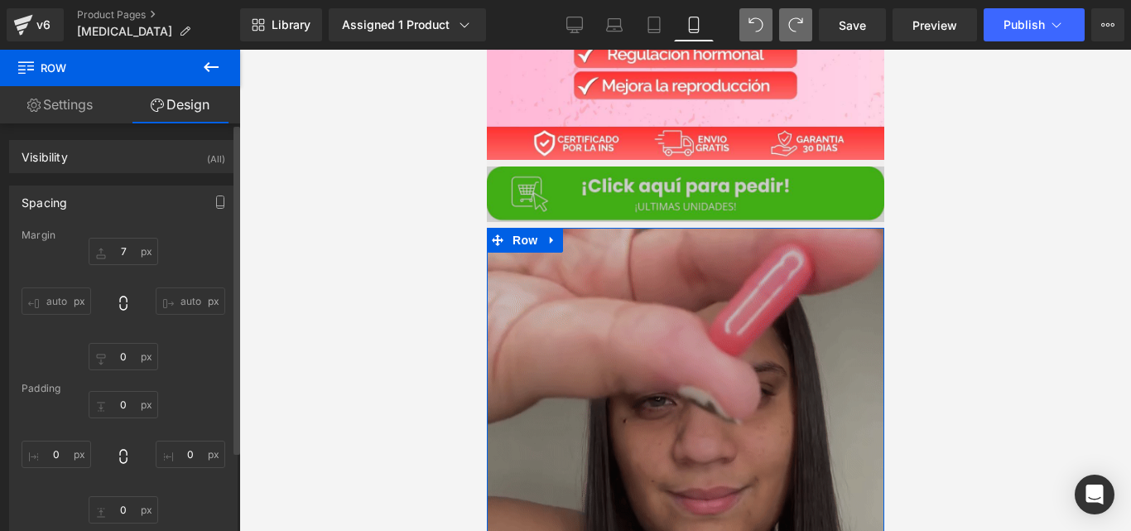
type input "7"
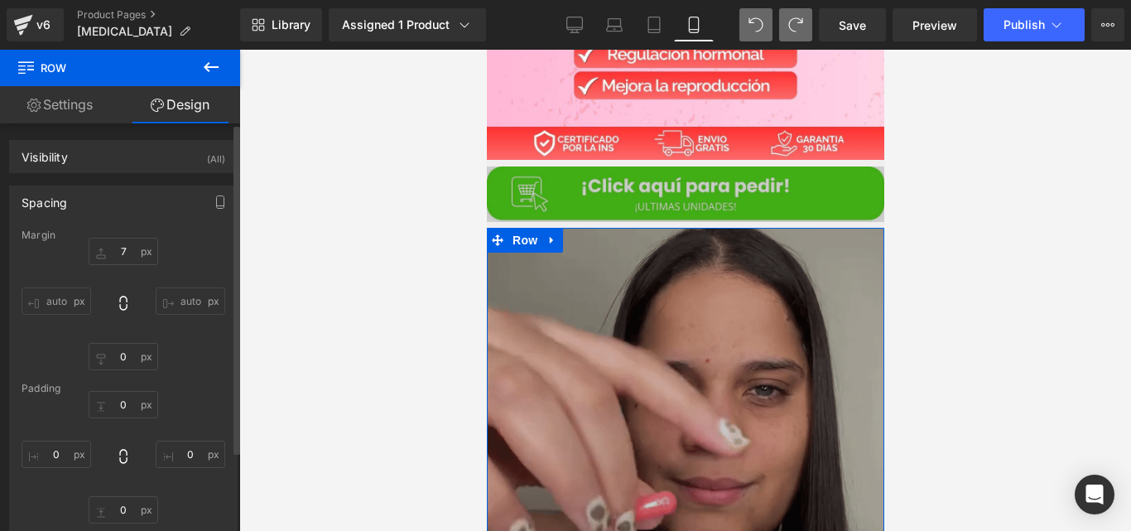
type input "0"
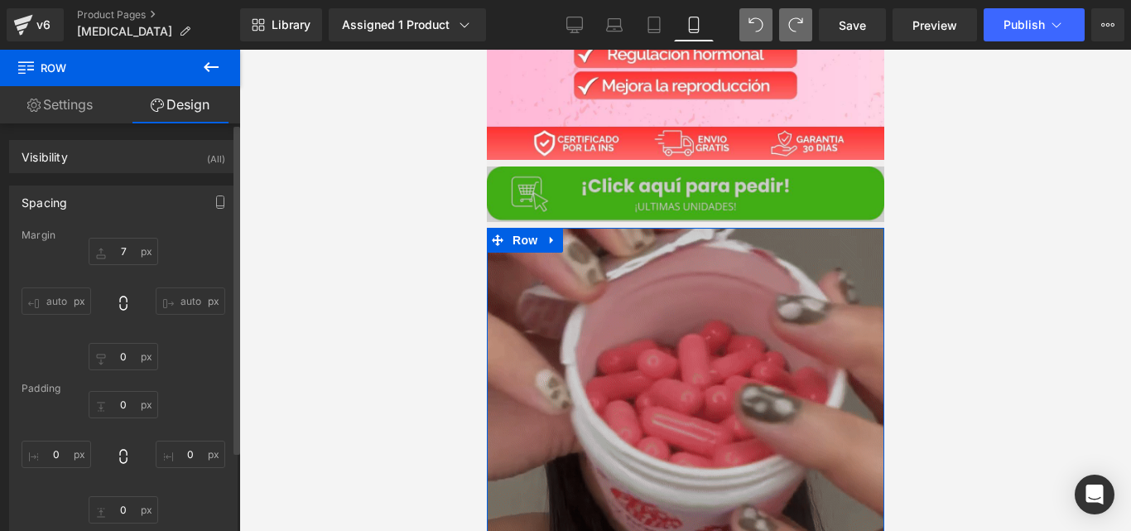
type input "0"
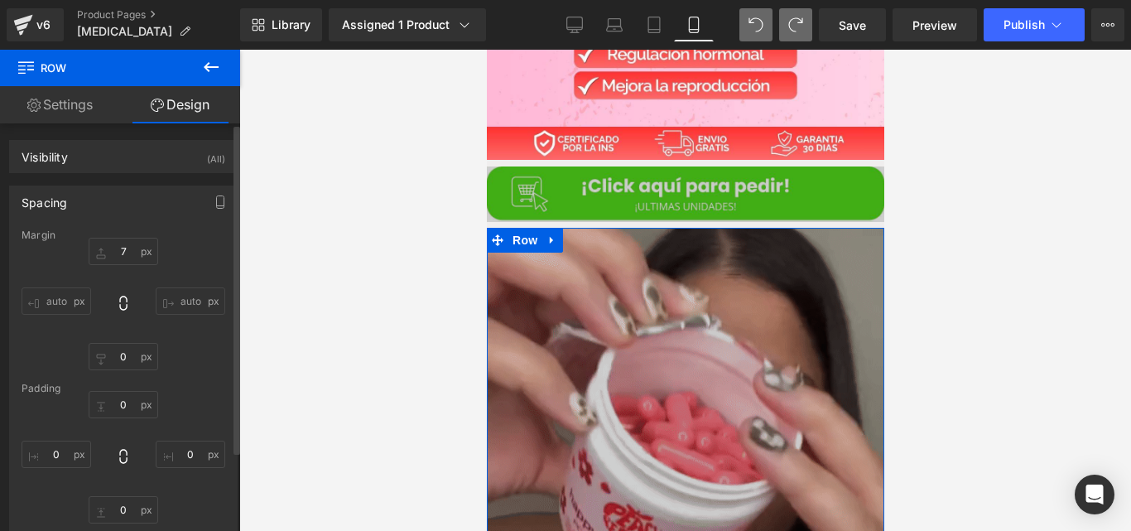
type input "0"
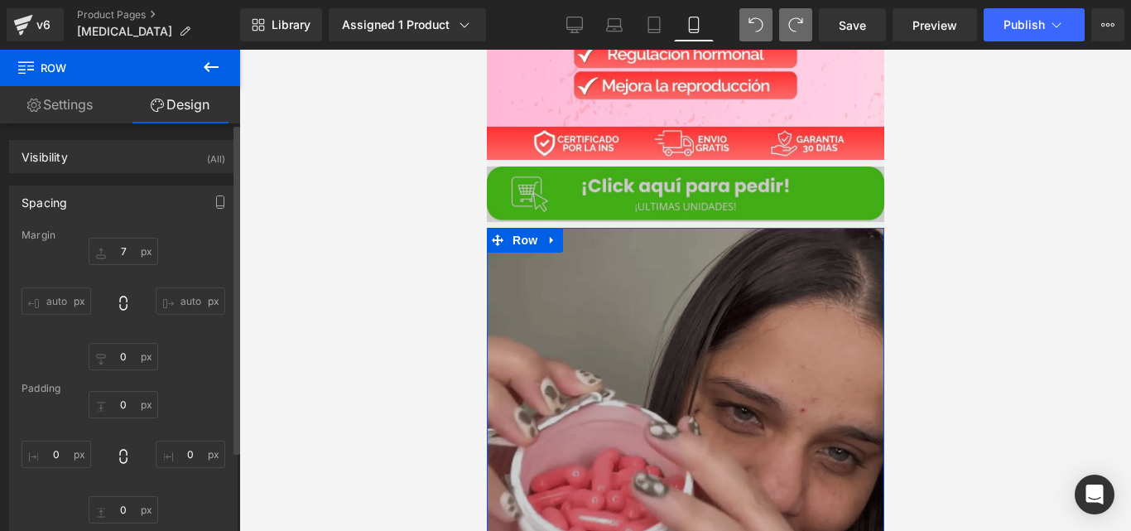
type input "0"
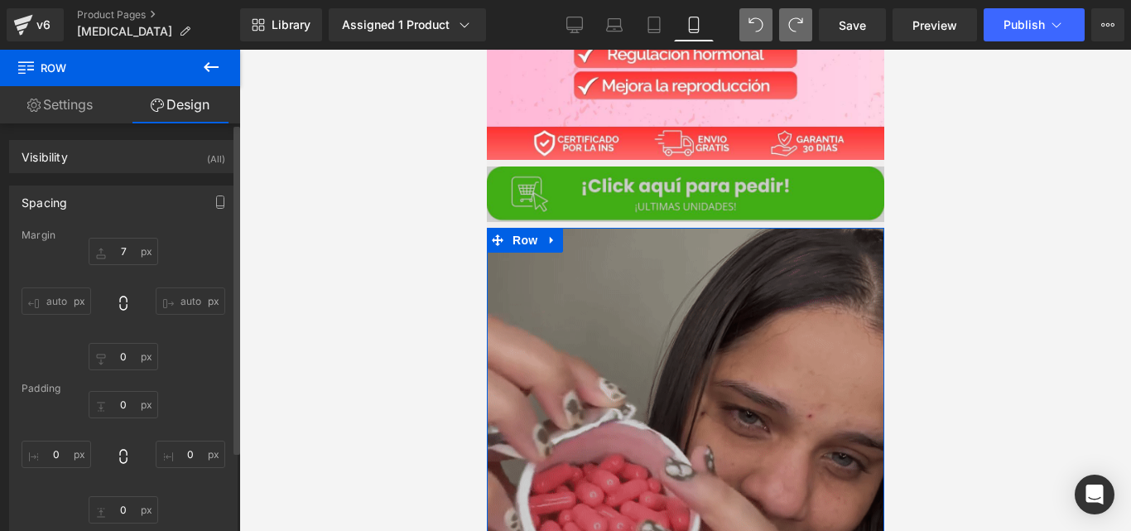
type input "0"
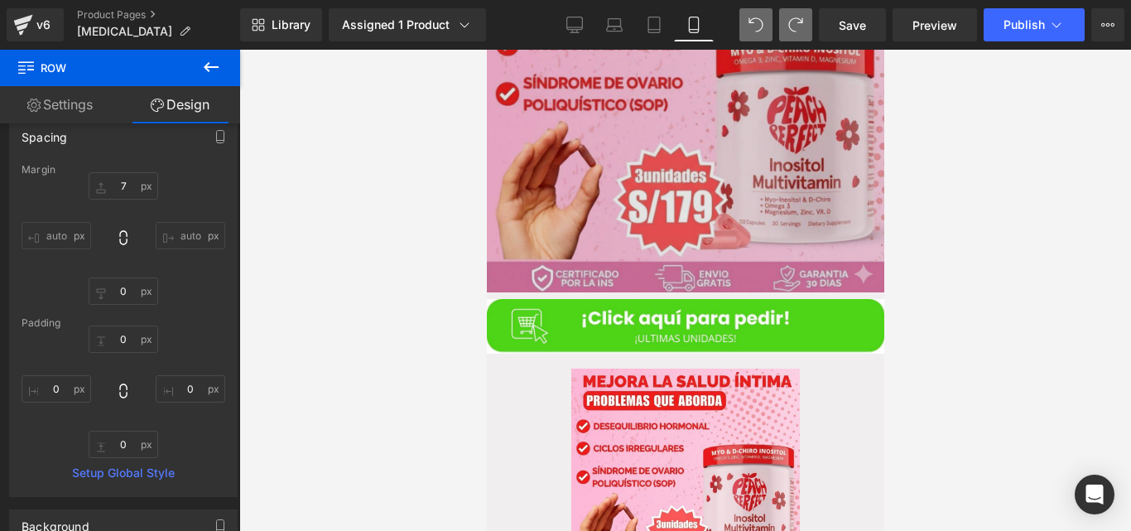
scroll to position [2228, 0]
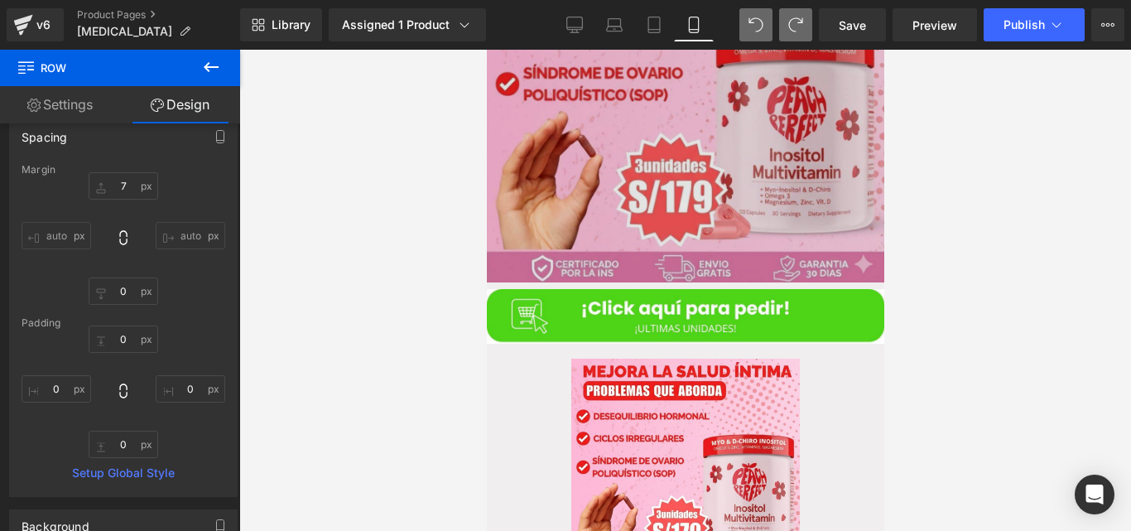
click at [642, 253] on img at bounding box center [684, 89] width 397 height 387
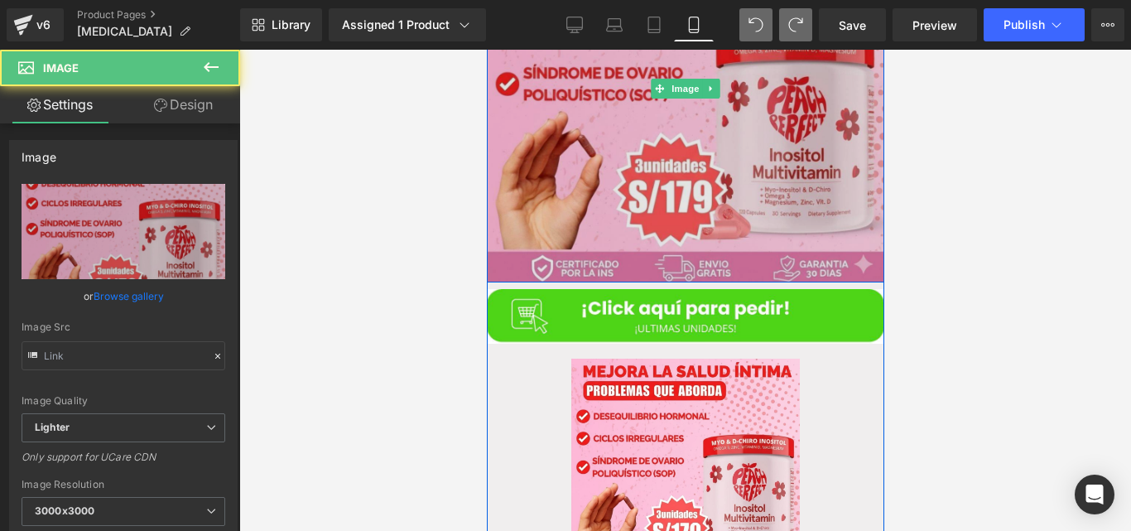
type input "[URL][DOMAIN_NAME]"
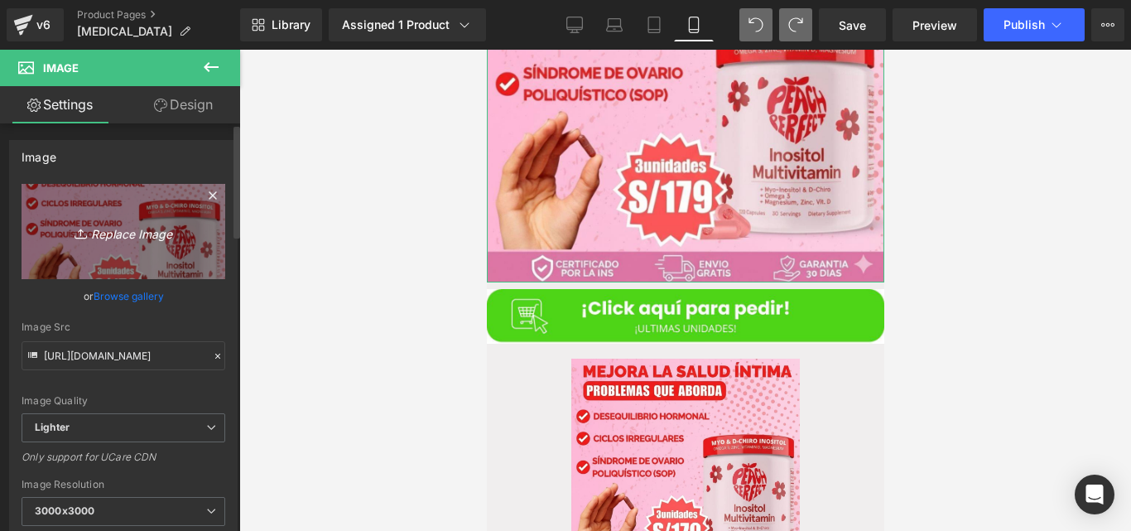
click at [157, 240] on icon "Replace Image" at bounding box center [123, 231] width 132 height 21
type input "C:\fakepath\09-07.10.jpg"
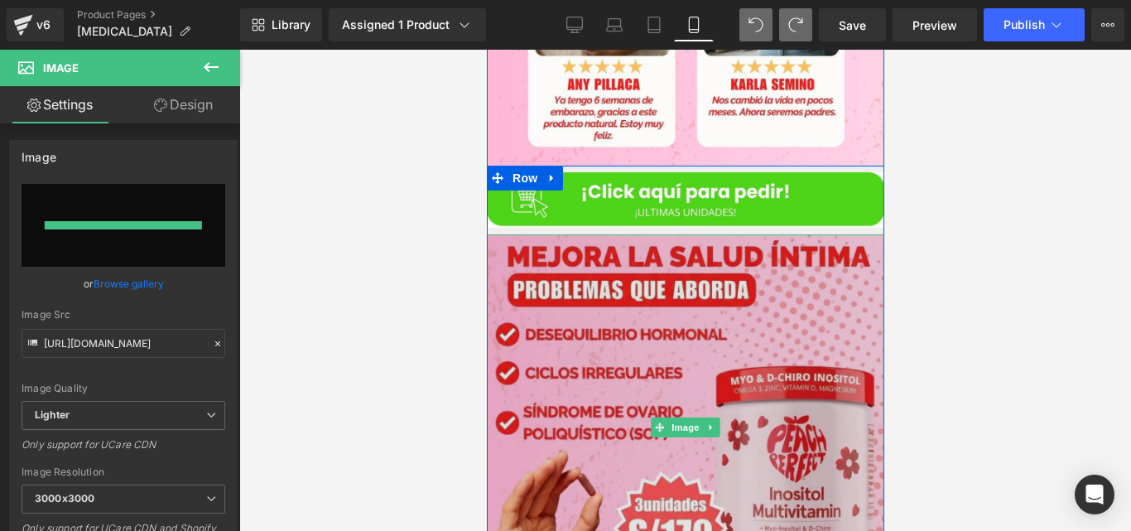
type input "[URL][DOMAIN_NAME]"
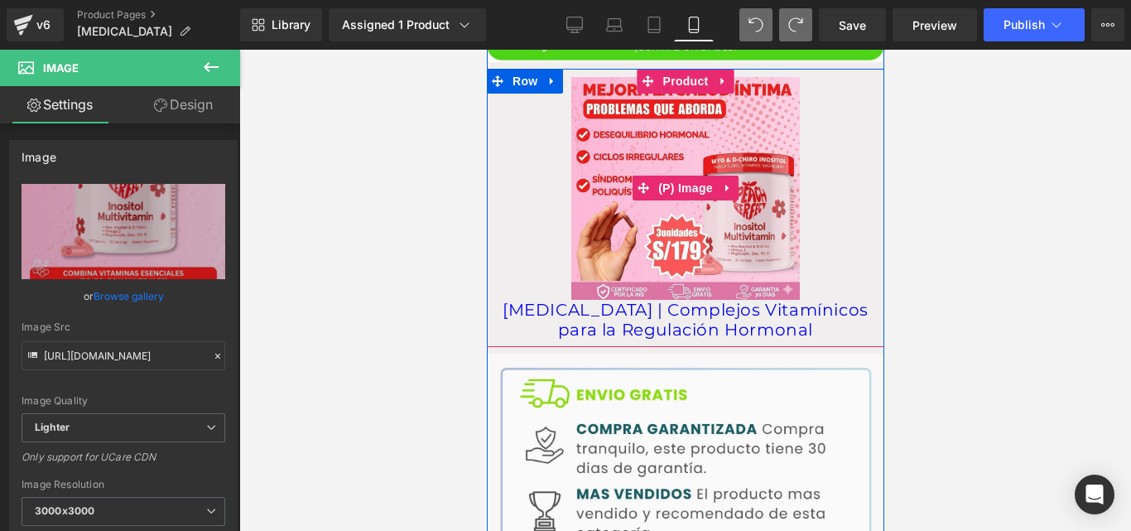
scroll to position [2710, 0]
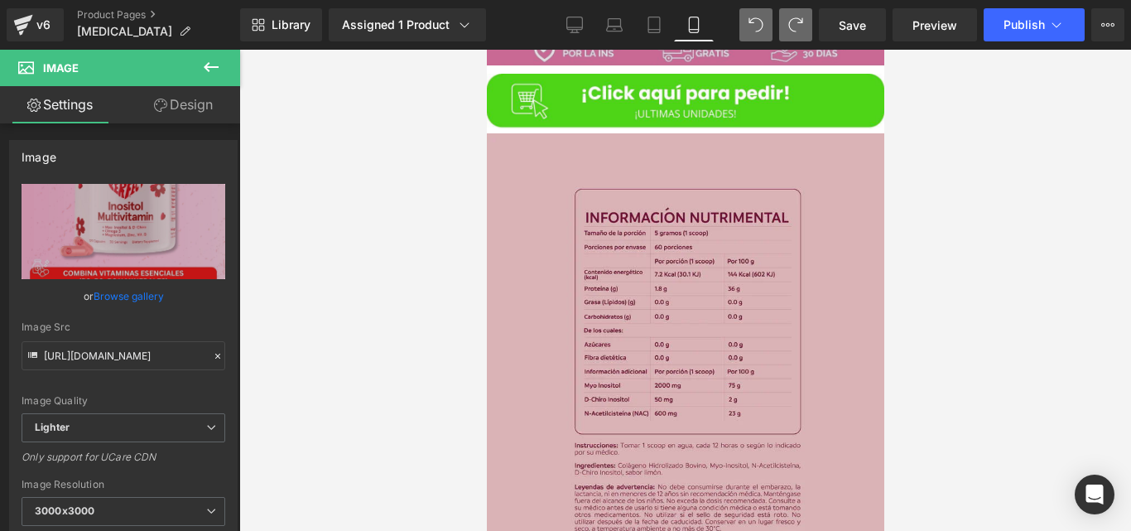
click at [767, 238] on img at bounding box center [684, 387] width 397 height 509
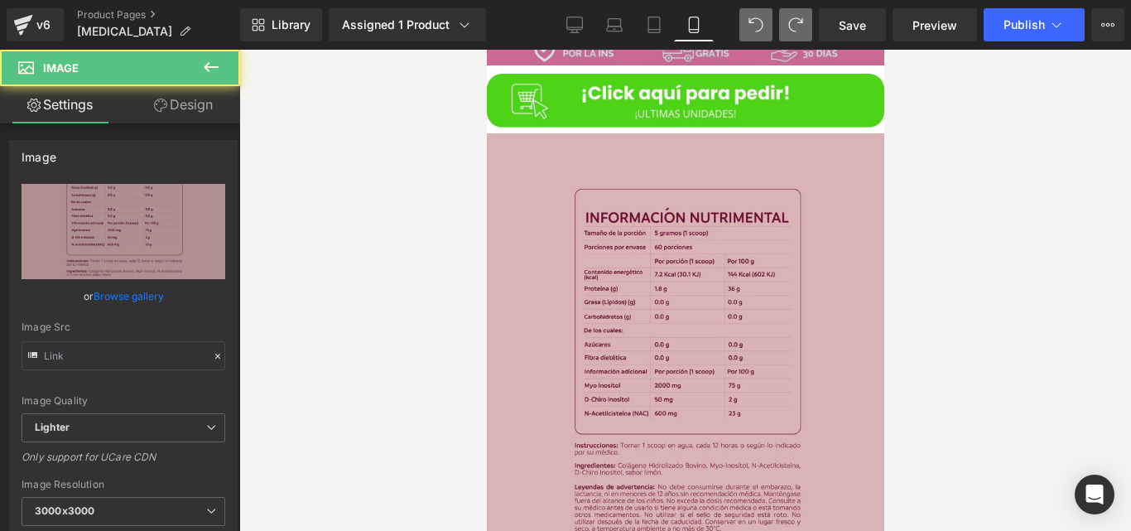
type input "[URL][DOMAIN_NAME]"
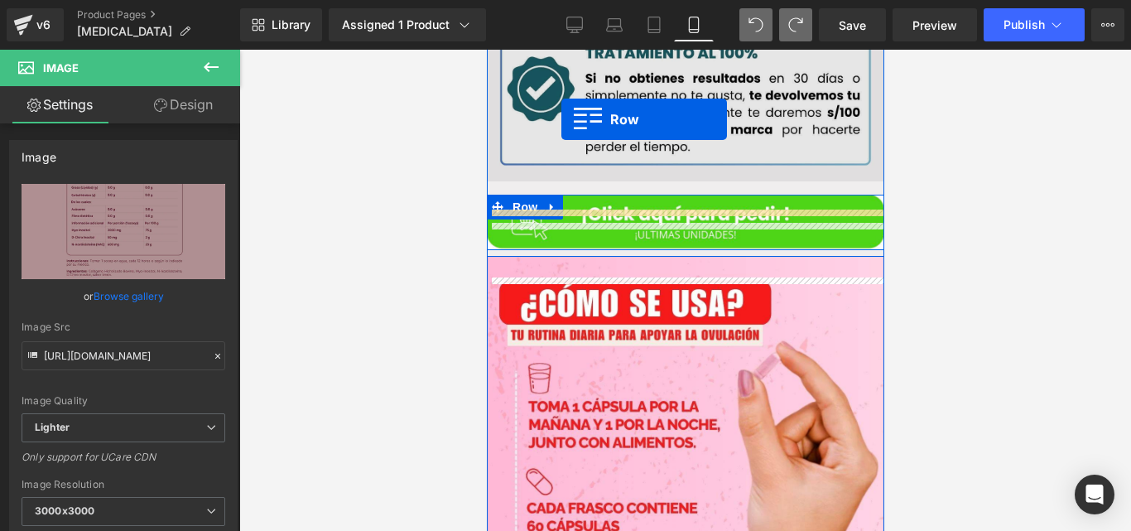
scroll to position [3267, 0]
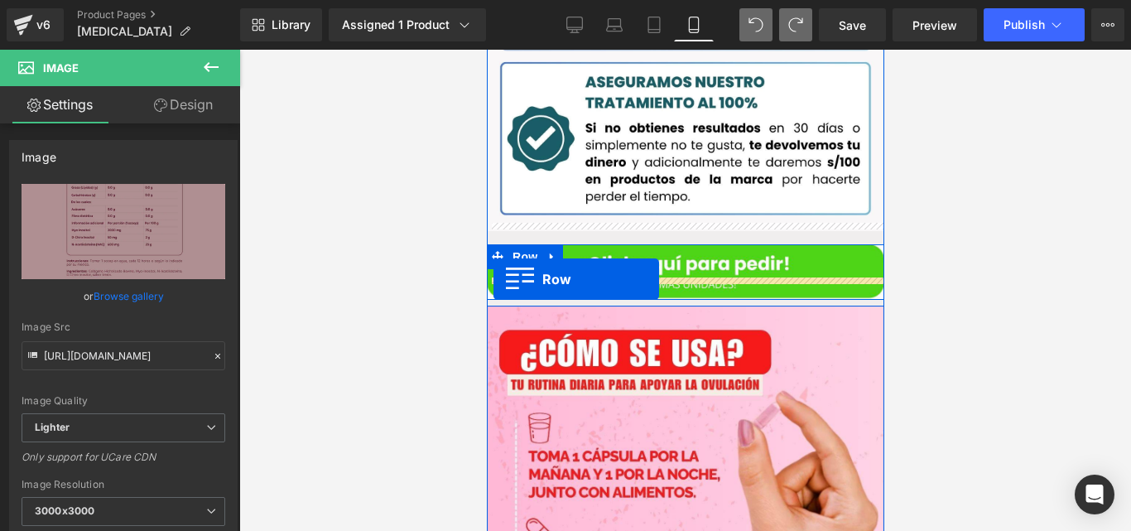
drag, startPoint x: 518, startPoint y: 223, endPoint x: 493, endPoint y: 279, distance: 61.5
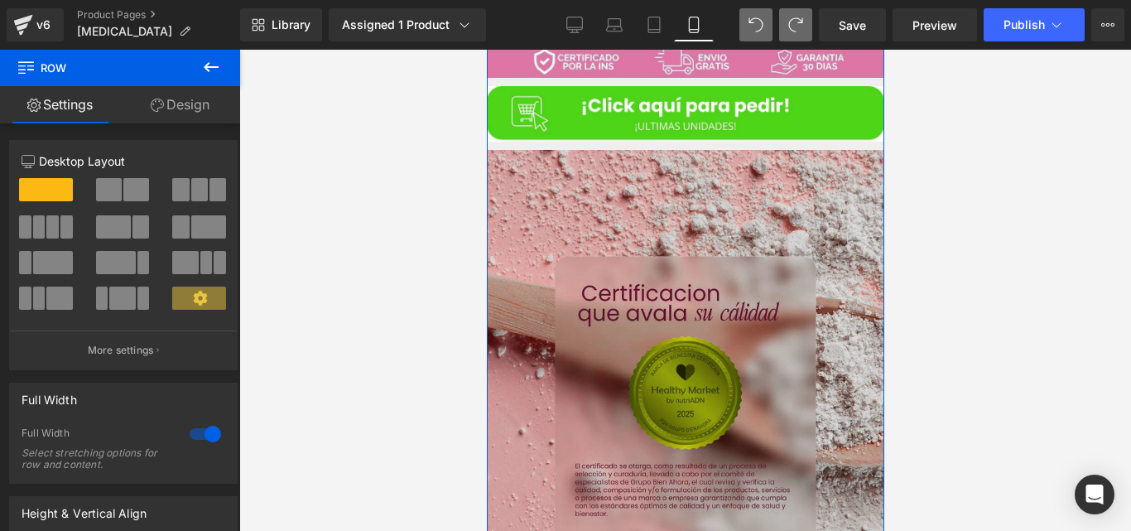
scroll to position [4465, 0]
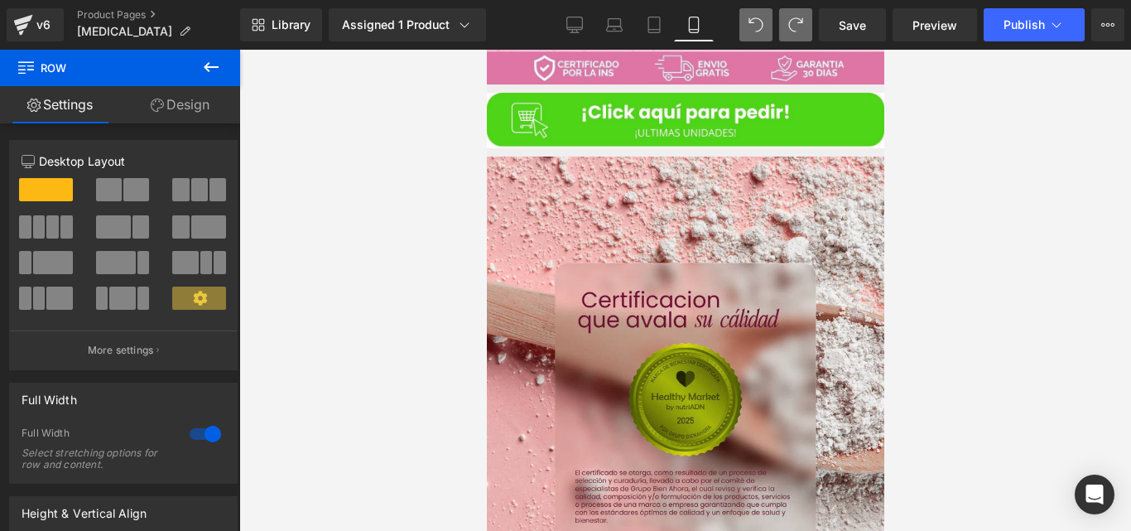
click at [431, 161] on div at bounding box center [685, 290] width 892 height 481
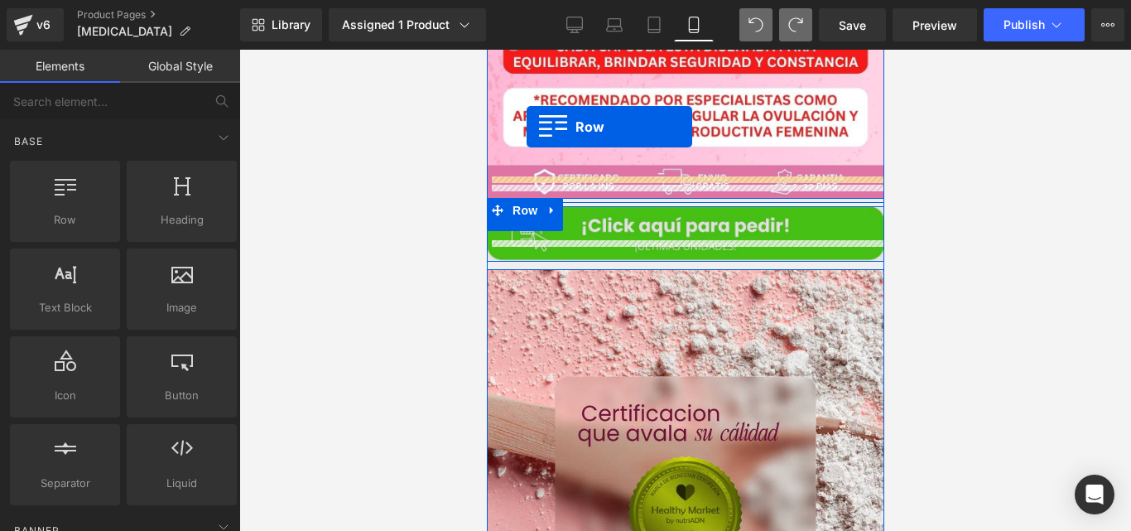
scroll to position [4335, 0]
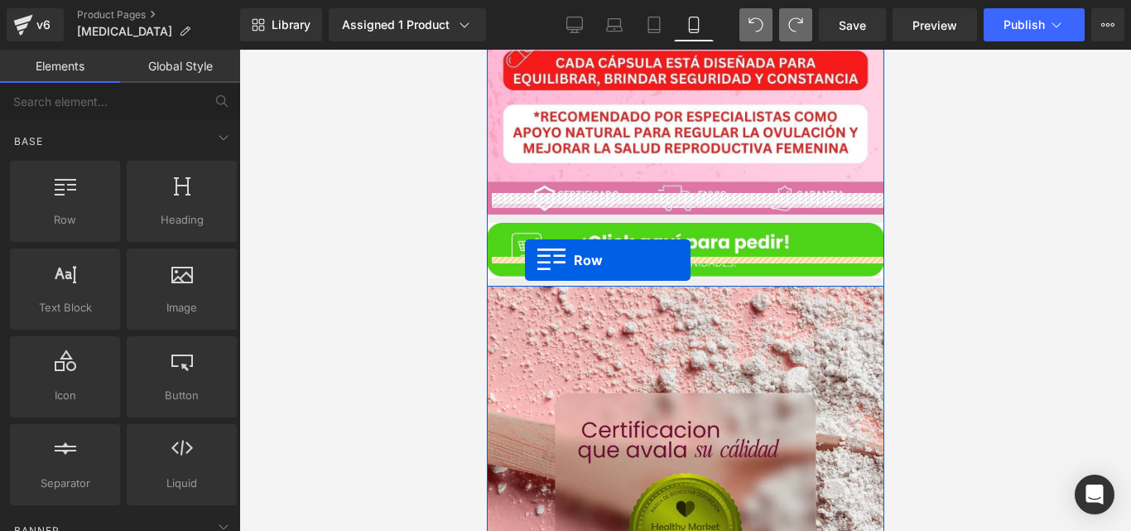
drag, startPoint x: 530, startPoint y: 297, endPoint x: 524, endPoint y: 260, distance: 37.7
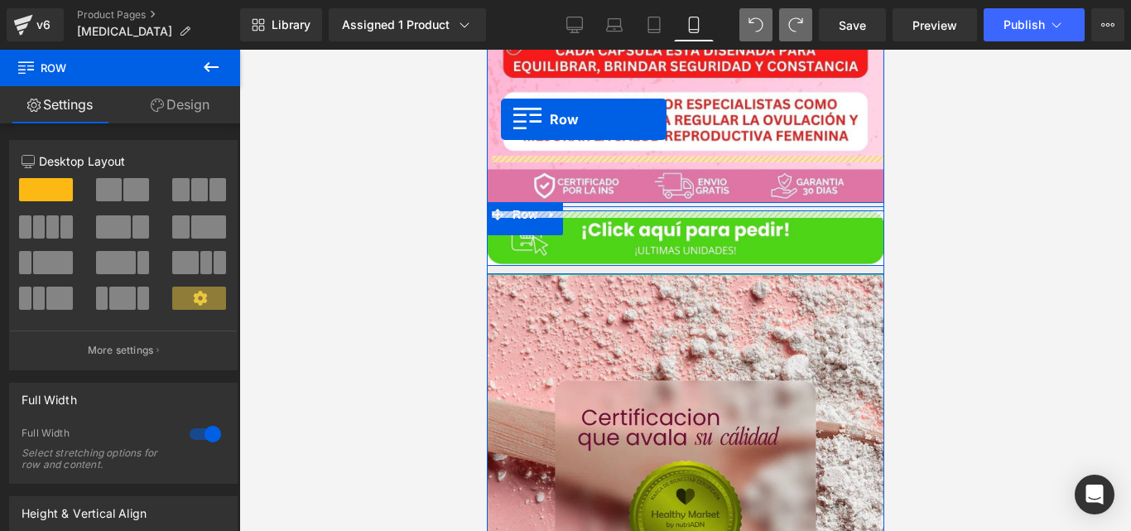
scroll to position [4314, 0]
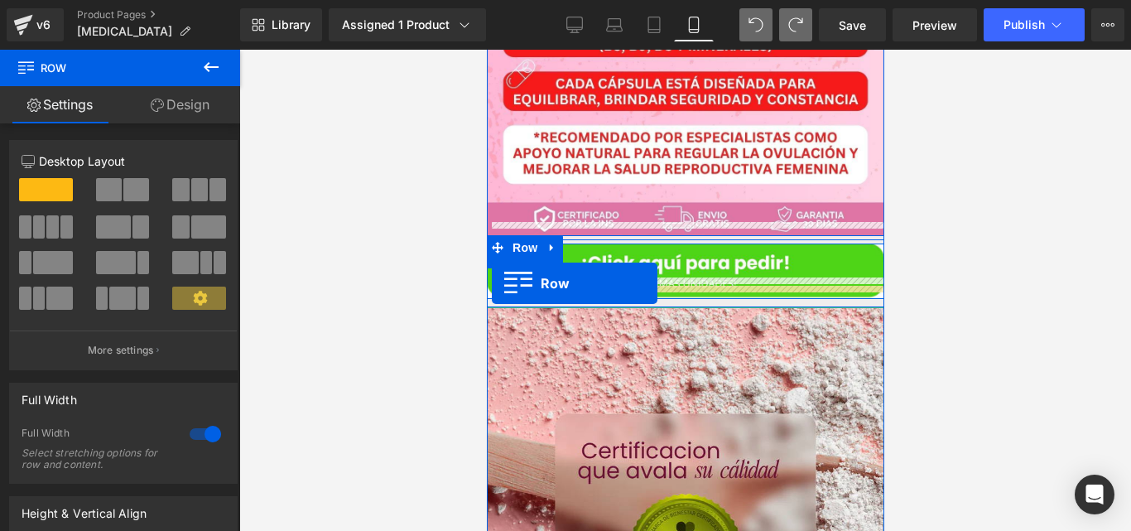
drag, startPoint x: 505, startPoint y: 202, endPoint x: 491, endPoint y: 283, distance: 82.4
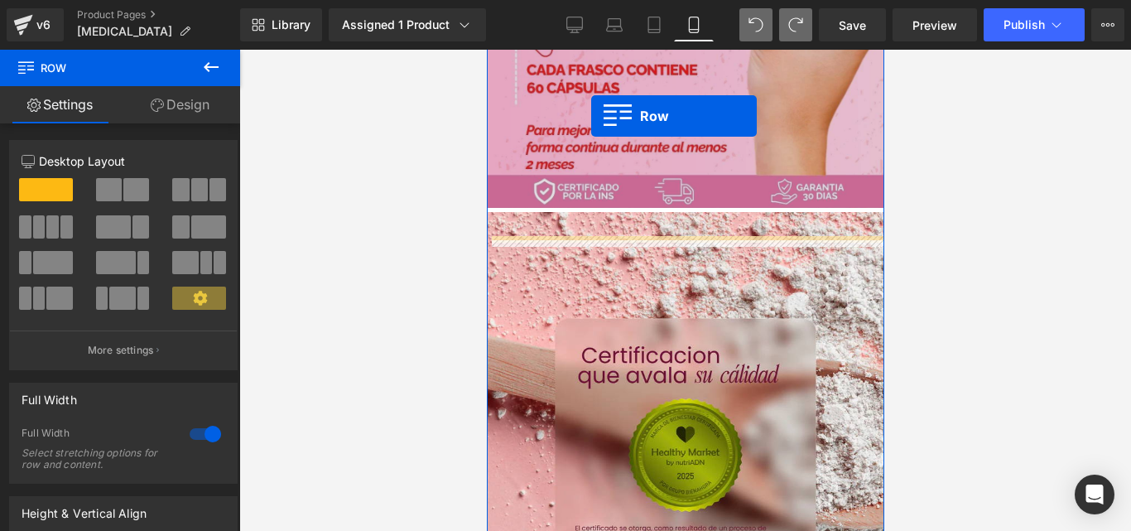
scroll to position [4753, 0]
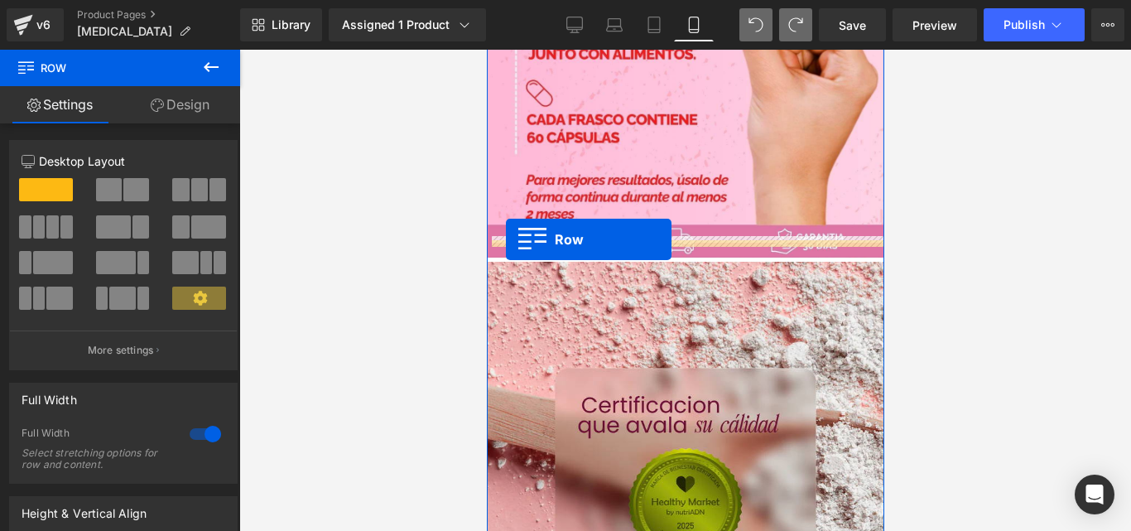
drag, startPoint x: 533, startPoint y: 288, endPoint x: 505, endPoint y: 239, distance: 56.4
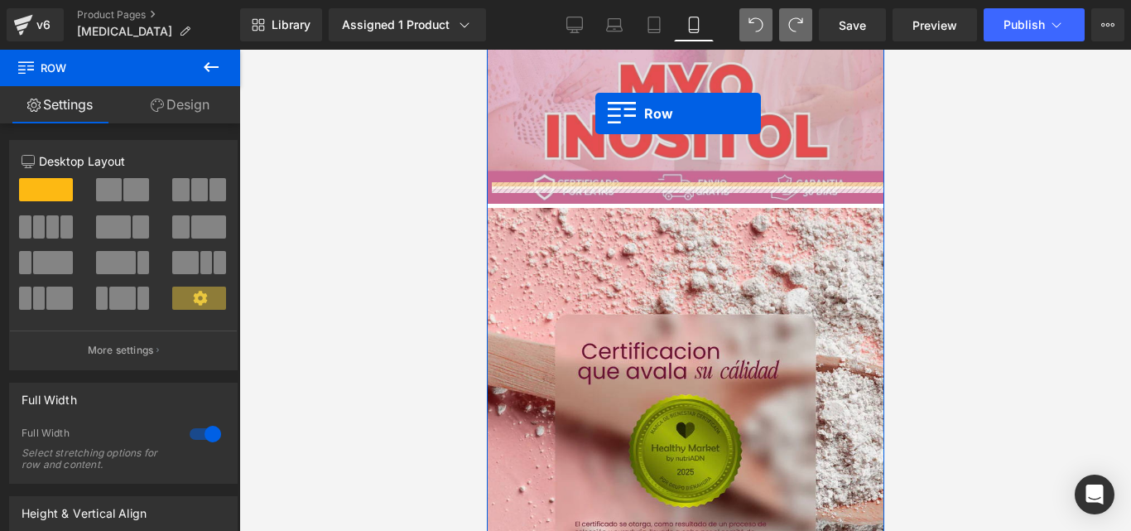
scroll to position [5162, 0]
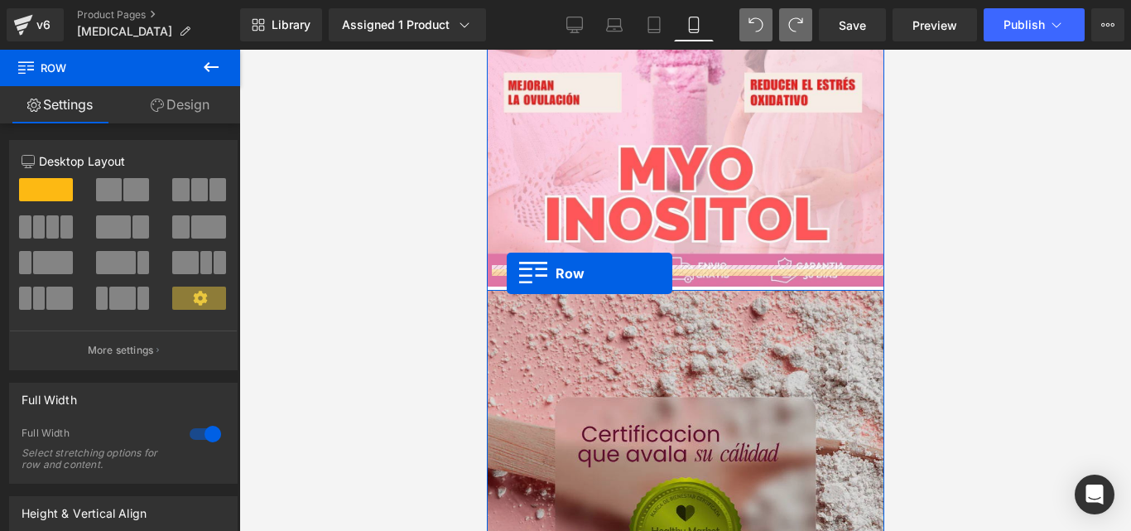
drag, startPoint x: 528, startPoint y: 308, endPoint x: 506, endPoint y: 273, distance: 41.3
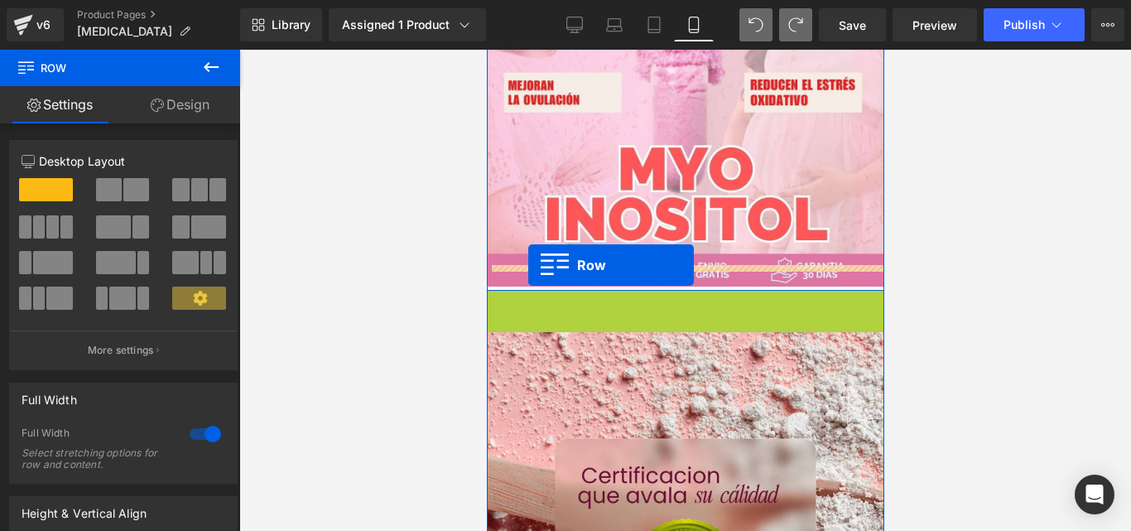
drag, startPoint x: 509, startPoint y: 277, endPoint x: 527, endPoint y: 265, distance: 21.6
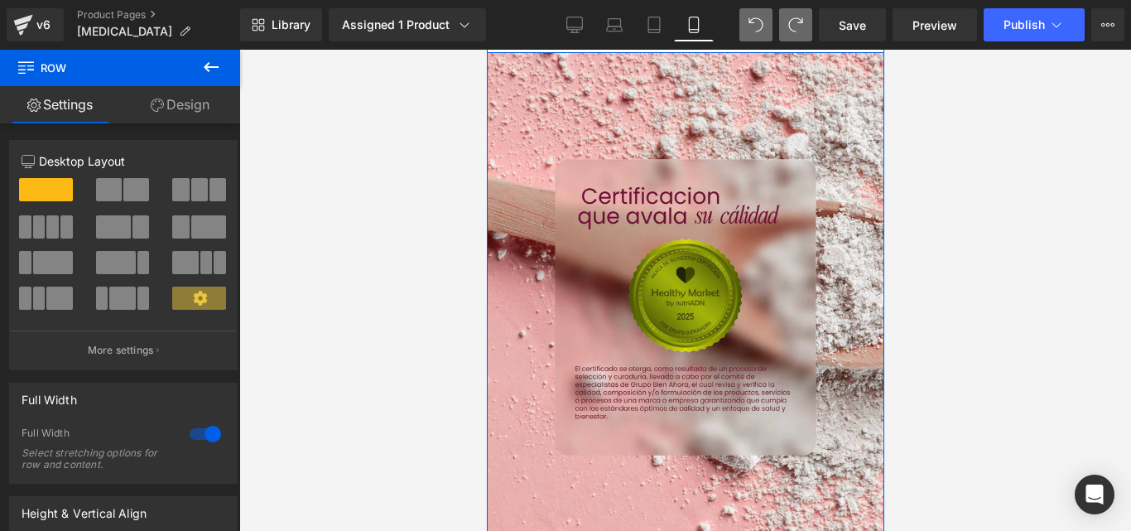
scroll to position [5429, 0]
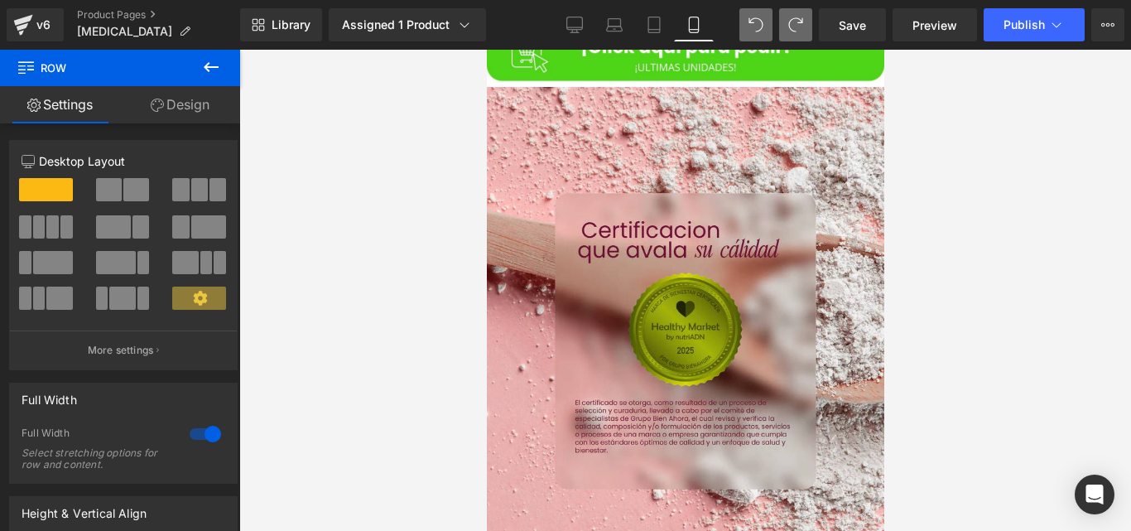
click at [453, 171] on div at bounding box center [685, 290] width 892 height 481
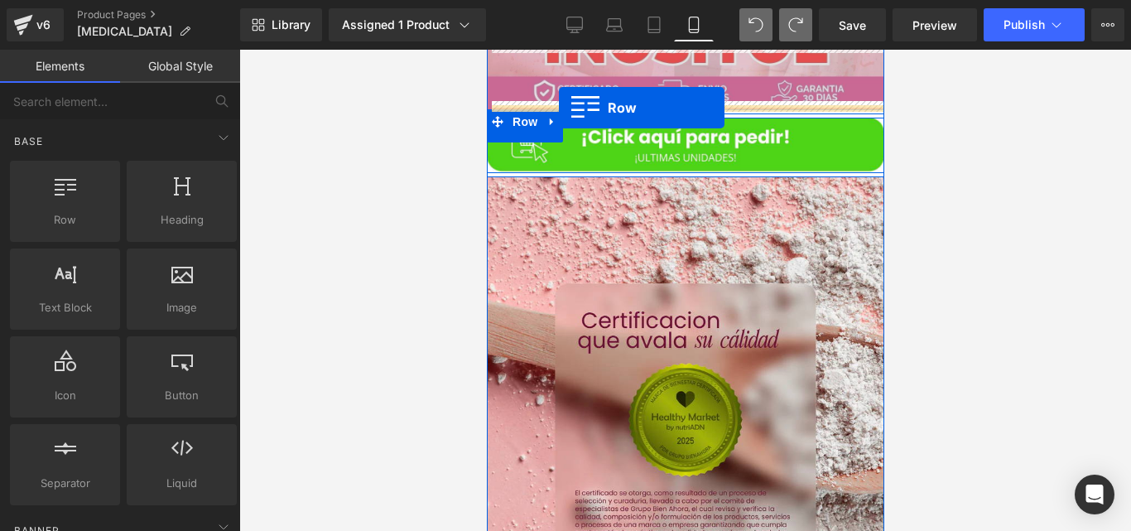
scroll to position [5239, 0]
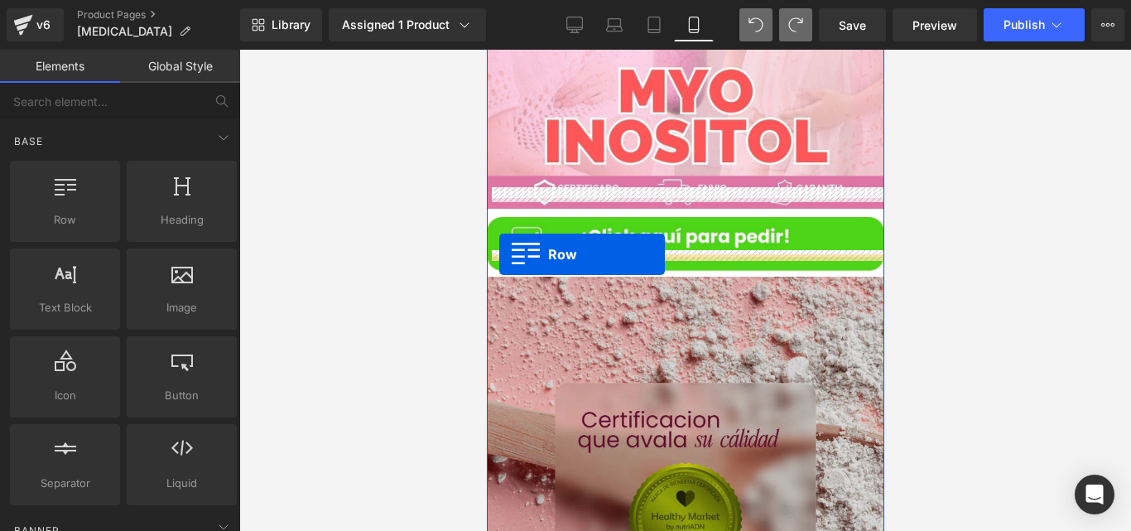
drag, startPoint x: 510, startPoint y: 130, endPoint x: 499, endPoint y: 255, distance: 125.6
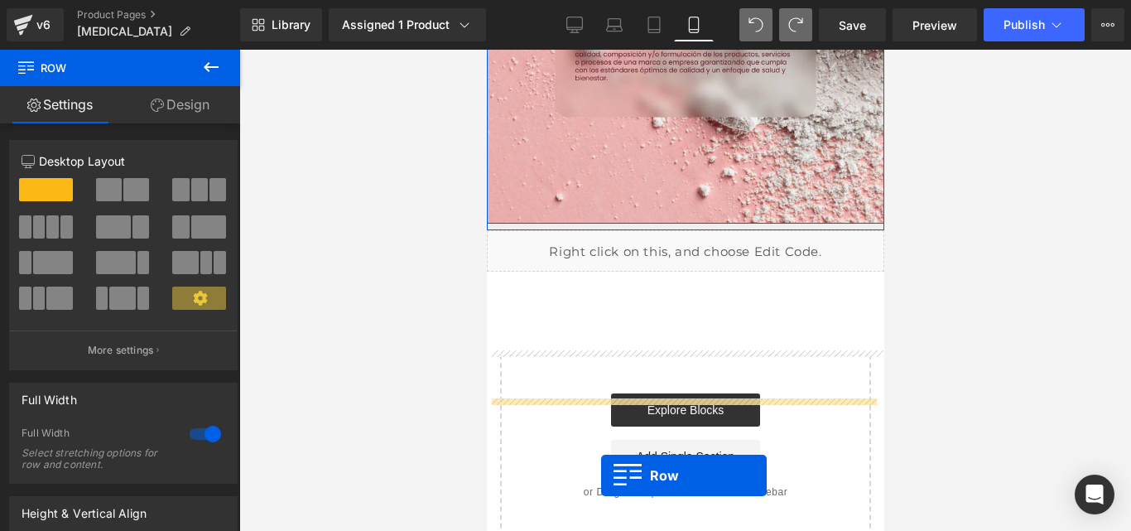
scroll to position [6835, 0]
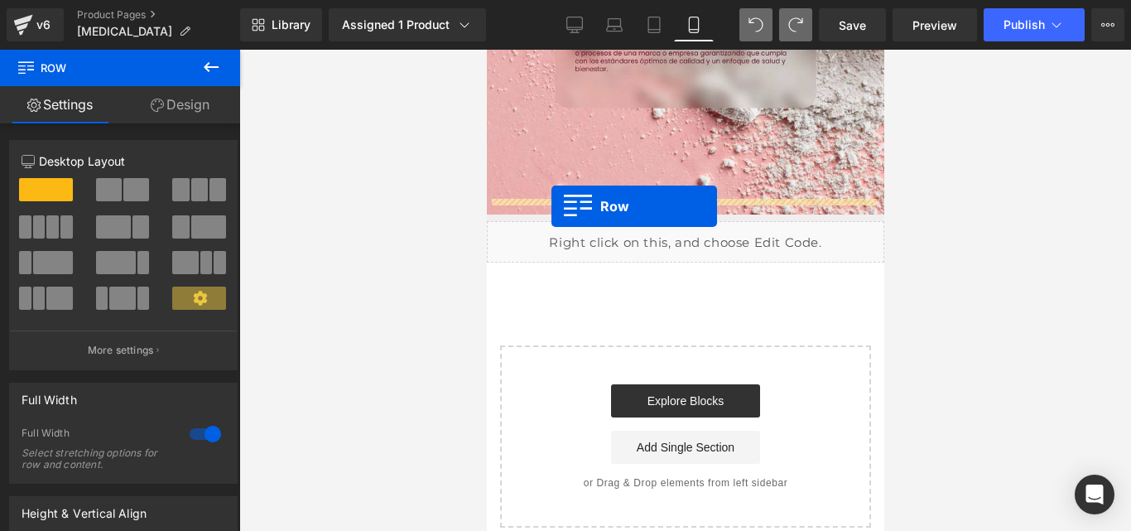
drag, startPoint x: 520, startPoint y: 241, endPoint x: 551, endPoint y: 206, distance: 46.4
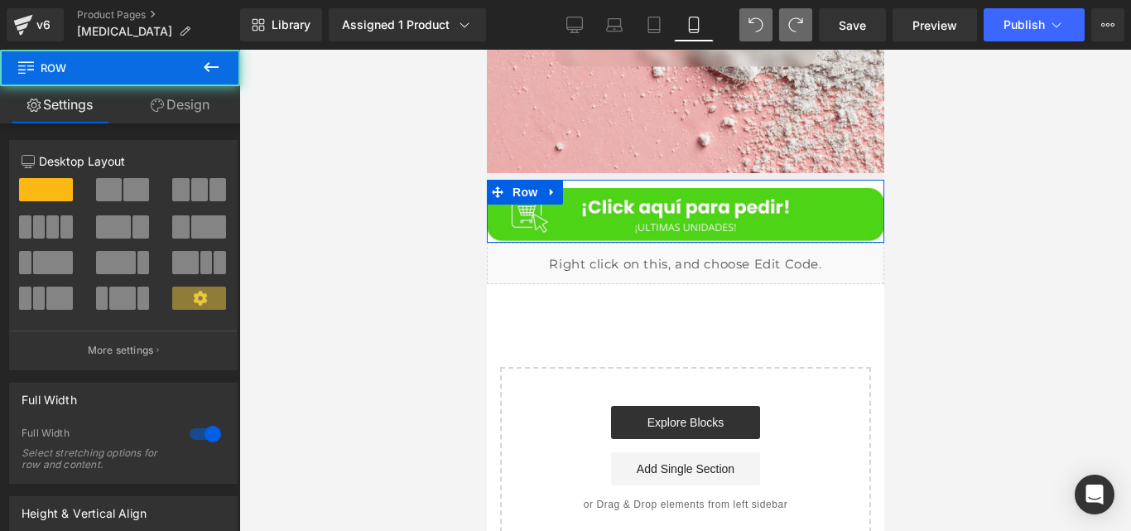
scroll to position [6794, 0]
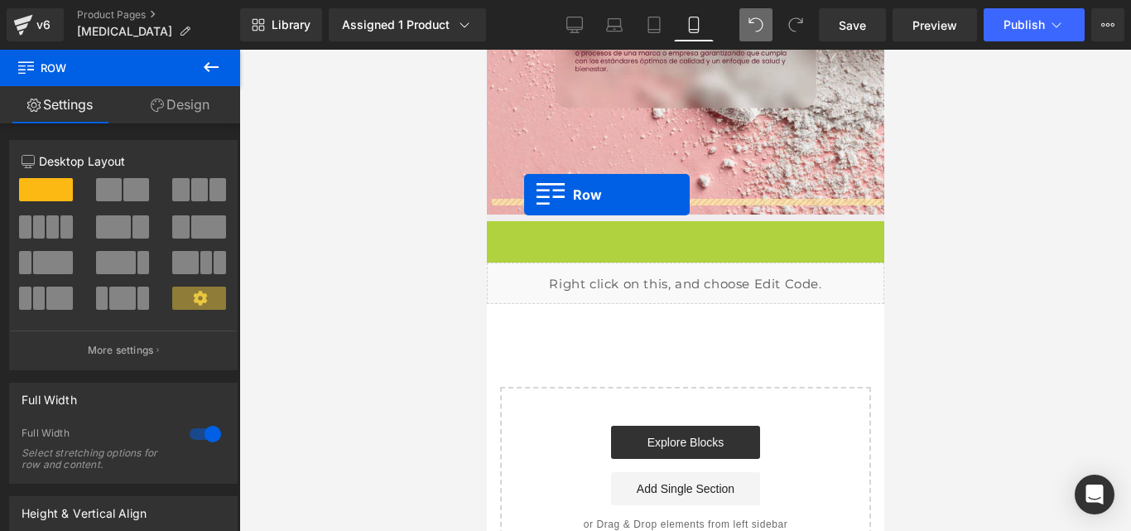
drag, startPoint x: 523, startPoint y: 221, endPoint x: 523, endPoint y: 195, distance: 25.7
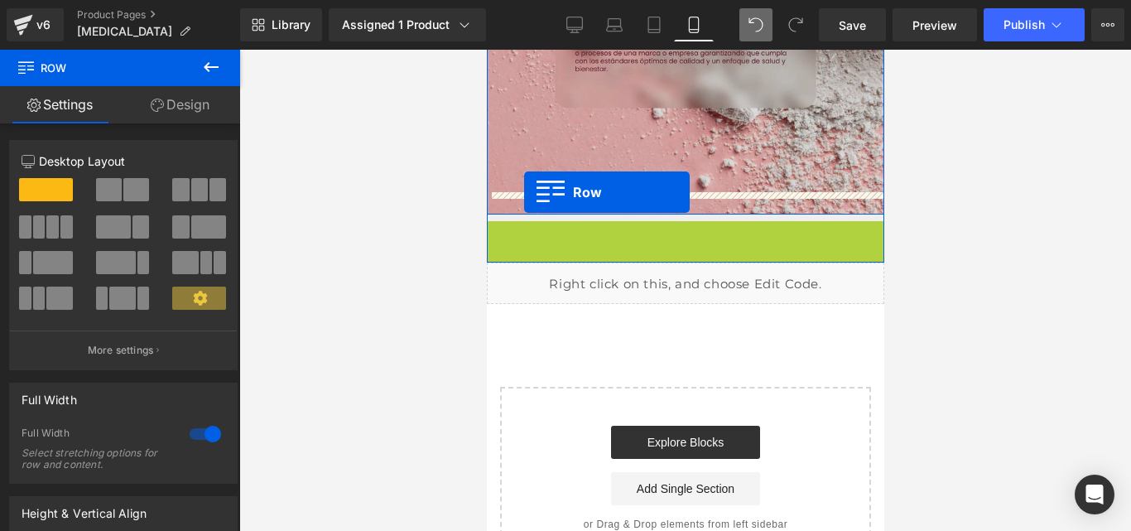
drag, startPoint x: 512, startPoint y: 209, endPoint x: 523, endPoint y: 192, distance: 20.2
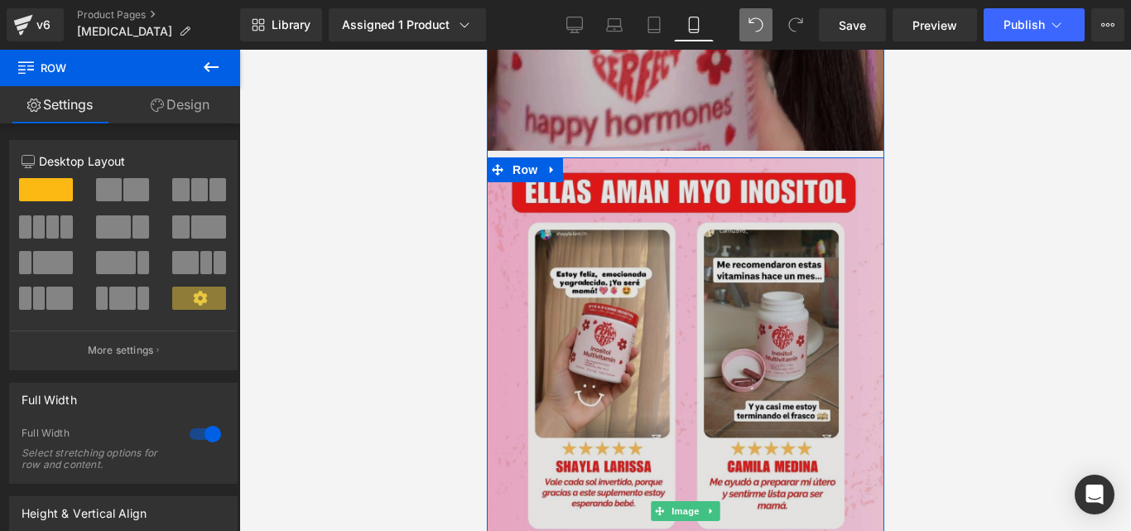
scroll to position [1186, 0]
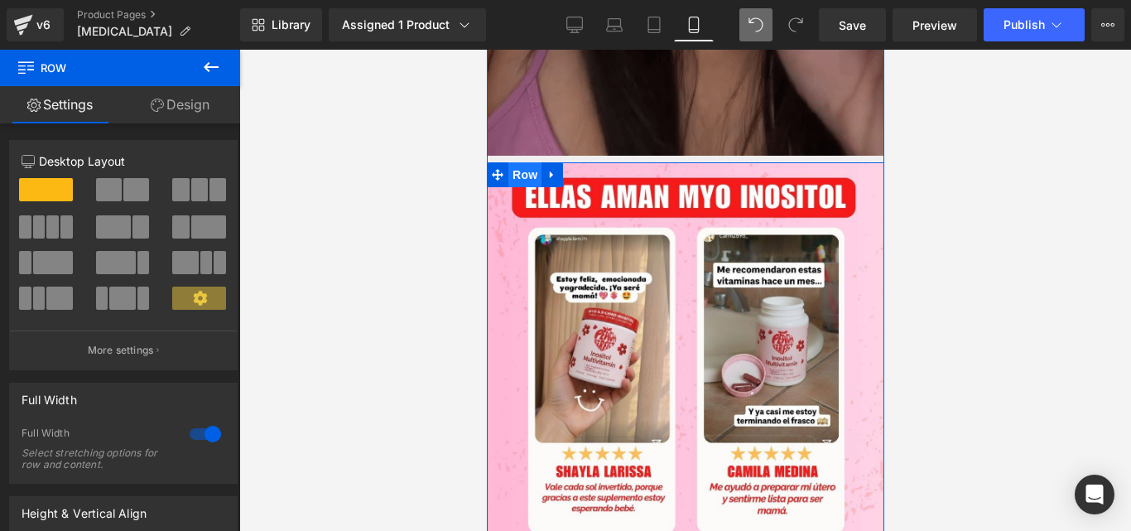
click at [520, 162] on span "Row" at bounding box center [524, 174] width 33 height 25
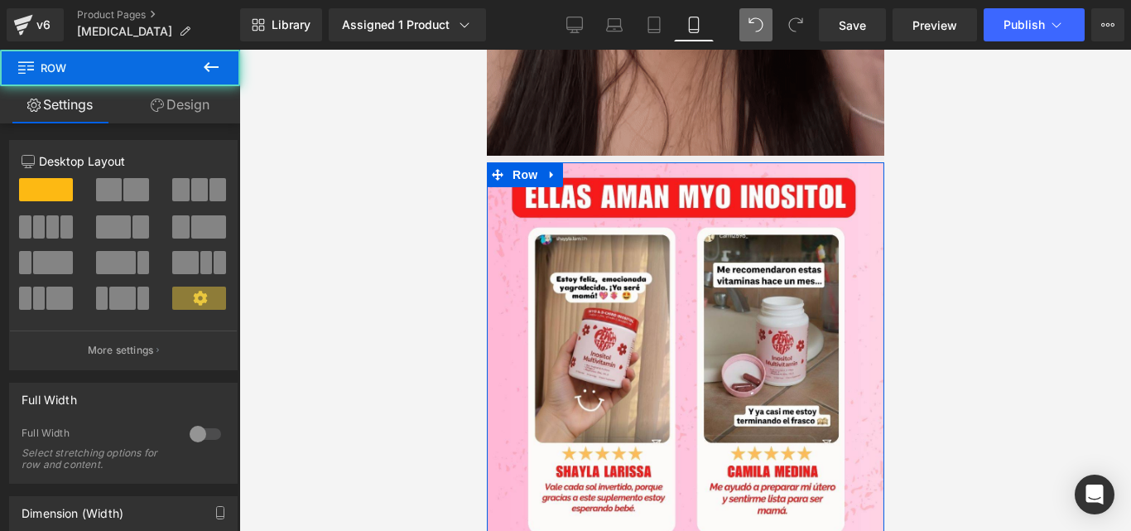
click at [197, 99] on link "Design" at bounding box center [180, 104] width 120 height 37
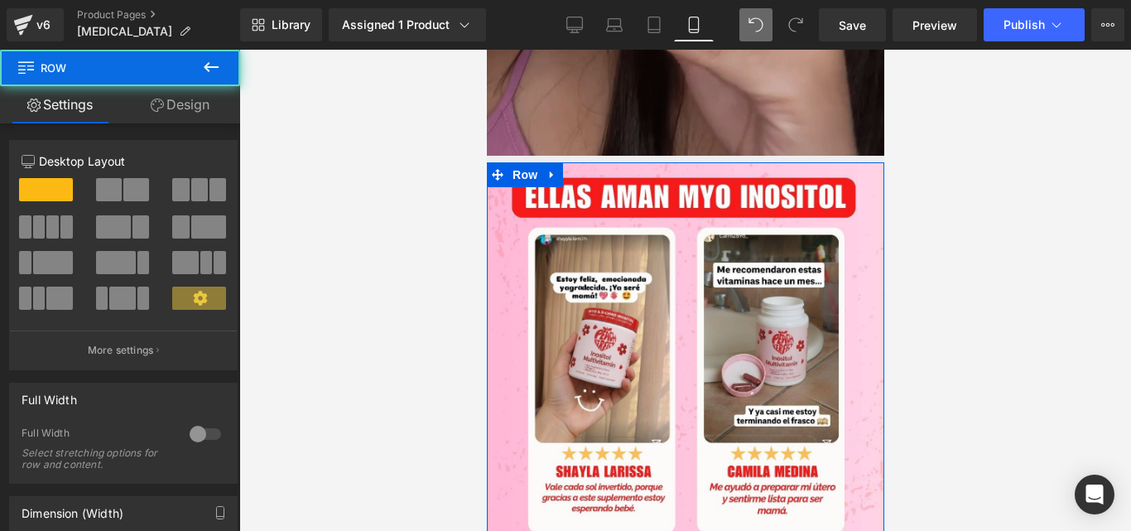
click at [0, 0] on div "Spacing" at bounding box center [0, 0] width 0 height 0
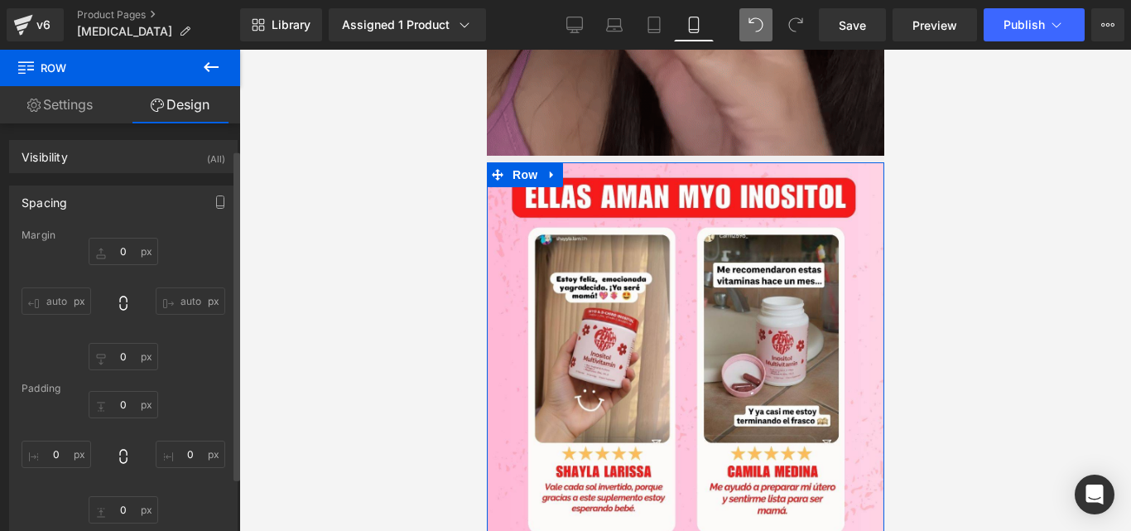
type input "0"
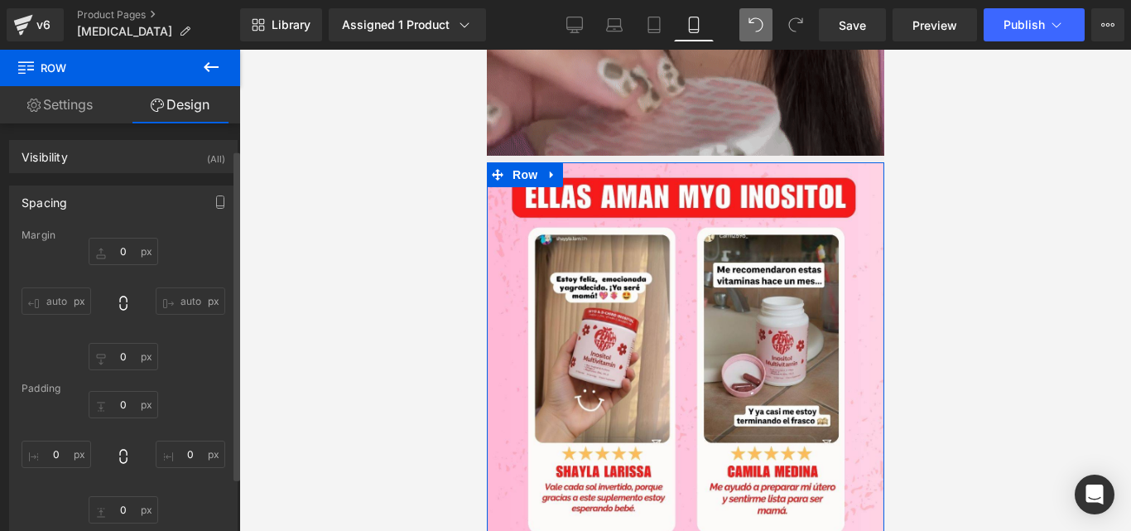
type input "0"
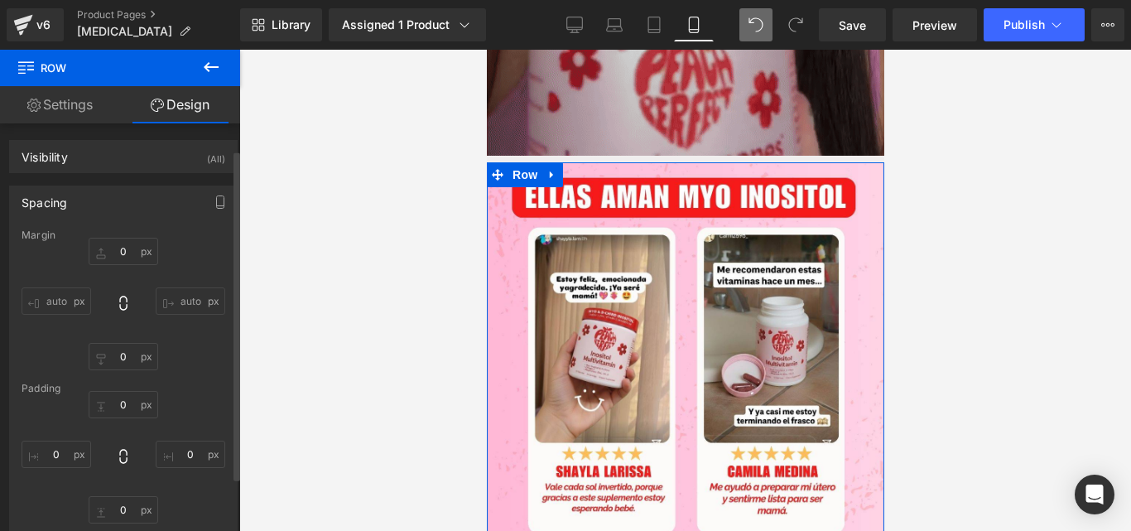
type input "0"
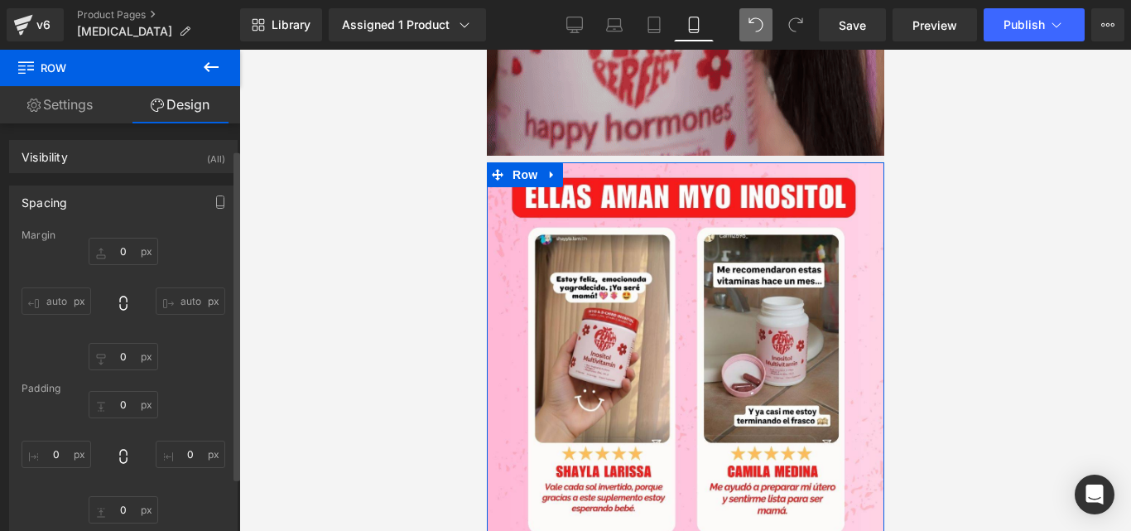
type input "0"
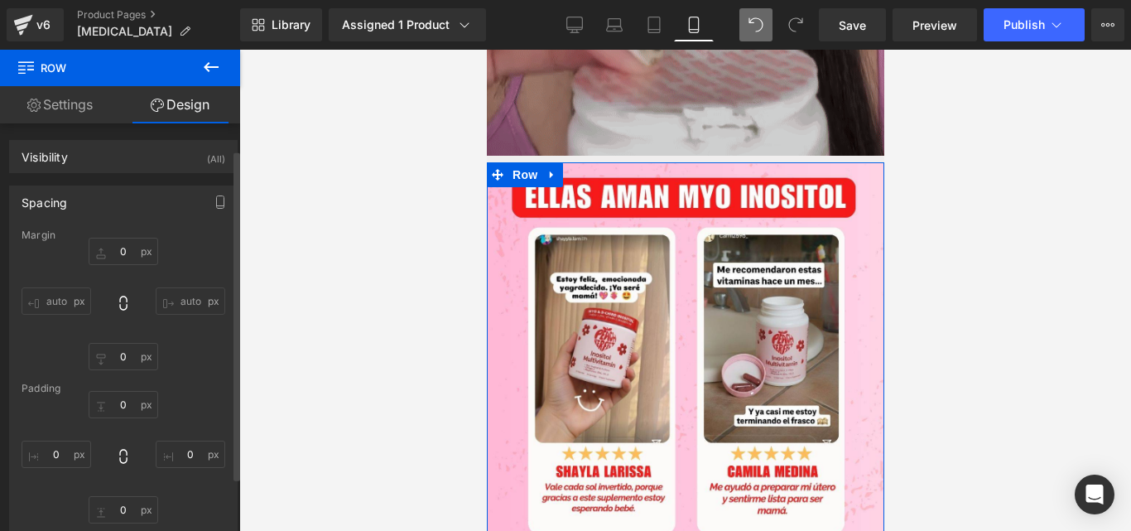
type input "0"
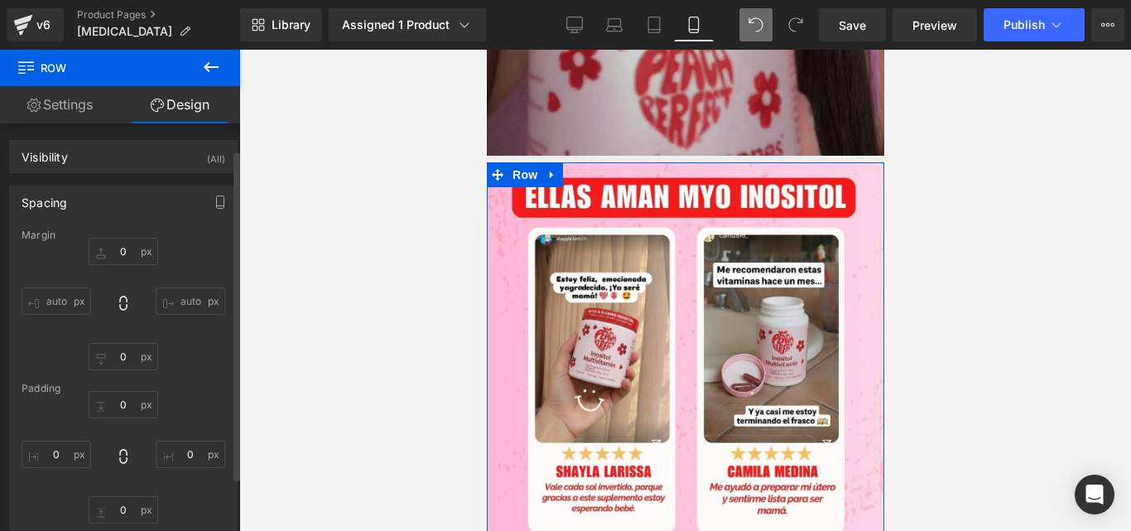
type input "0"
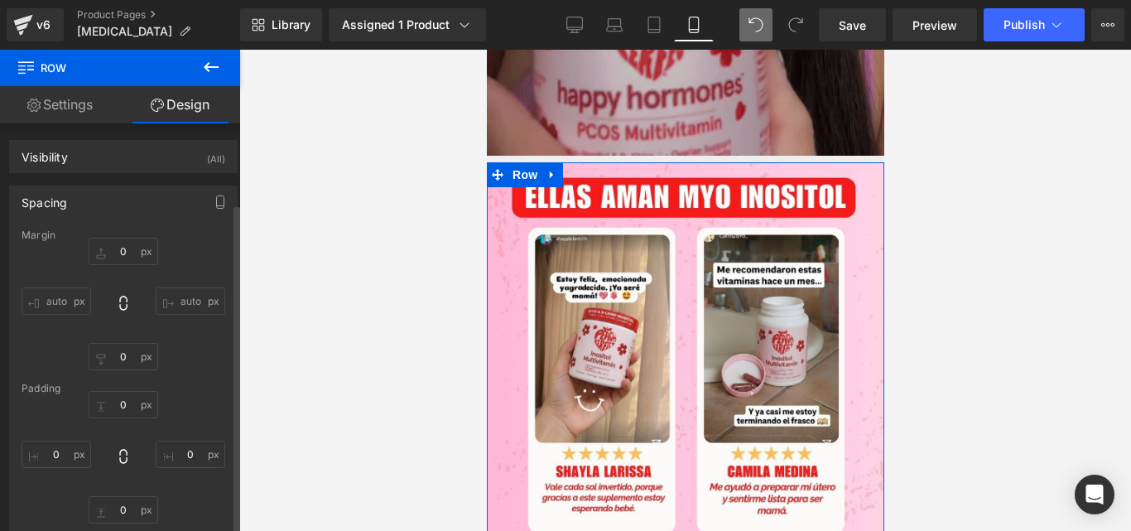
scroll to position [106, 0]
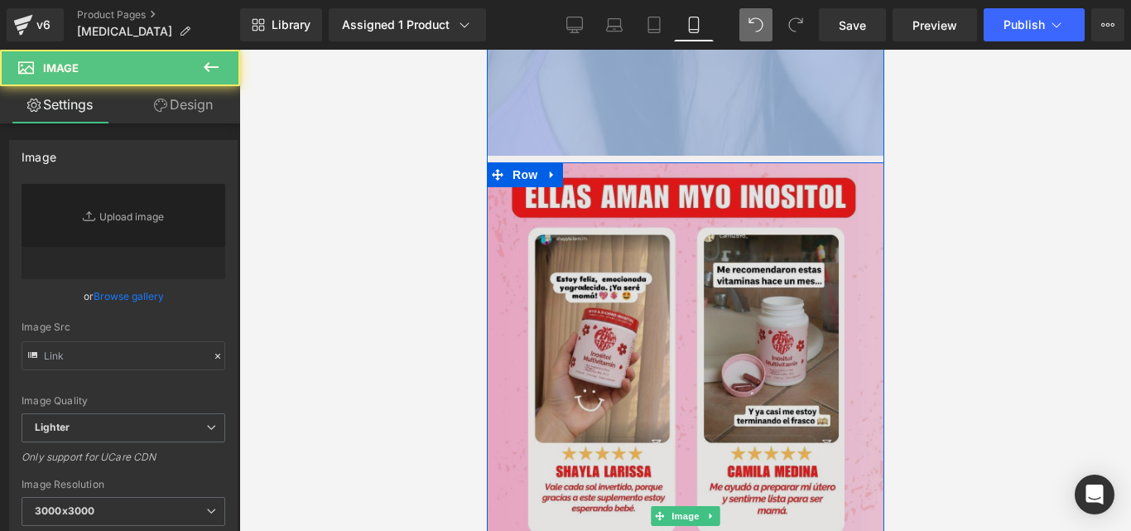
click at [556, 185] on img at bounding box center [684, 515] width 397 height 706
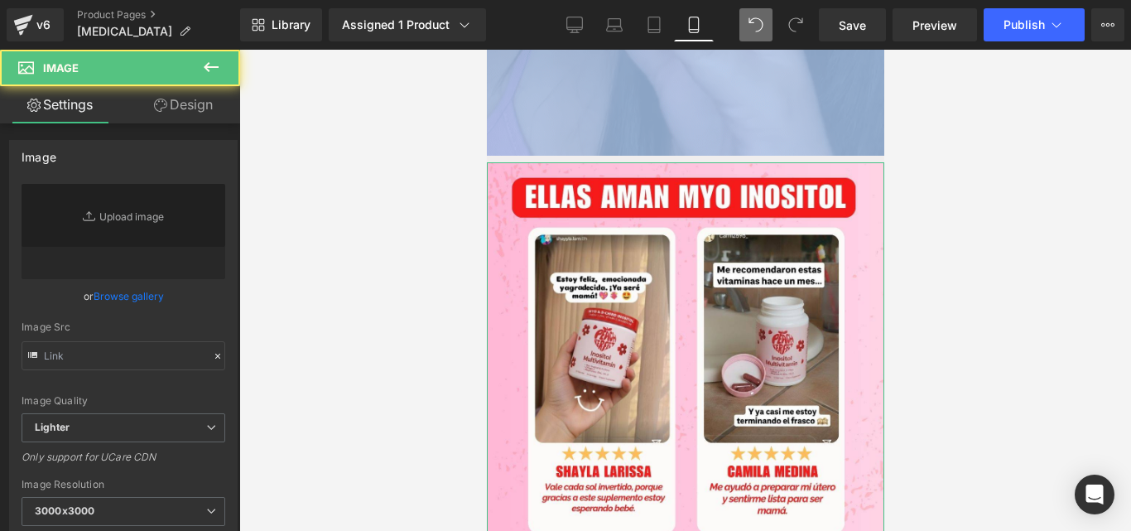
type input "[URL][DOMAIN_NAME]"
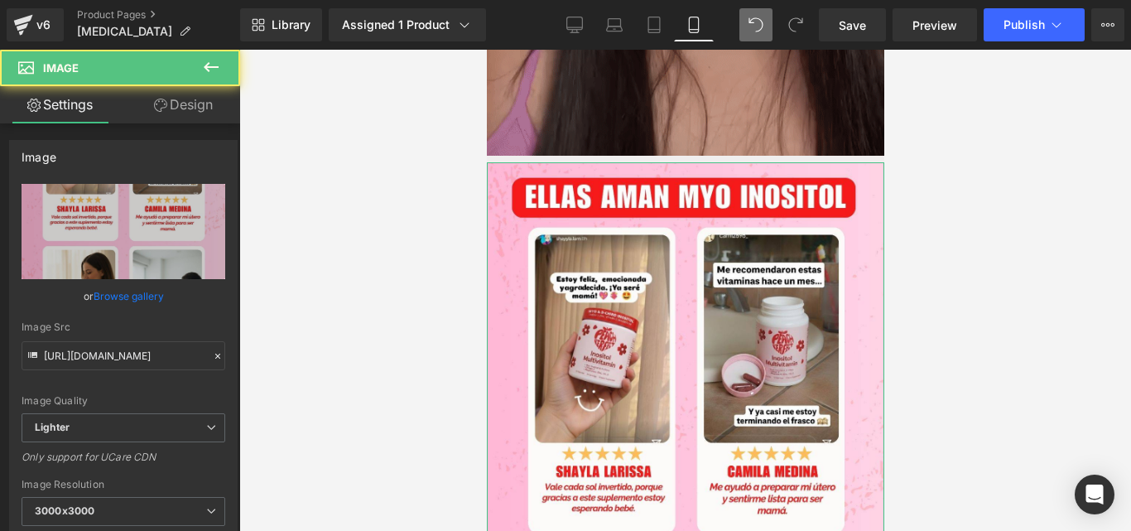
click at [178, 102] on link "Design" at bounding box center [183, 104] width 120 height 37
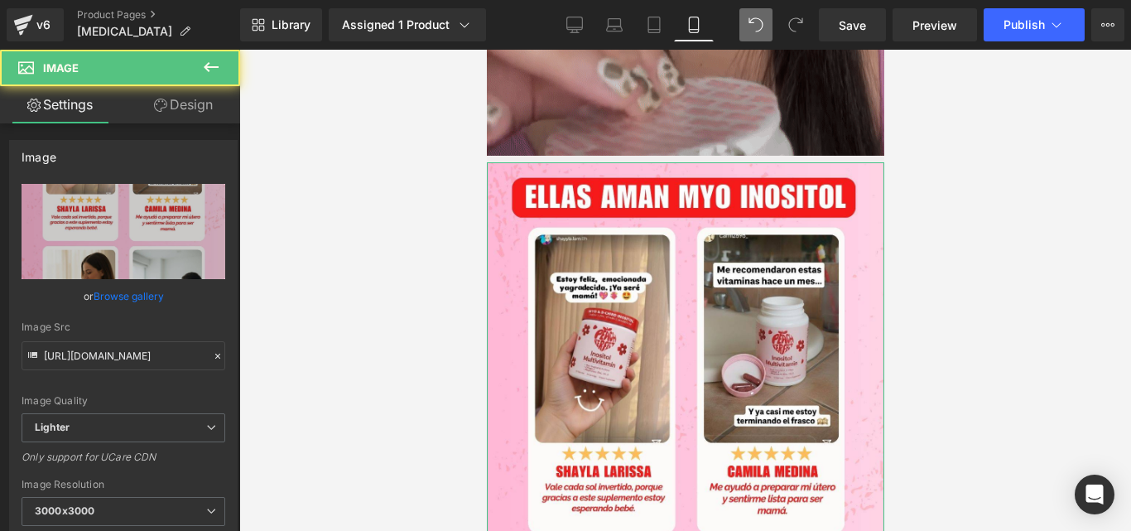
click at [0, 0] on div "Spacing" at bounding box center [0, 0] width 0 height 0
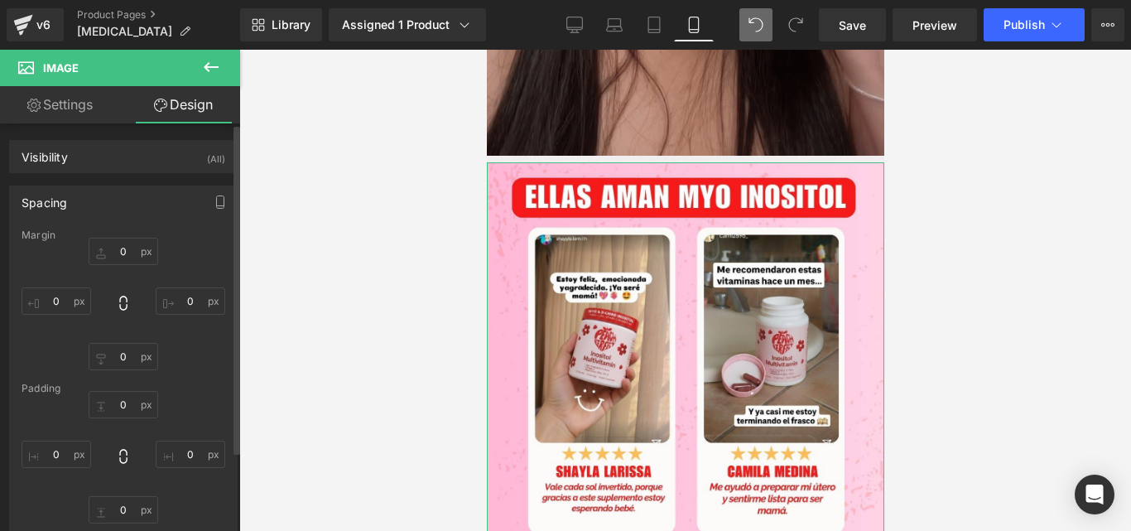
type input "0"
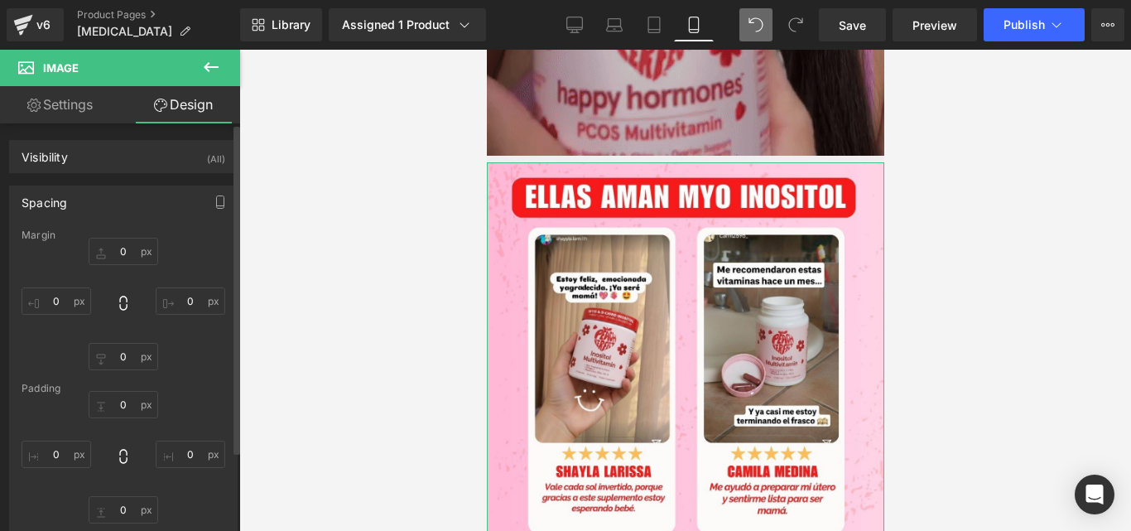
type input "0"
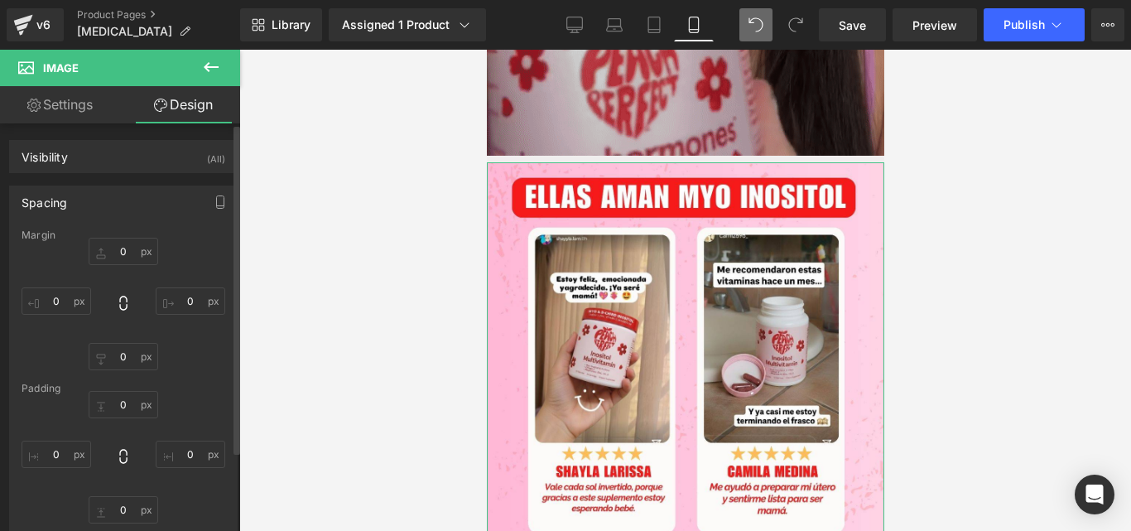
type input "0"
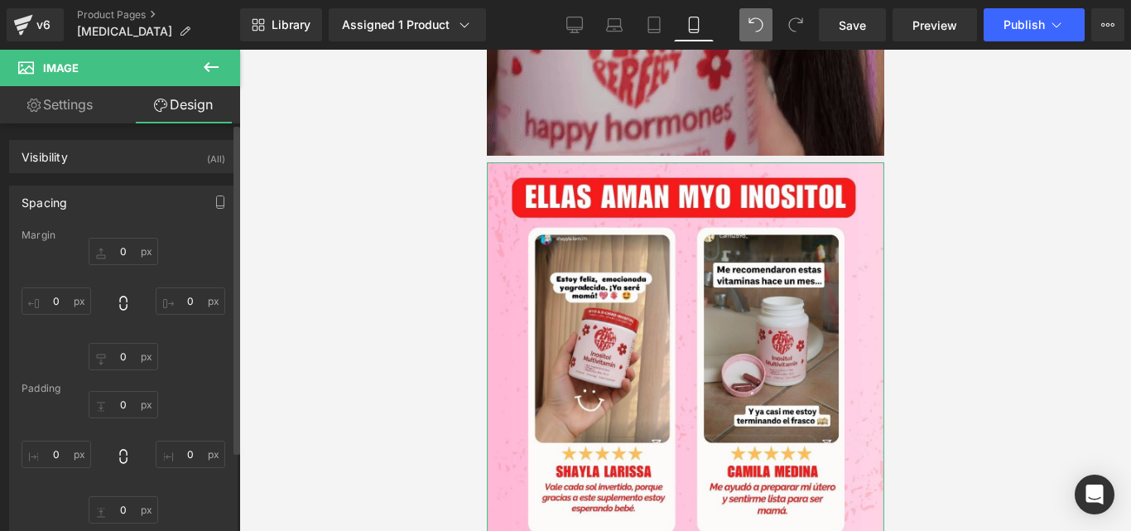
type input "0"
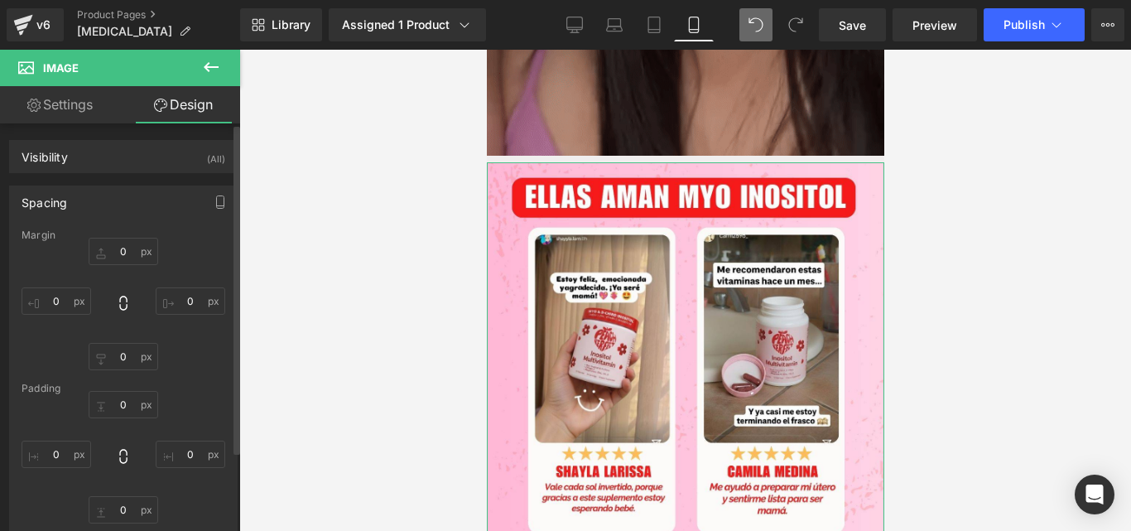
type input "0"
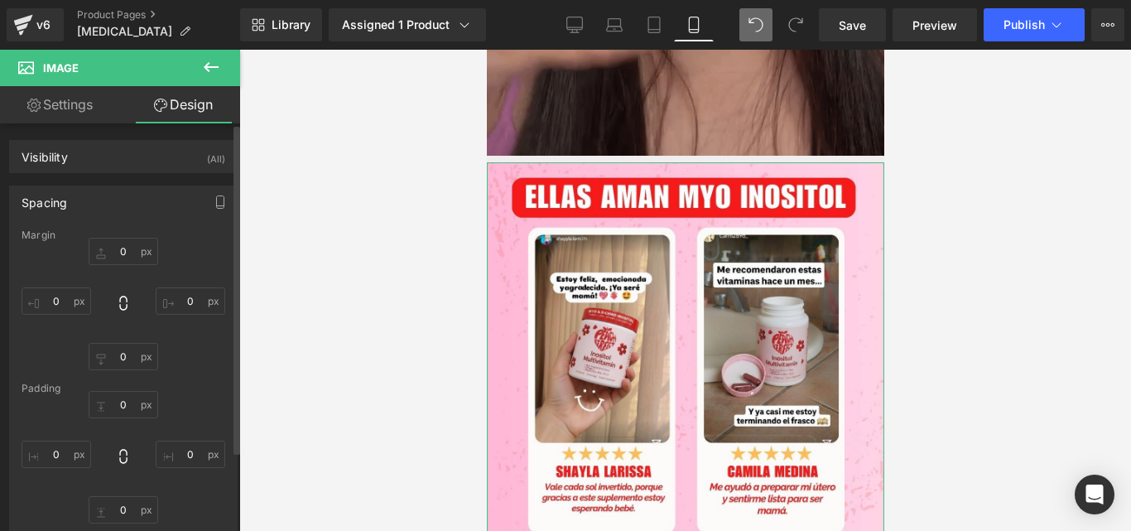
type input "0"
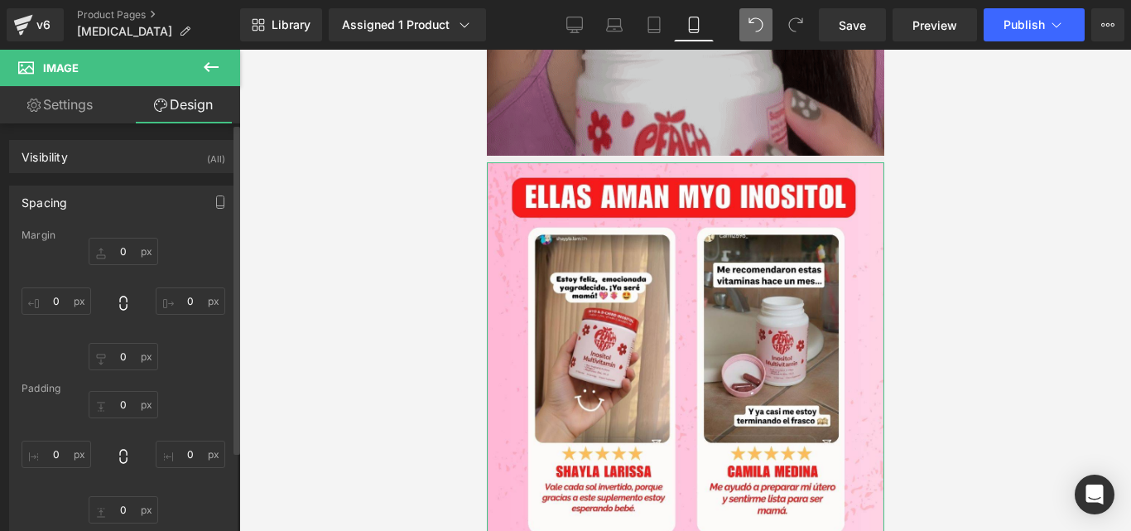
type input "0"
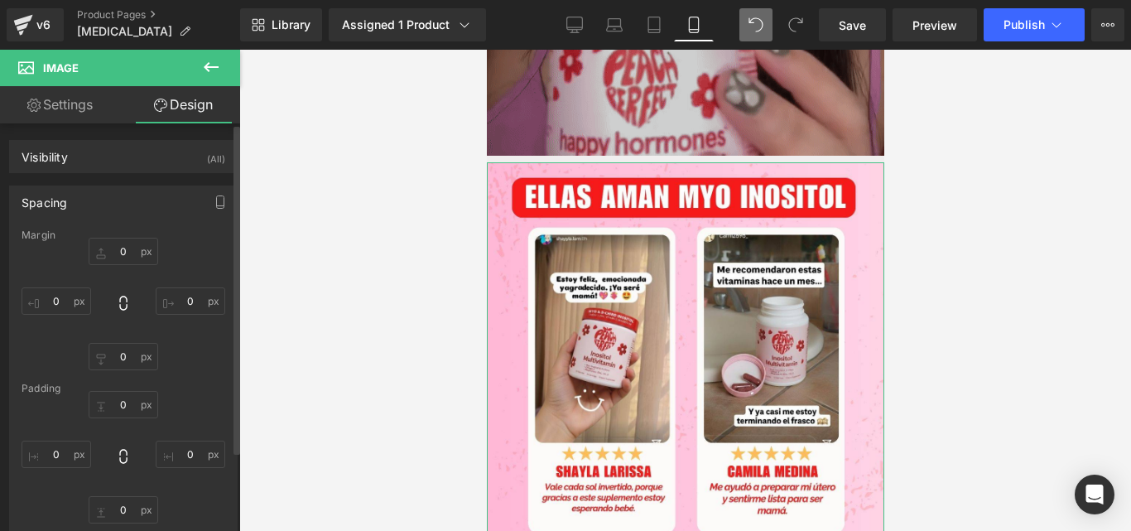
type input "0"
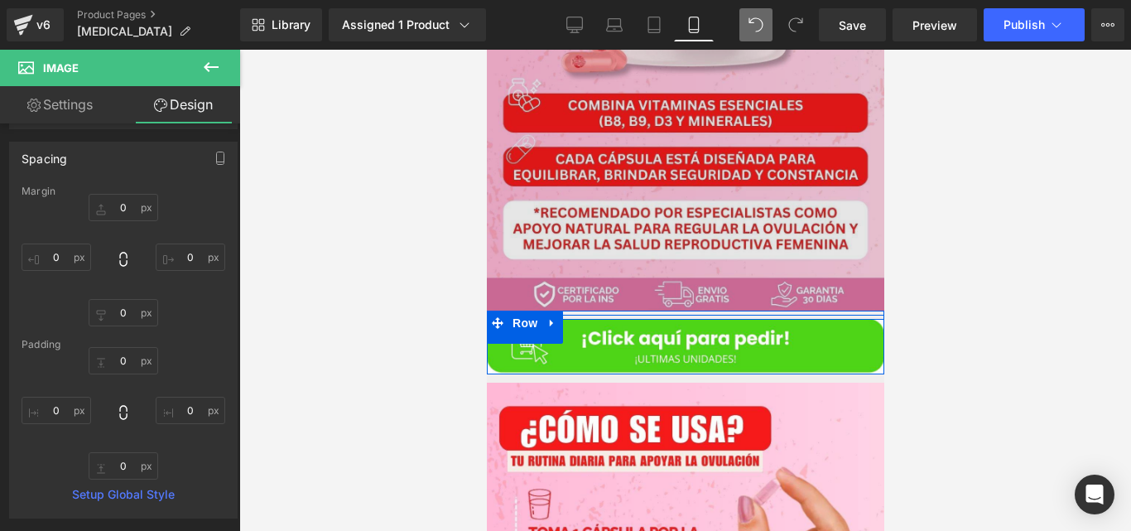
scroll to position [4240, 0]
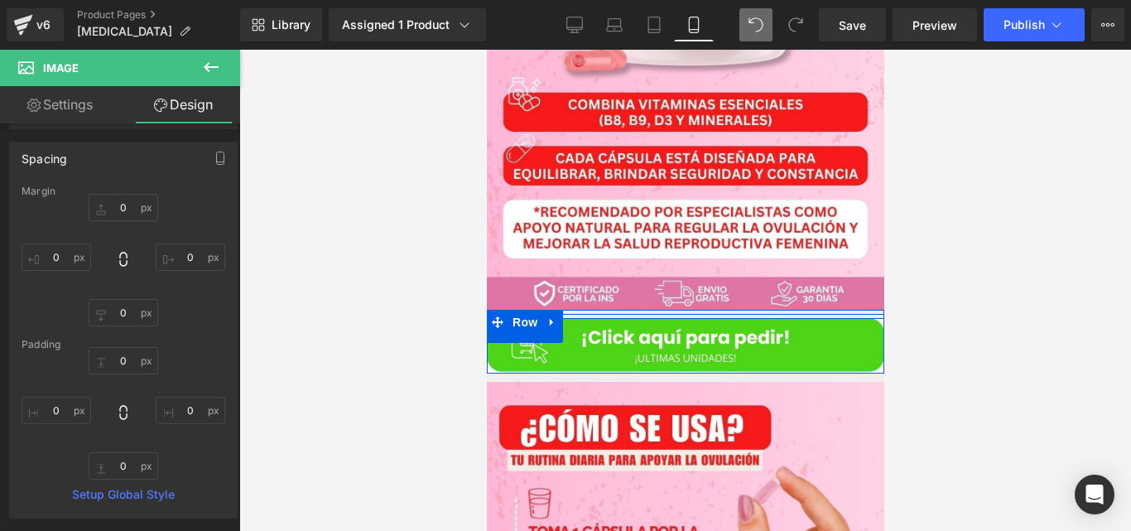
click at [455, 216] on div at bounding box center [685, 290] width 892 height 481
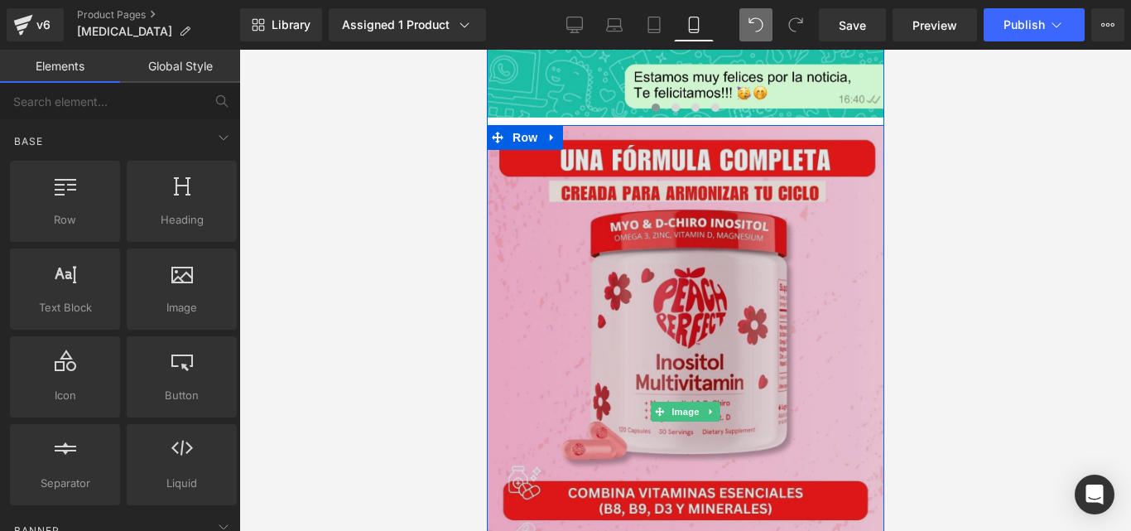
scroll to position [3850, 0]
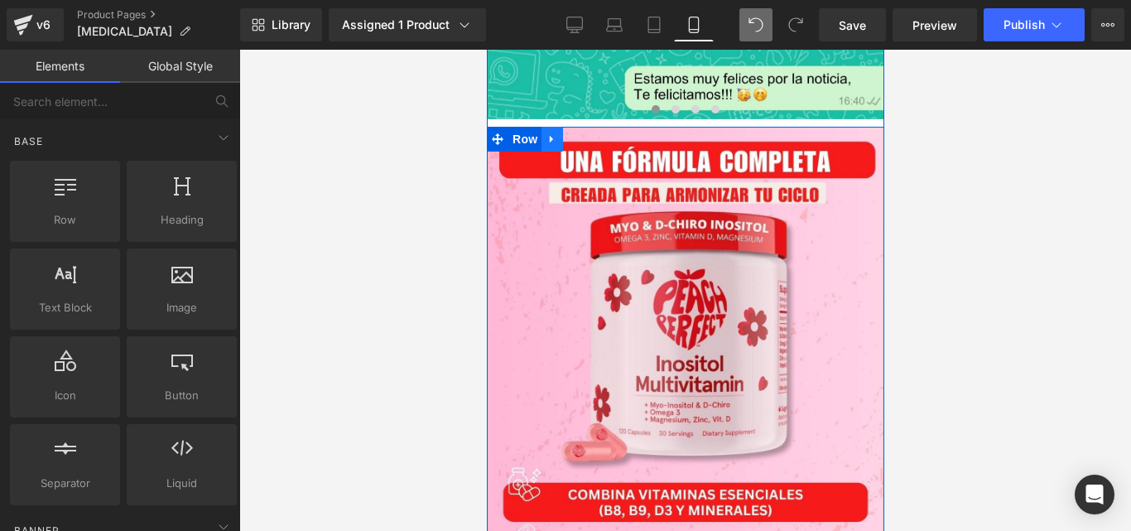
click at [547, 132] on icon at bounding box center [552, 138] width 12 height 12
click at [589, 132] on icon at bounding box center [595, 138] width 12 height 12
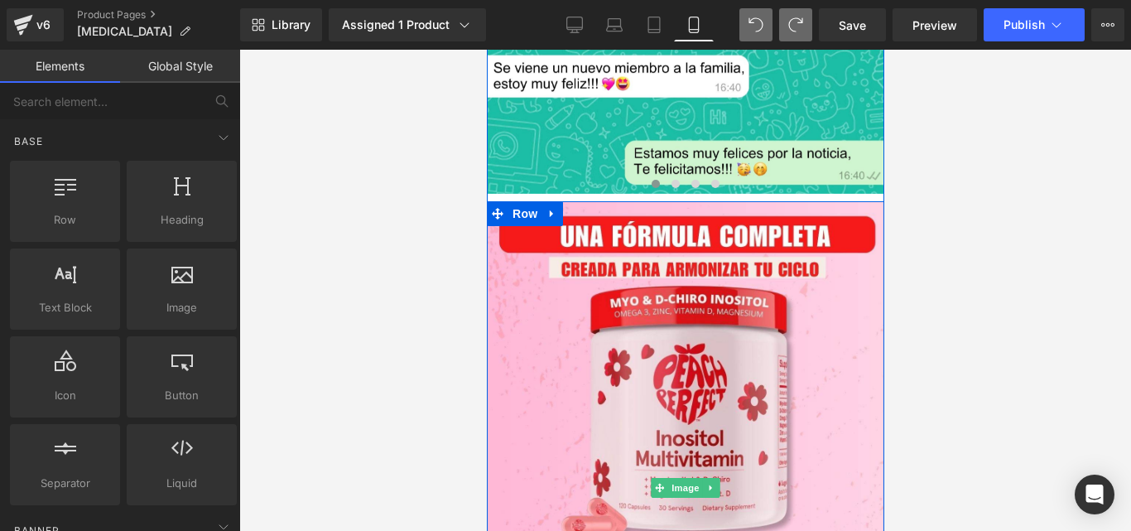
scroll to position [3770, 0]
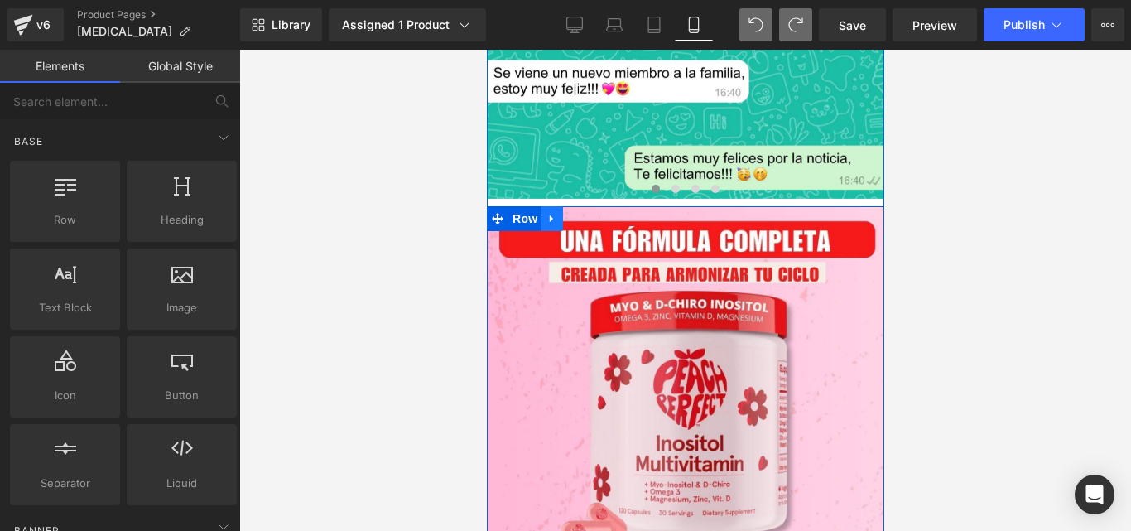
click at [551, 212] on icon at bounding box center [552, 218] width 12 height 12
click at [584, 206] on link at bounding box center [595, 218] width 22 height 25
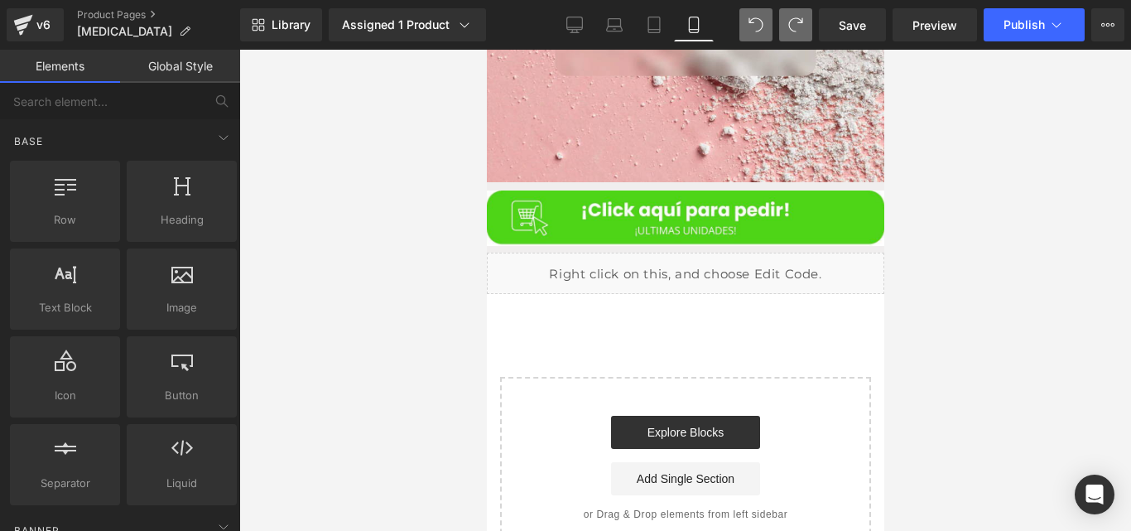
scroll to position [6212, 0]
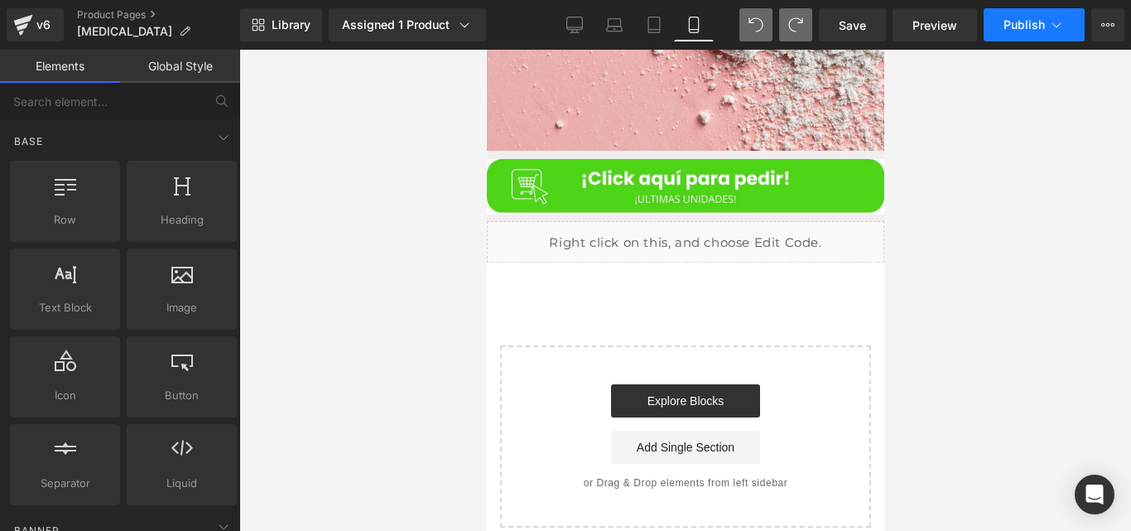
click at [1009, 30] on span "Publish" at bounding box center [1024, 24] width 41 height 13
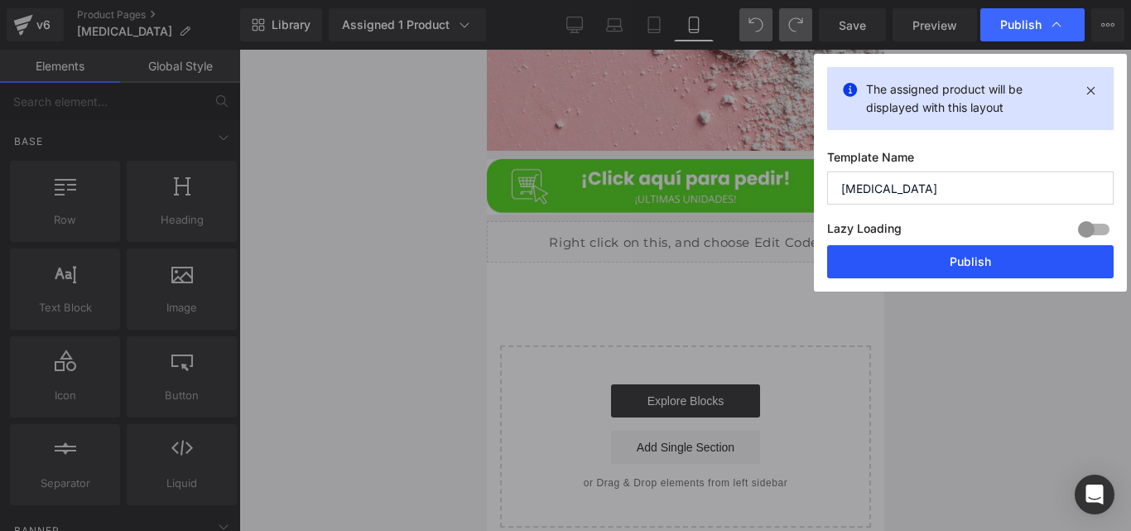
click at [889, 257] on button "Publish" at bounding box center [970, 261] width 287 height 33
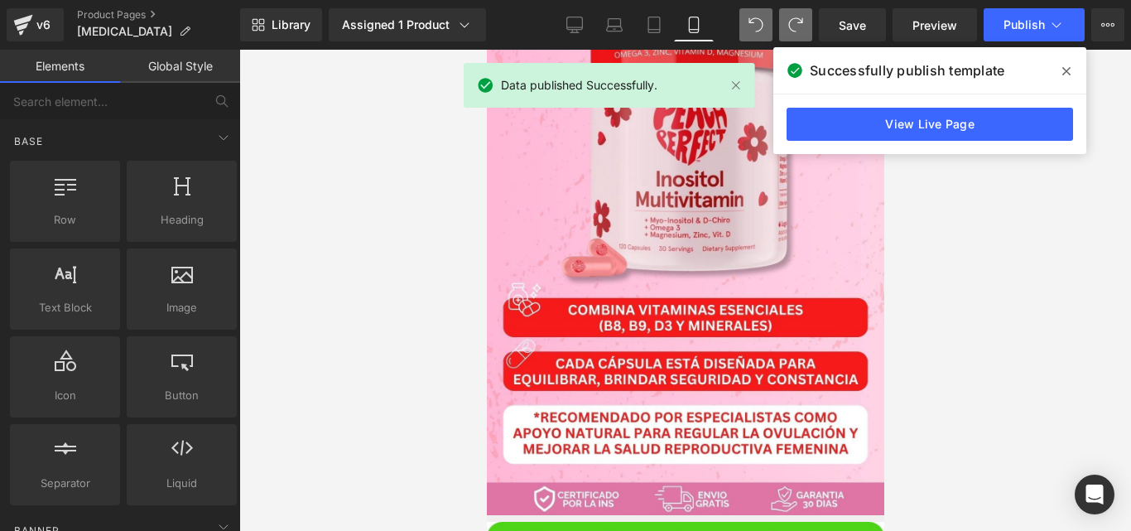
scroll to position [2183, 0]
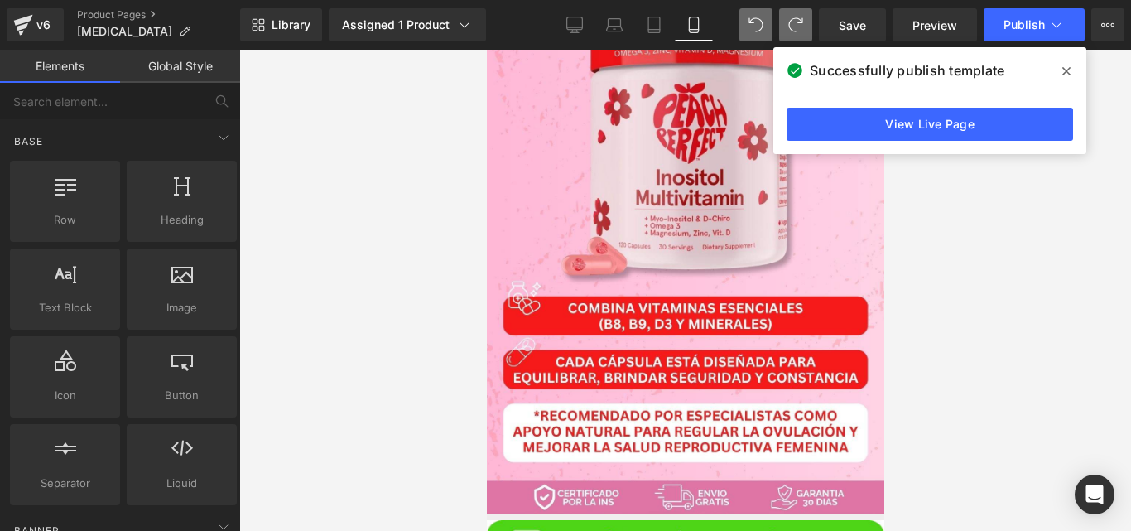
click at [1071, 70] on span at bounding box center [1066, 71] width 26 height 26
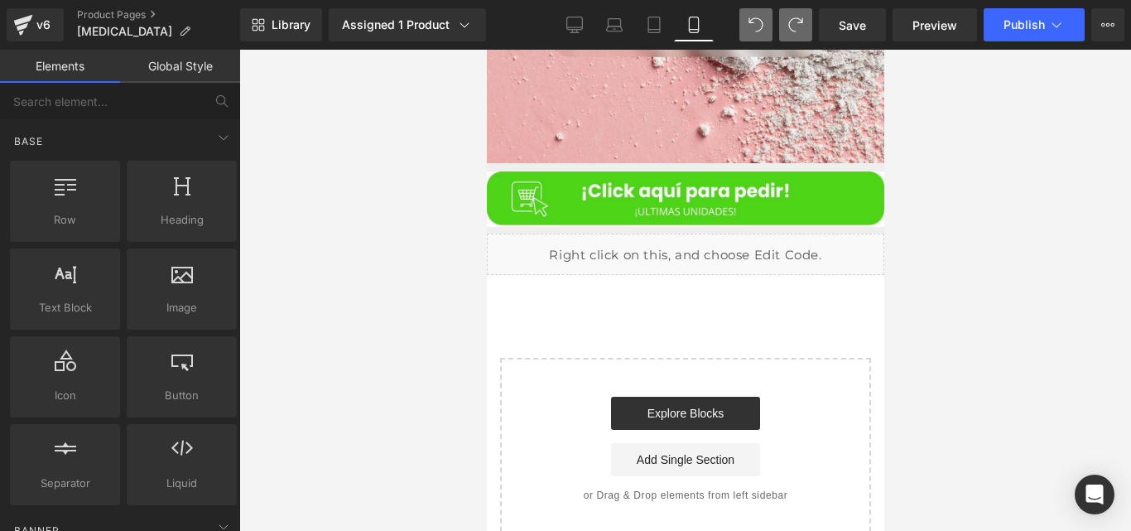
scroll to position [6212, 0]
